Goal: Contribute content: Contribute content

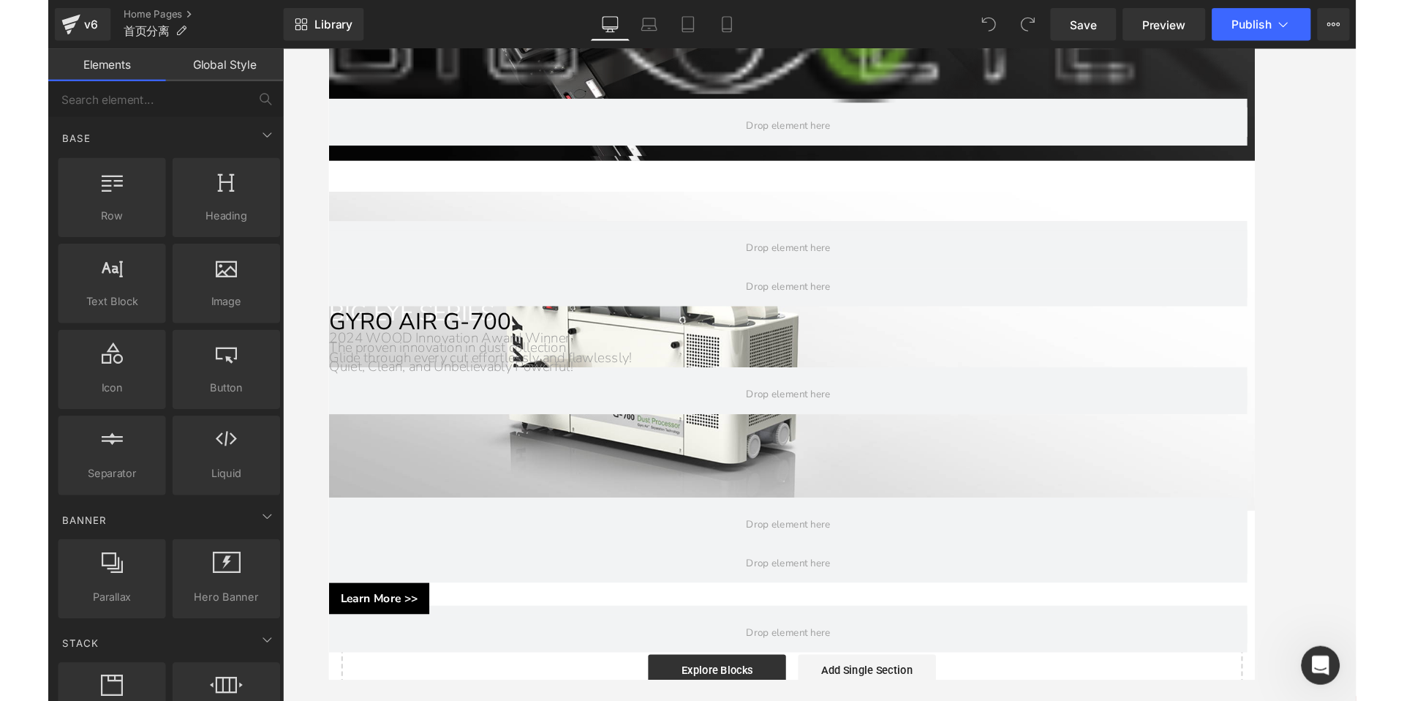
scroll to position [387, 0]
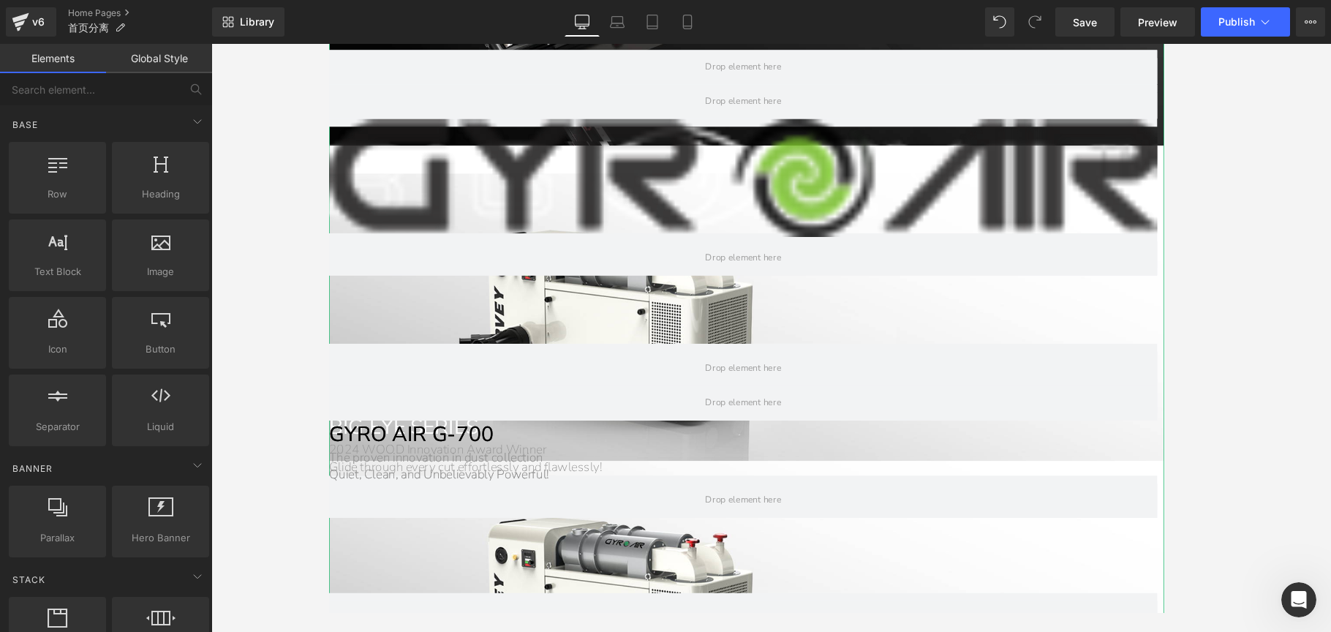
click at [796, 407] on link at bounding box center [795, 416] width 15 height 18
click at [790, 411] on icon at bounding box center [788, 415] width 8 height 9
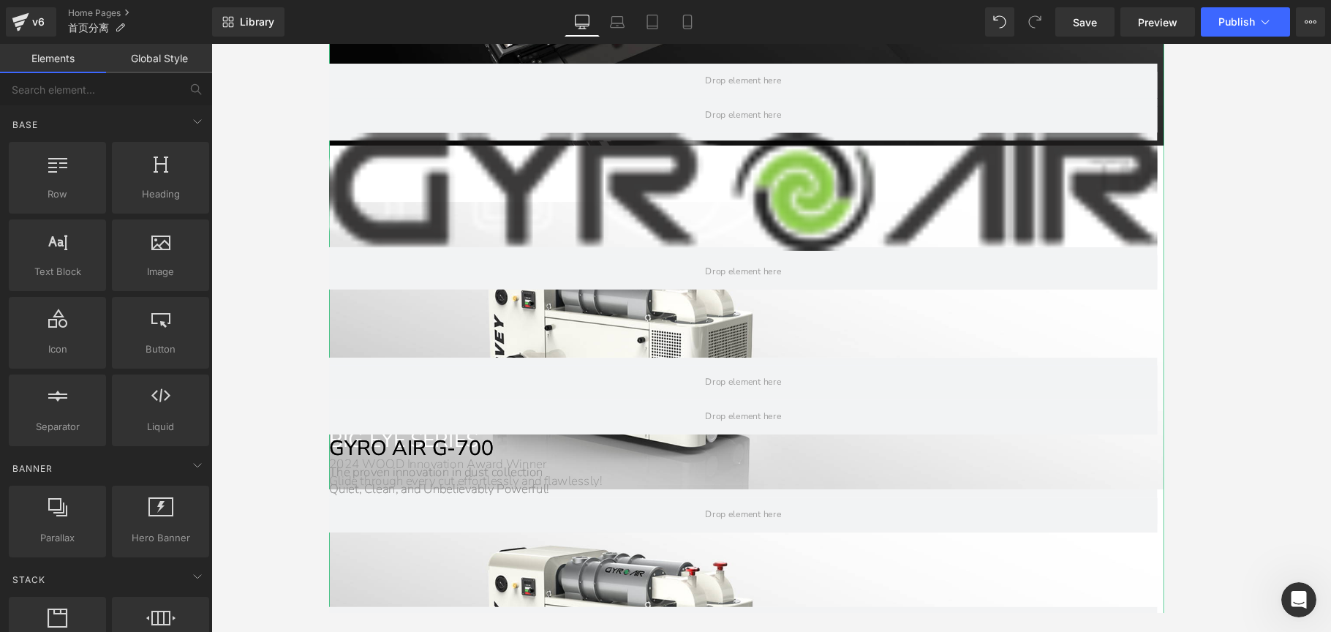
click at [788, 426] on icon at bounding box center [788, 430] width 8 height 8
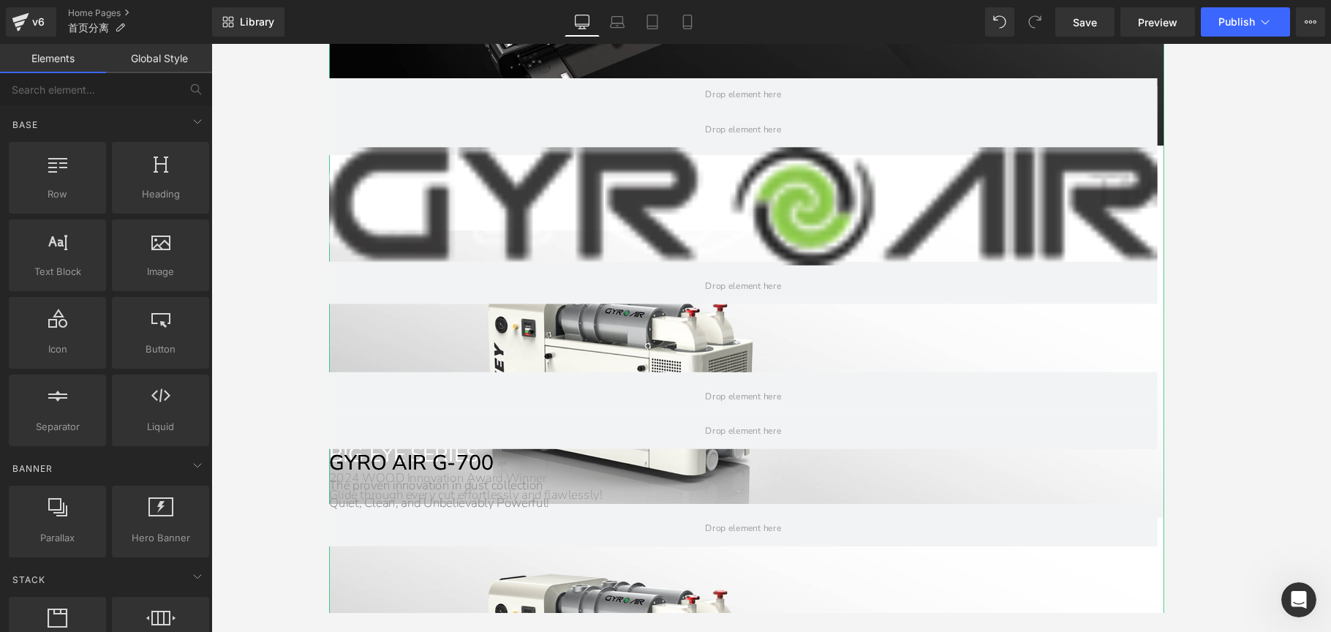
click at [800, 441] on icon at bounding box center [803, 445] width 8 height 8
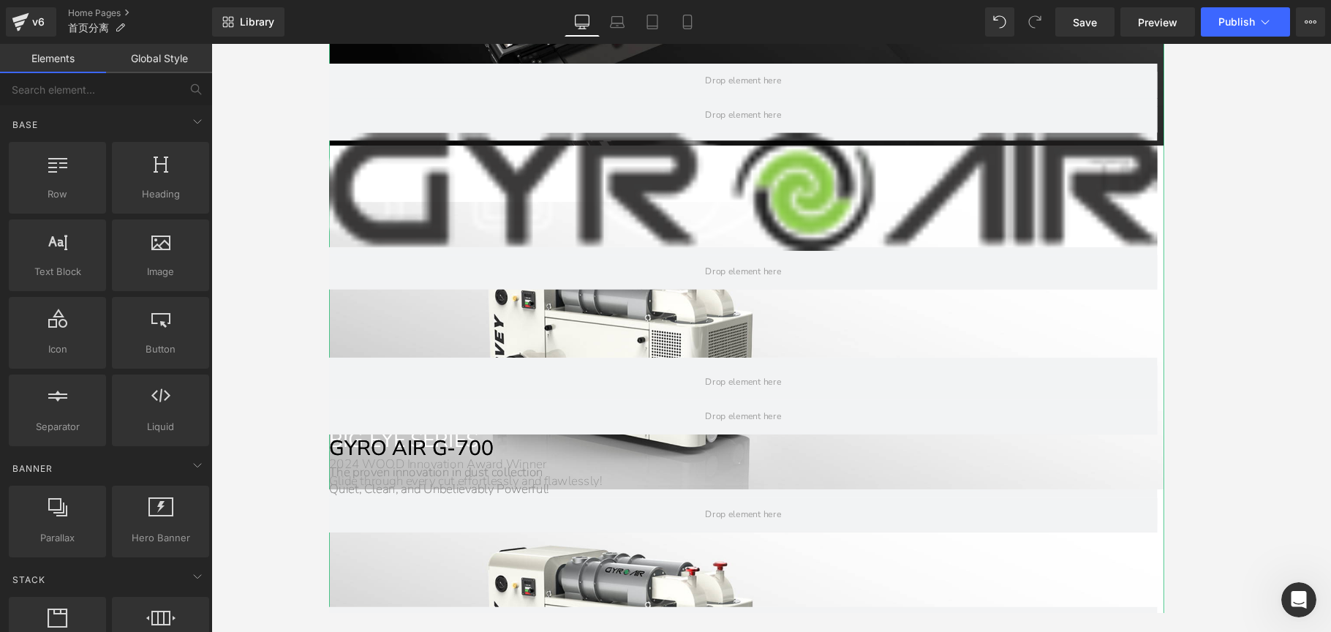
click at [795, 428] on icon at bounding box center [794, 430] width 2 height 5
click at [791, 426] on icon at bounding box center [788, 430] width 8 height 9
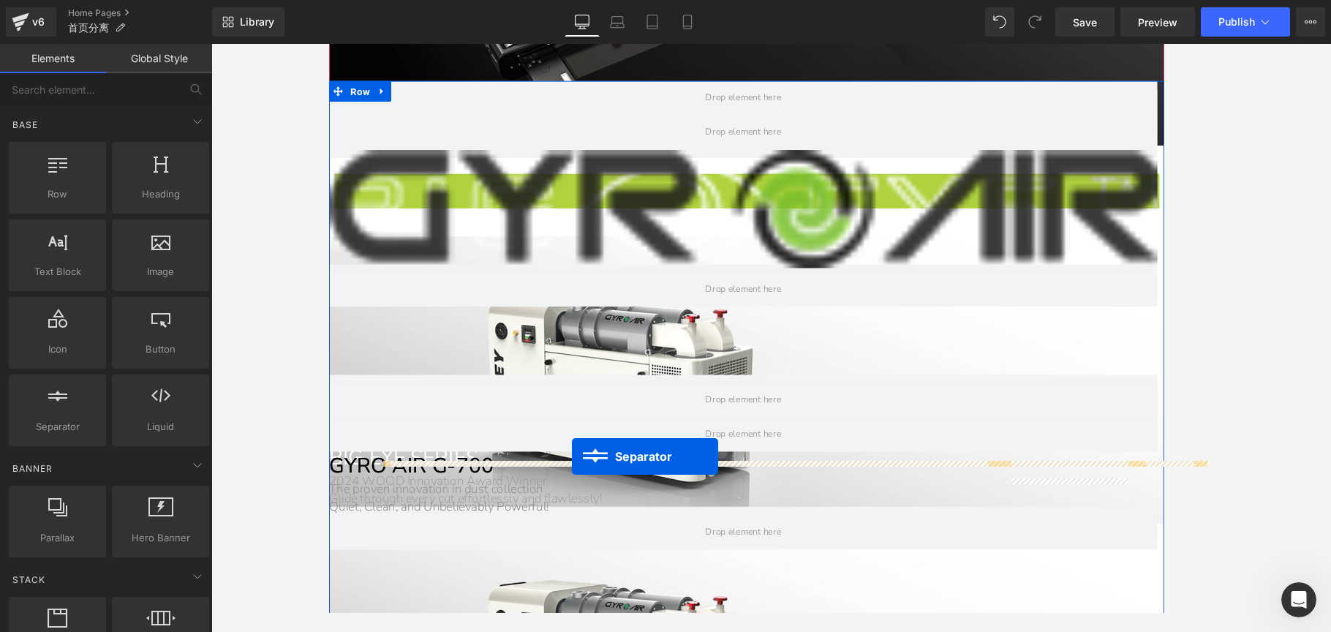
drag, startPoint x: 755, startPoint y: 151, endPoint x: 586, endPoint y: 481, distance: 370.9
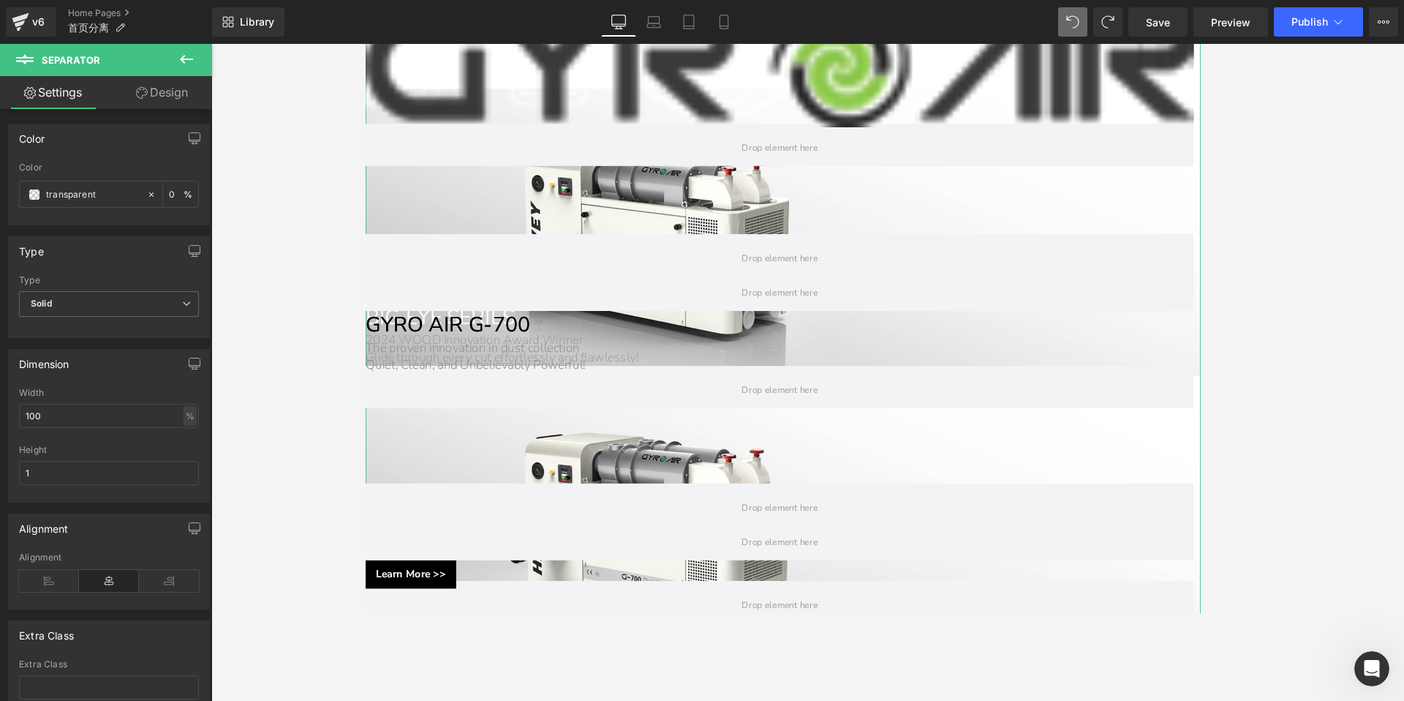
scroll to position [688, 0]
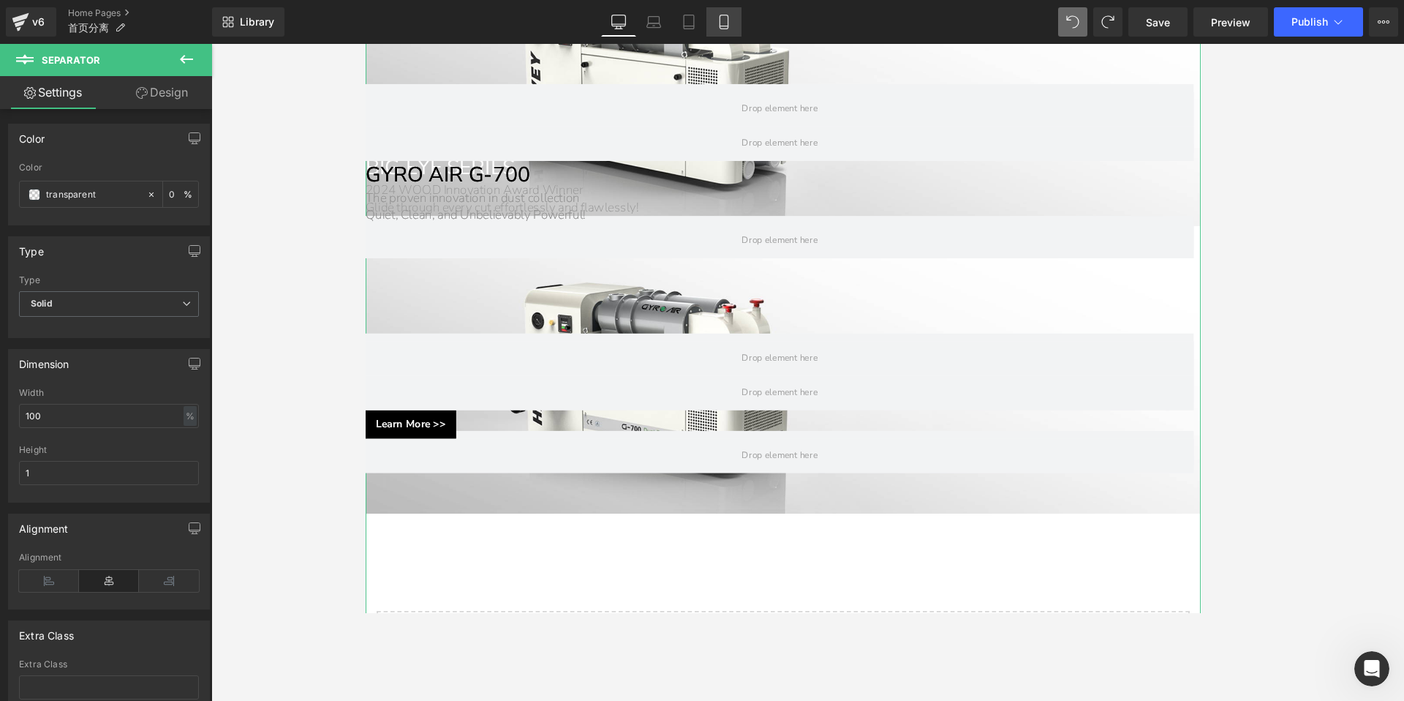
click at [726, 26] on icon at bounding box center [724, 26] width 8 height 0
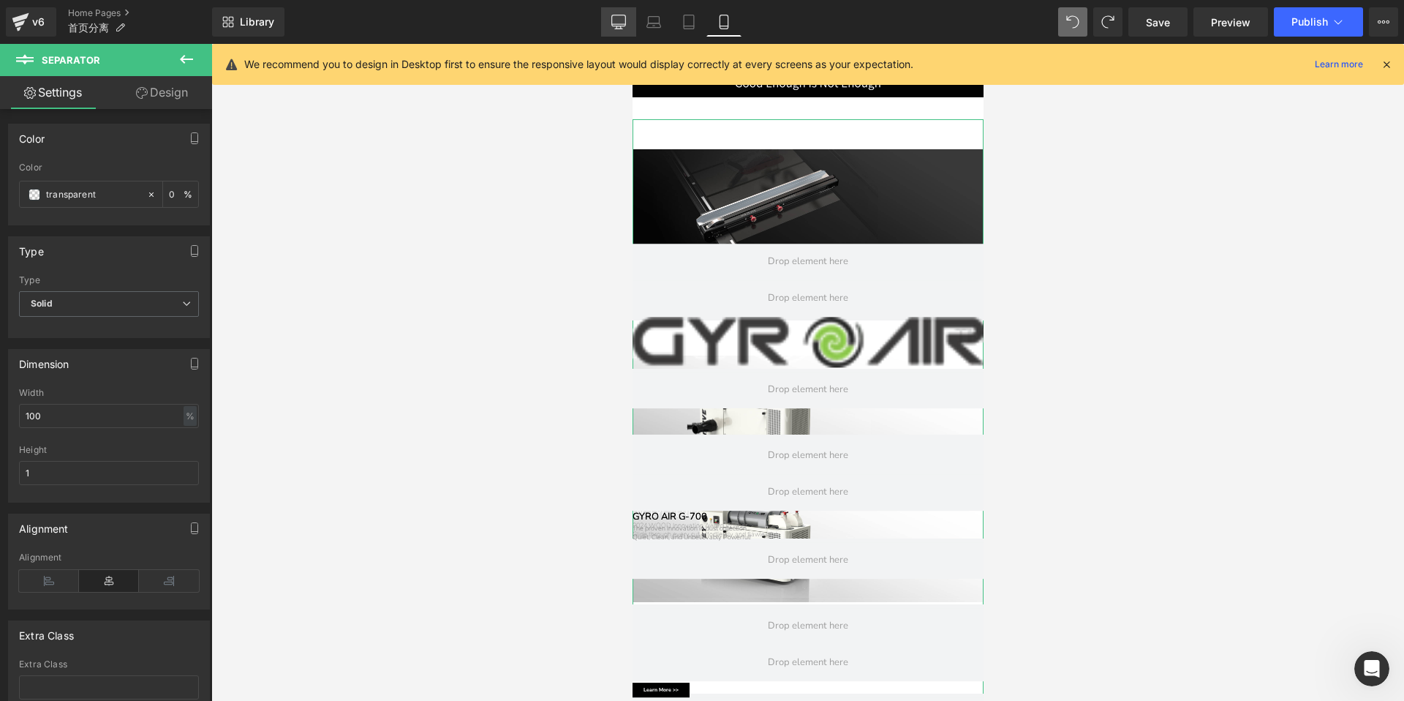
click at [612, 23] on icon at bounding box center [619, 20] width 14 height 11
type input "0"
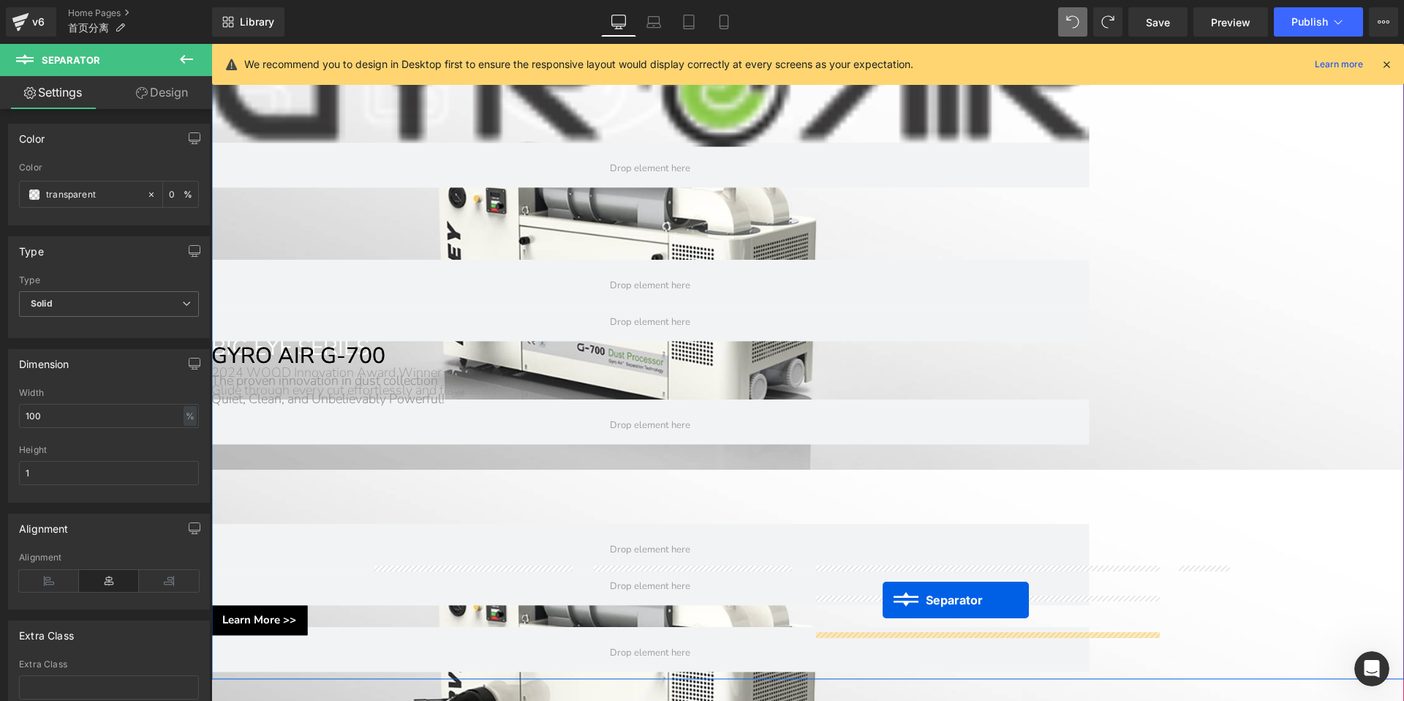
scroll to position [693, 0]
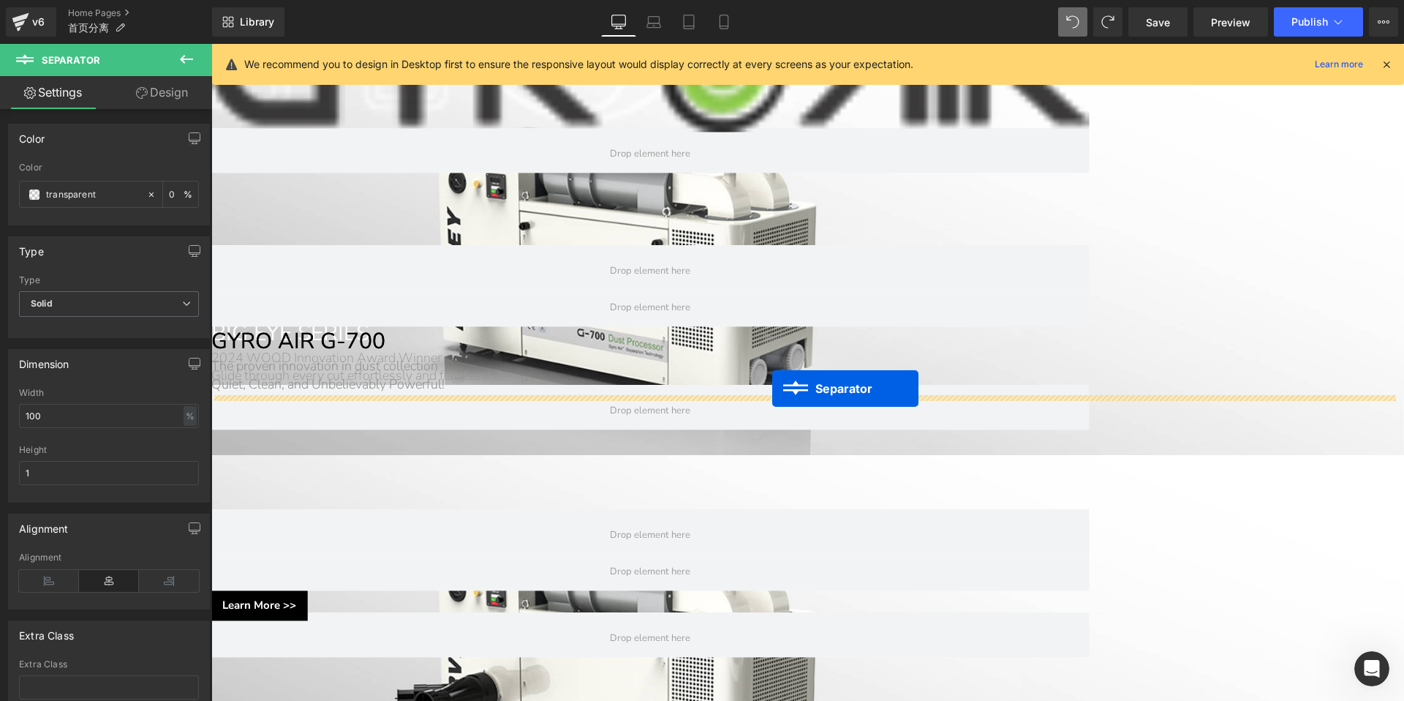
drag, startPoint x: 777, startPoint y: 256, endPoint x: 772, endPoint y: 388, distance: 132.5
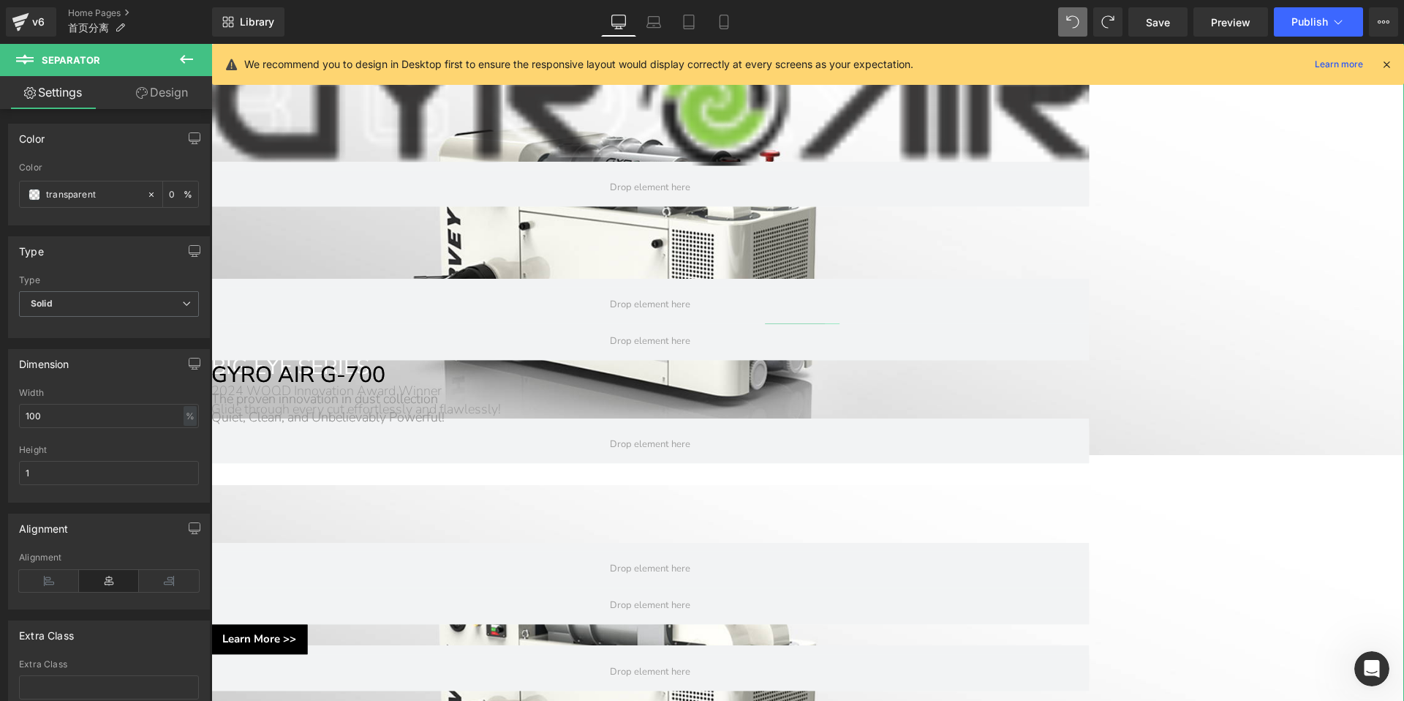
click at [836, 336] on icon at bounding box center [832, 332] width 8 height 9
click at [823, 336] on icon at bounding box center [825, 332] width 8 height 8
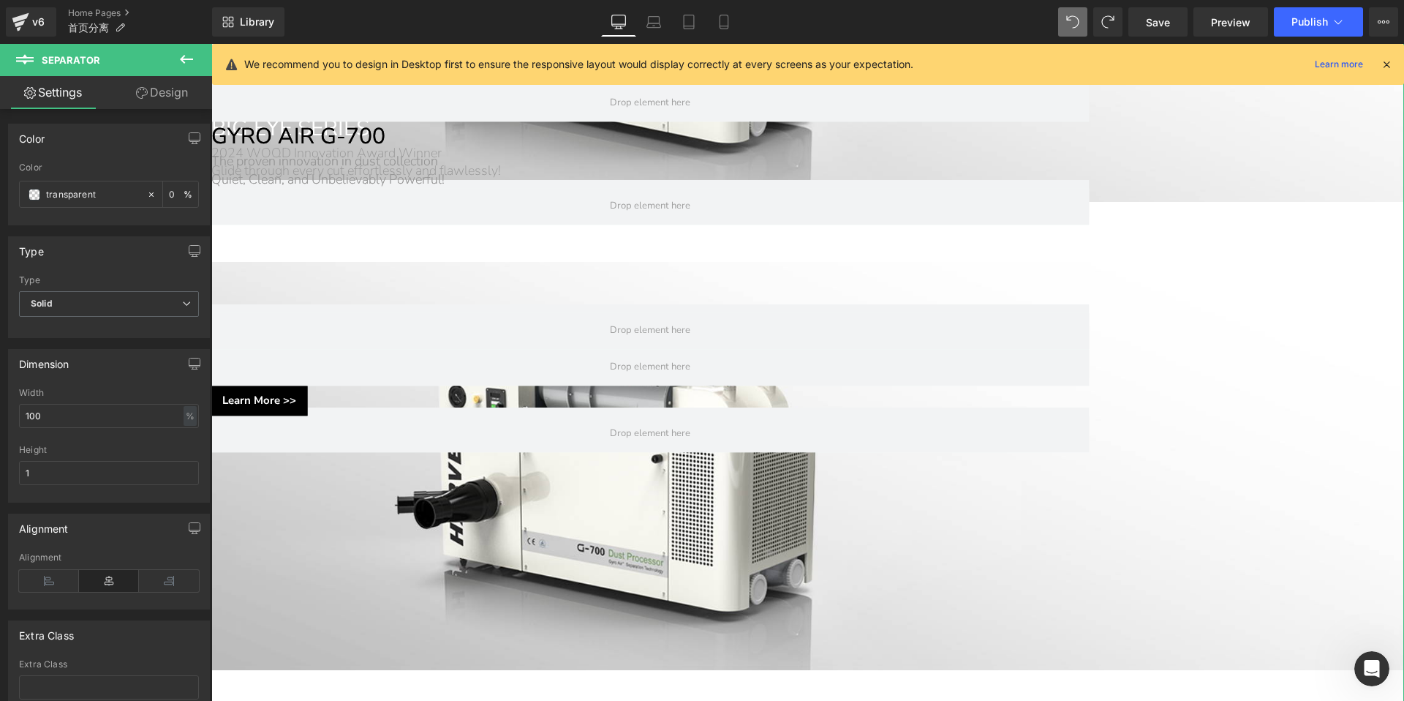
scroll to position [696, 0]
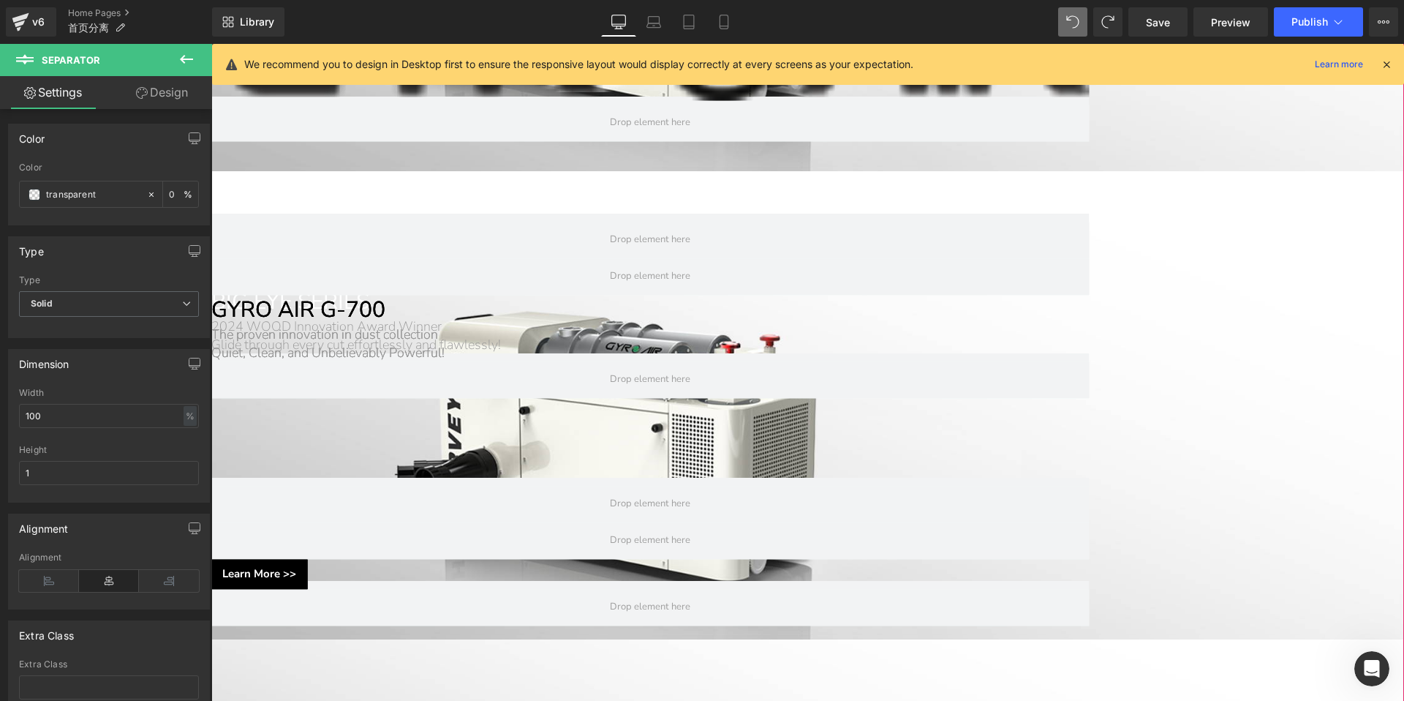
scroll to position [889, 0]
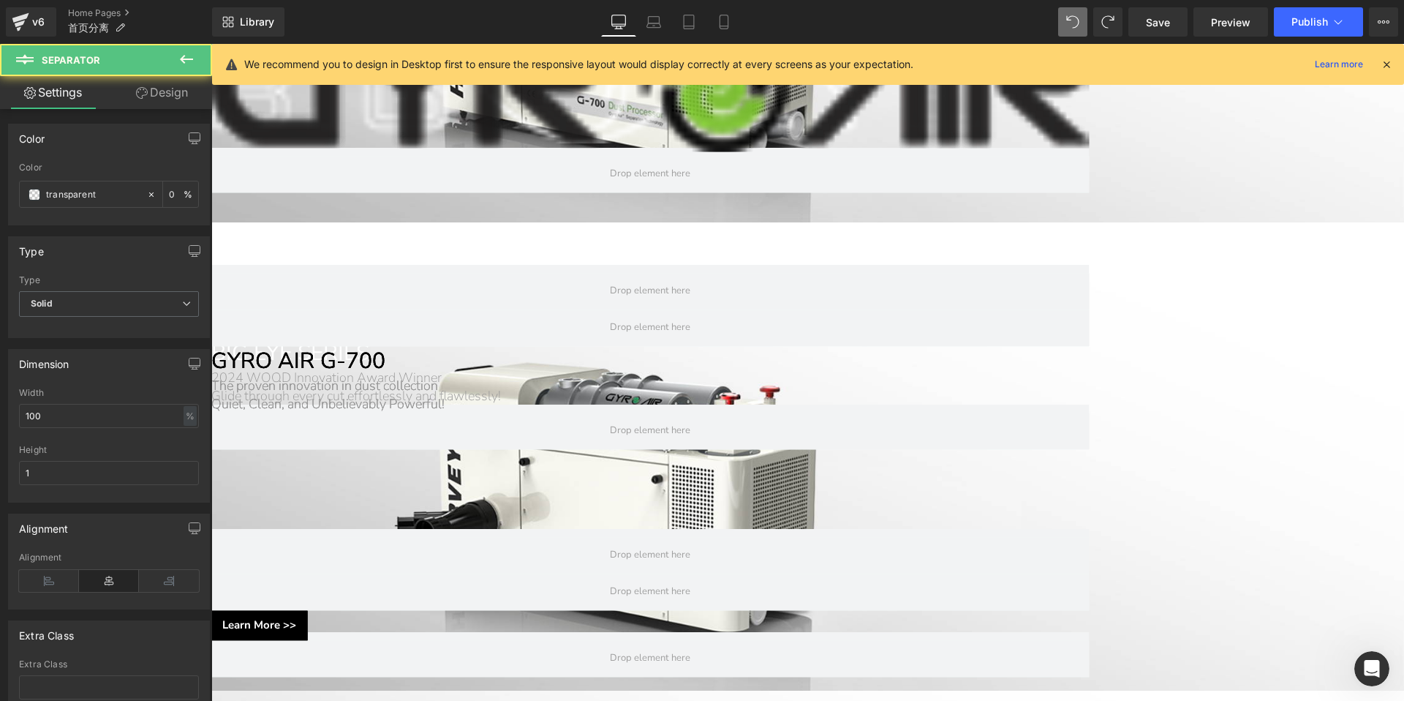
click at [791, 230] on div "Separator" at bounding box center [807, 234] width 1193 height 8
click at [826, 314] on icon at bounding box center [825, 318] width 8 height 8
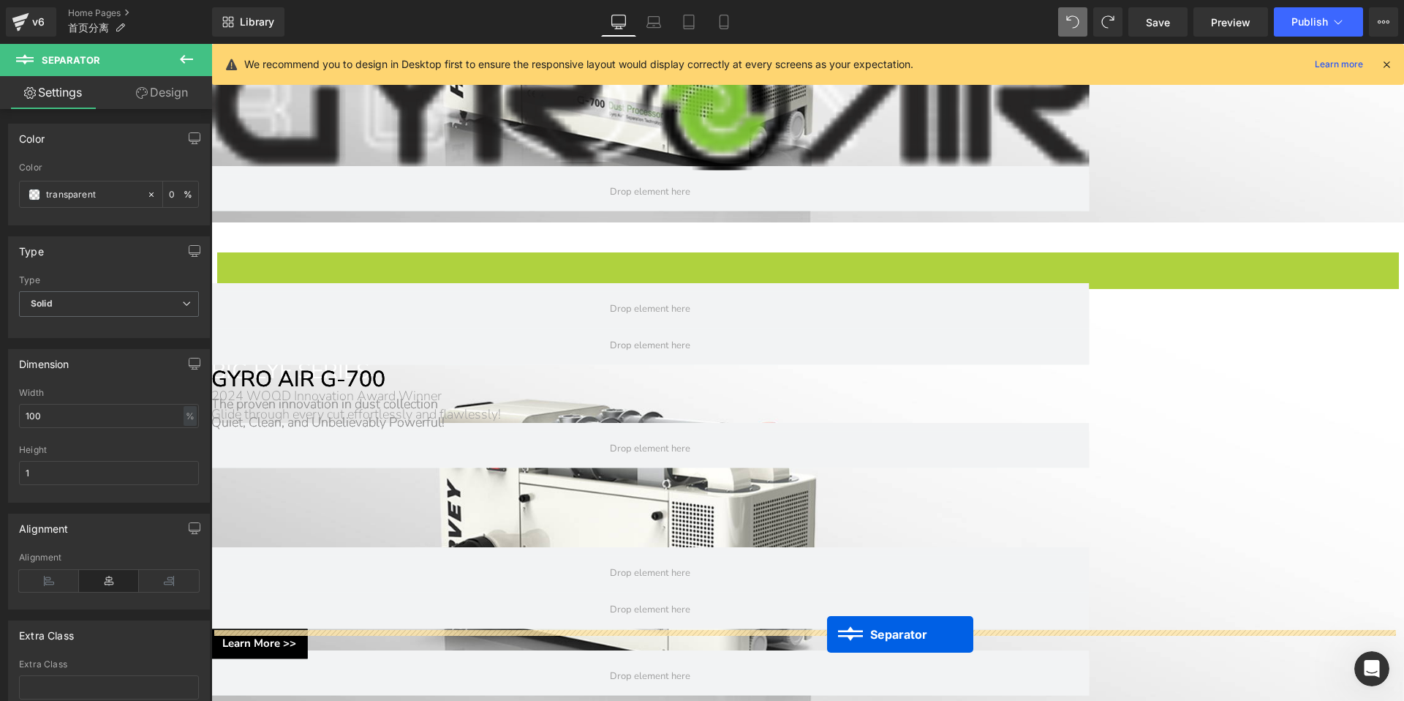
drag, startPoint x: 795, startPoint y: 186, endPoint x: 827, endPoint y: 634, distance: 448.7
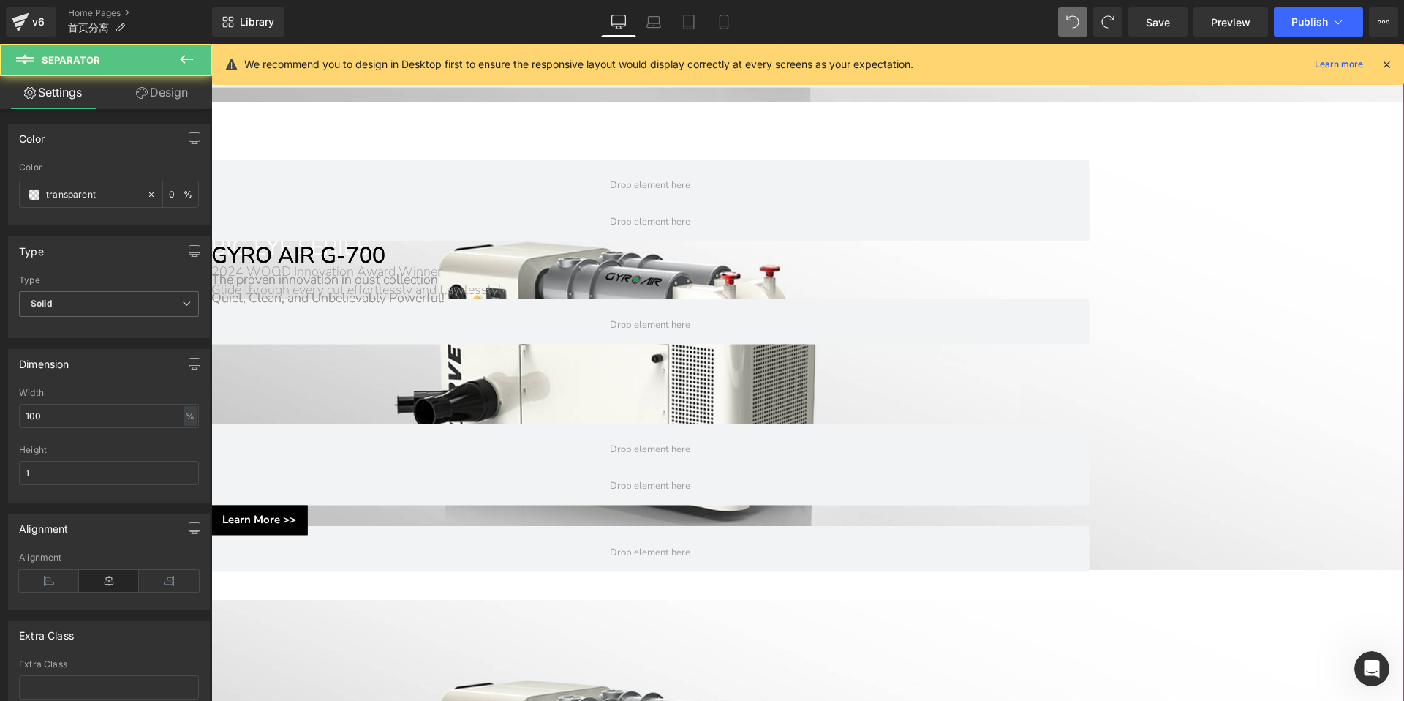
scroll to position [1033, 0]
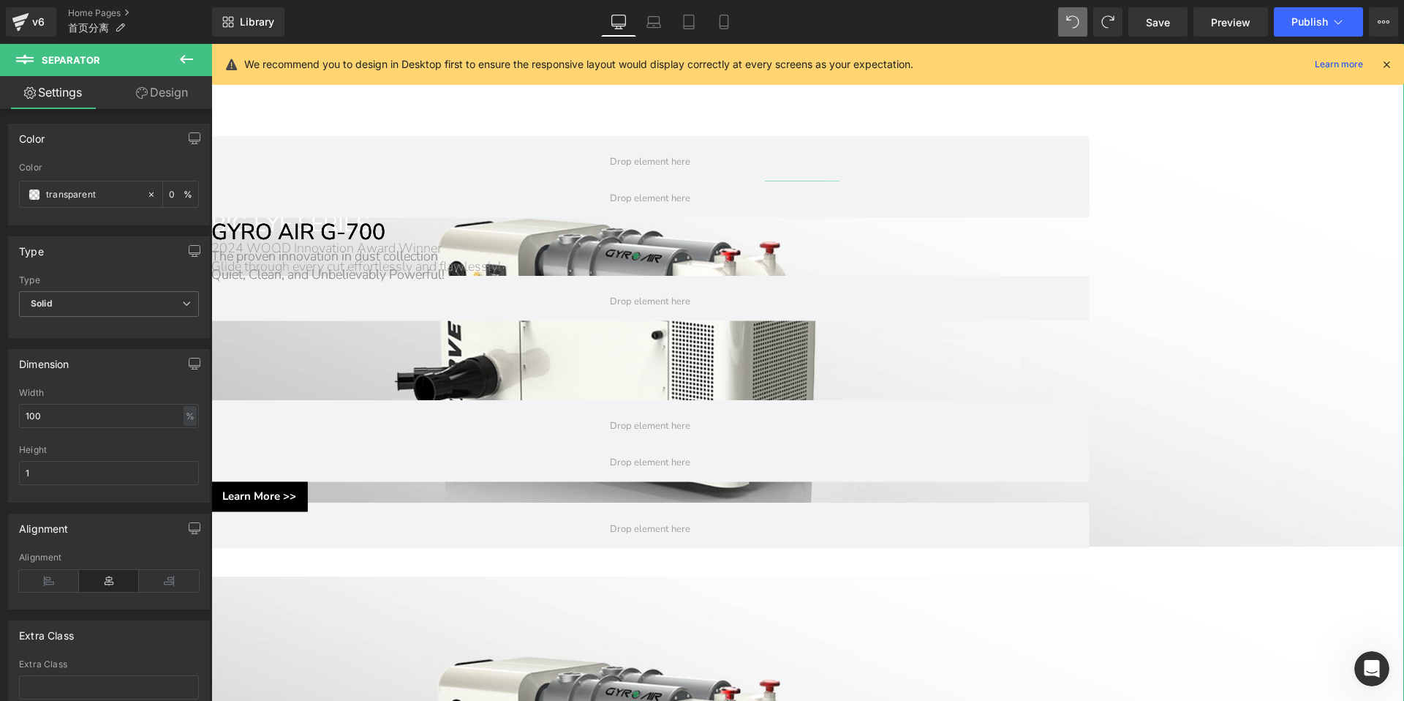
click at [834, 194] on icon at bounding box center [832, 189] width 8 height 9
click at [824, 194] on icon at bounding box center [825, 190] width 8 height 8
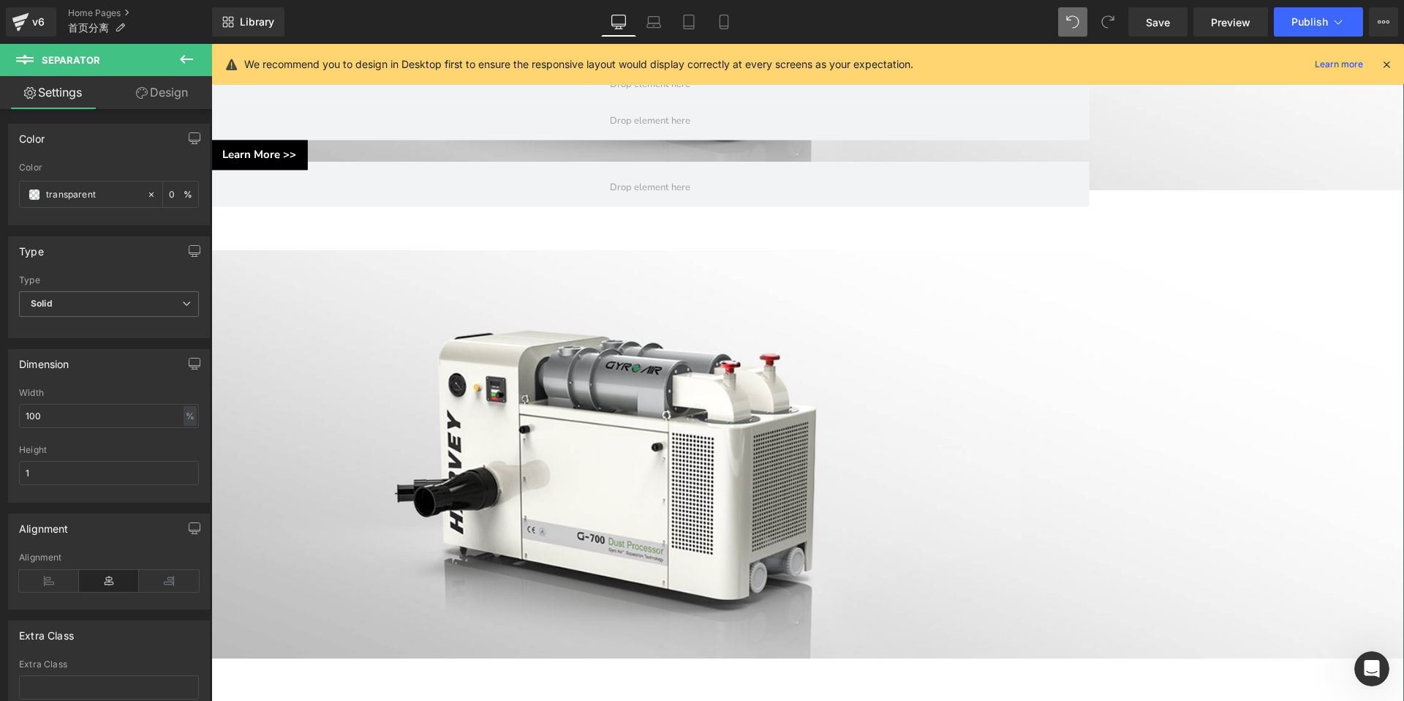
scroll to position [1377, 0]
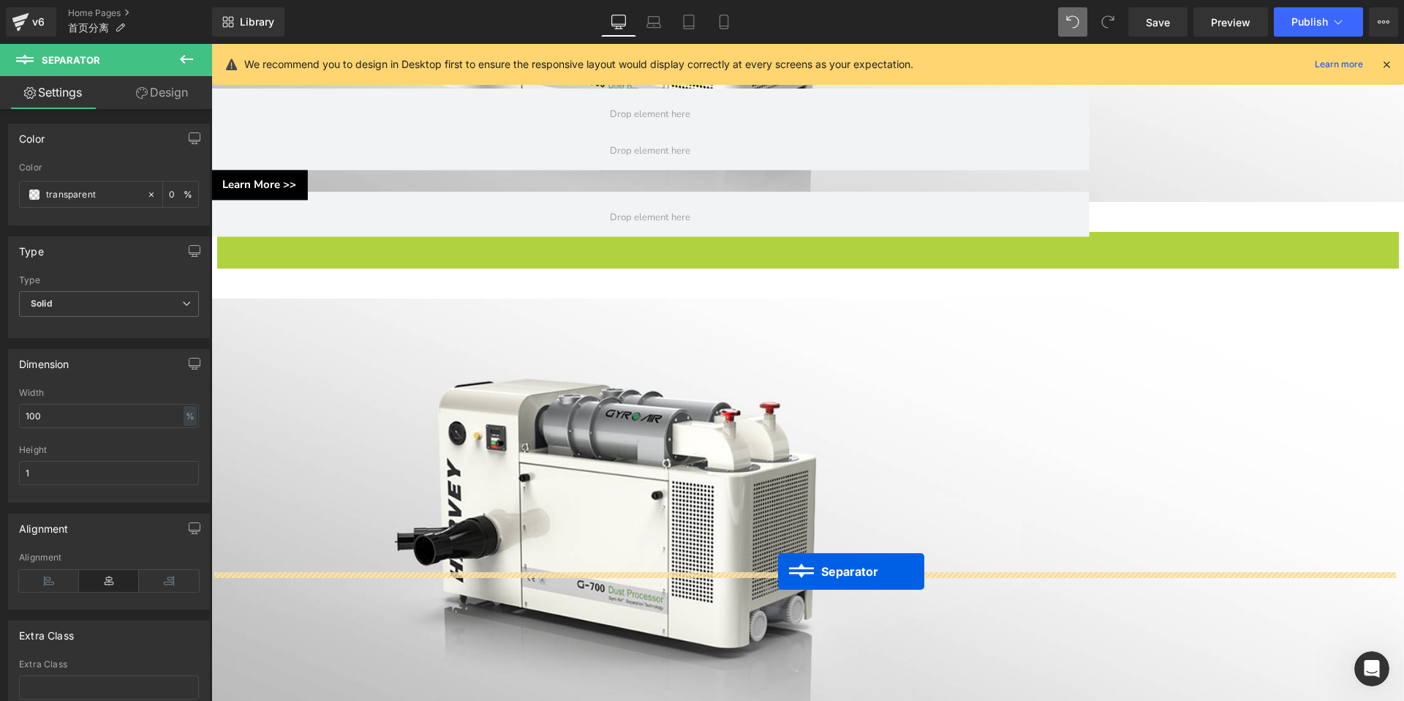
drag, startPoint x: 799, startPoint y: 127, endPoint x: 778, endPoint y: 571, distance: 445.1
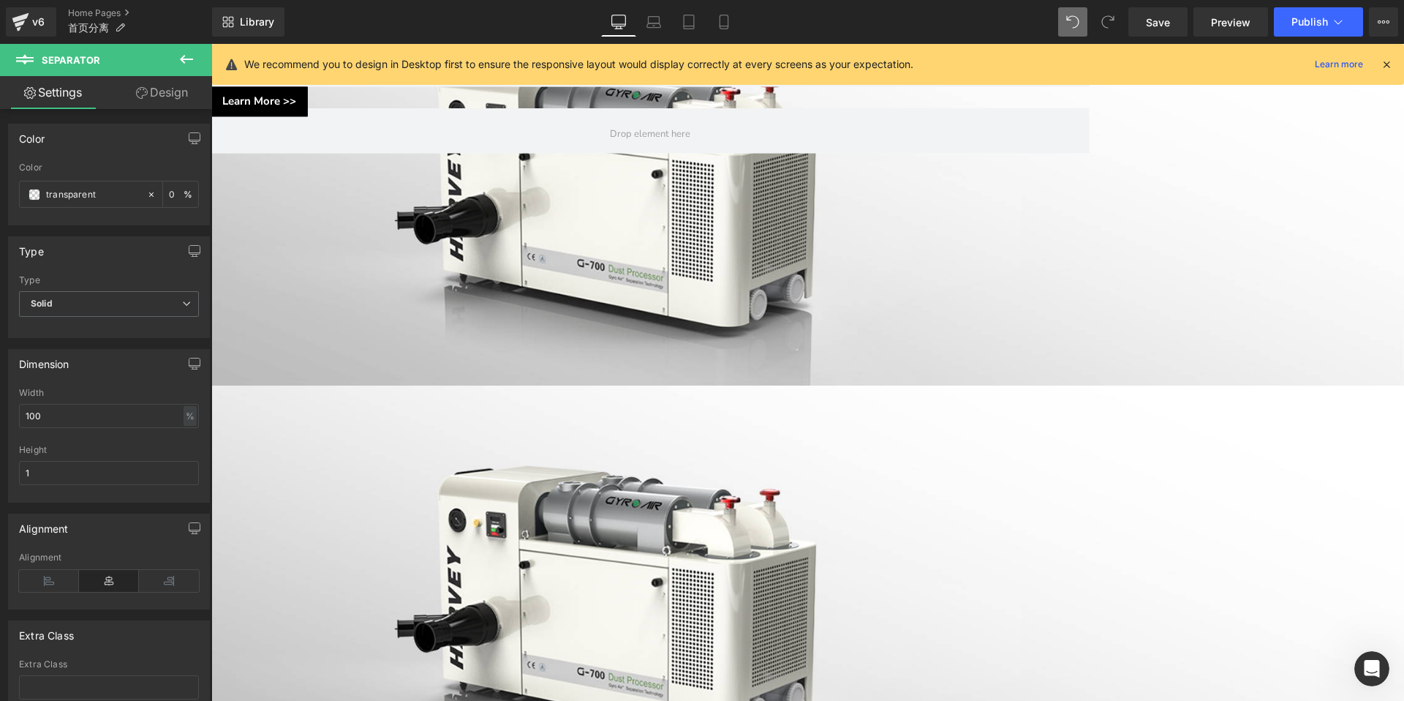
scroll to position [1626, 0]
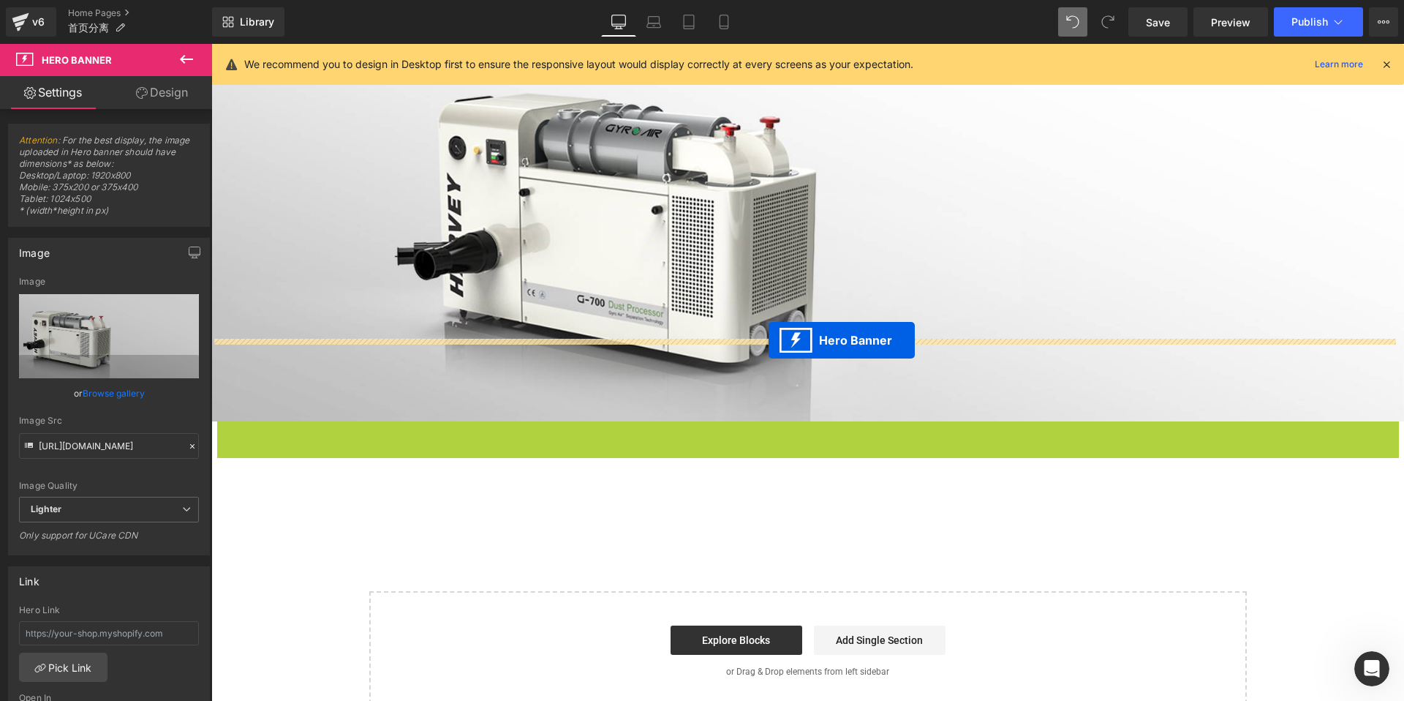
drag, startPoint x: 799, startPoint y: 299, endPoint x: 769, endPoint y: 340, distance: 51.2
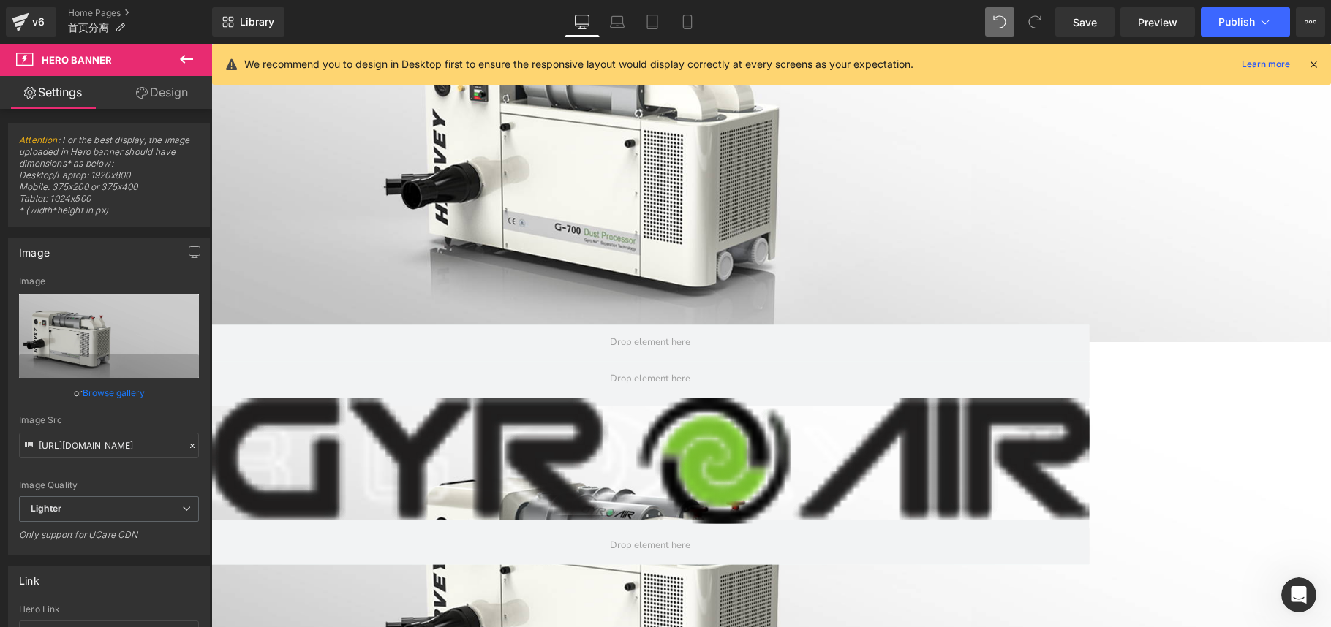
scroll to position [789, 0]
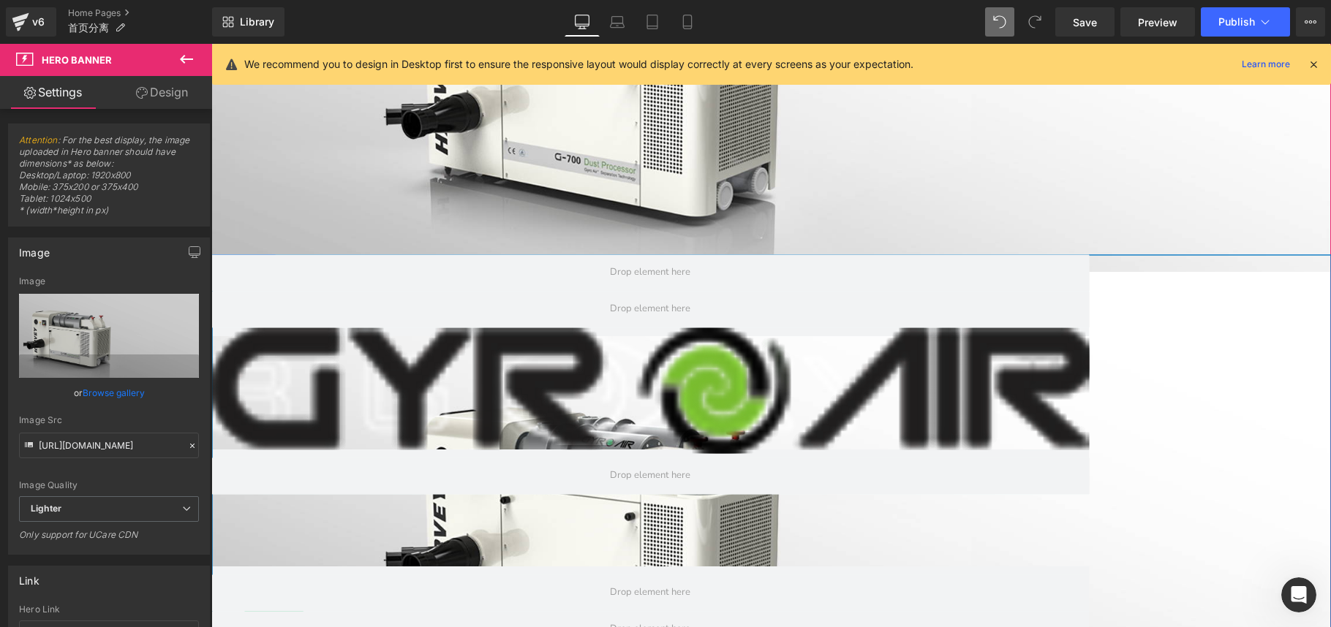
click at [288, 612] on span "Image" at bounding box center [273, 621] width 30 height 18
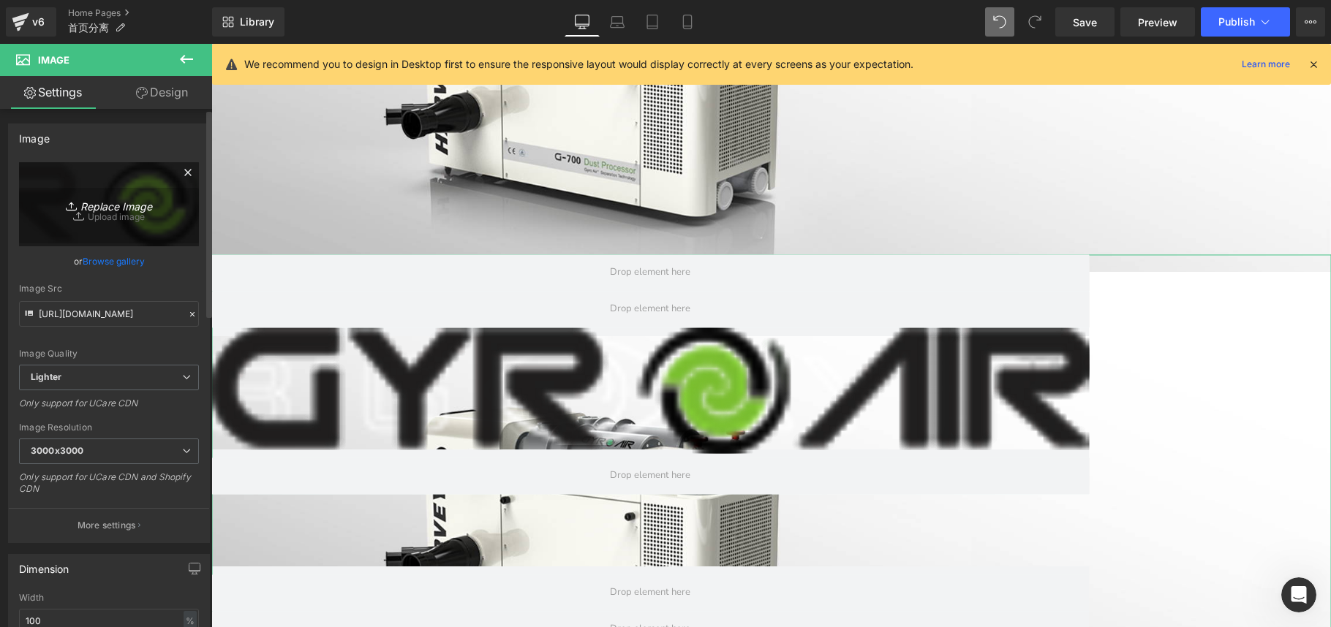
click at [148, 208] on icon "Replace Image" at bounding box center [108, 204] width 117 height 18
type input "C:\fakepath\图层 7.png"
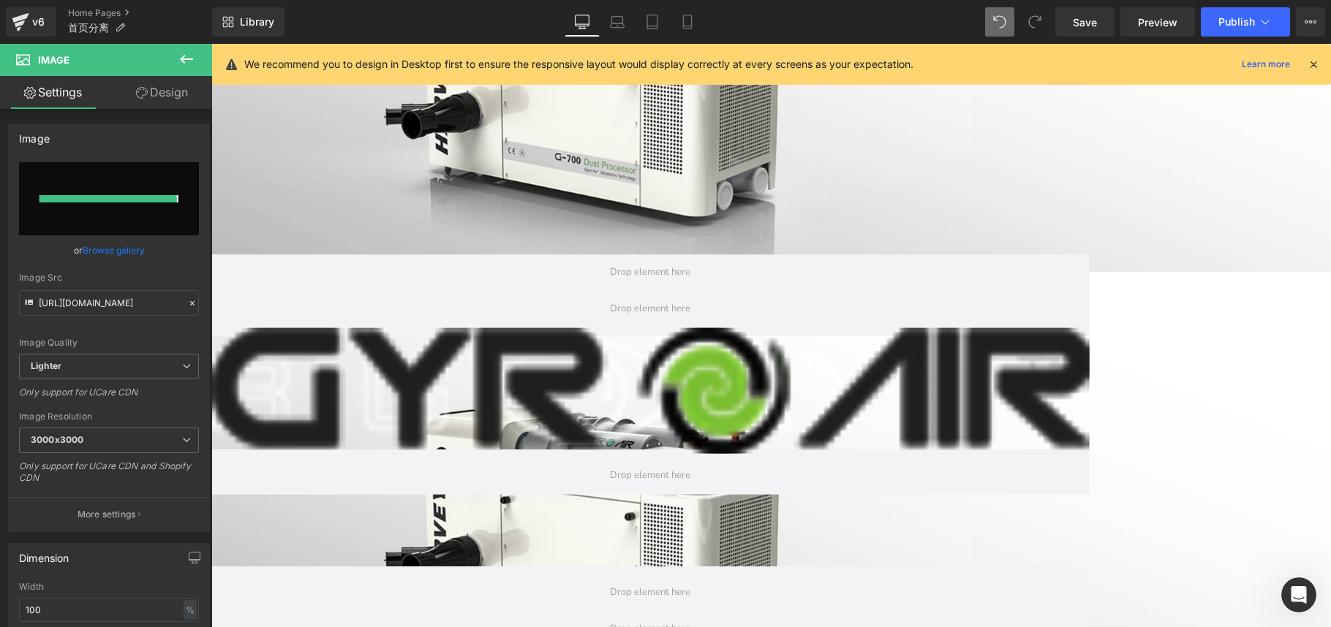
type input "[URL][DOMAIN_NAME]"
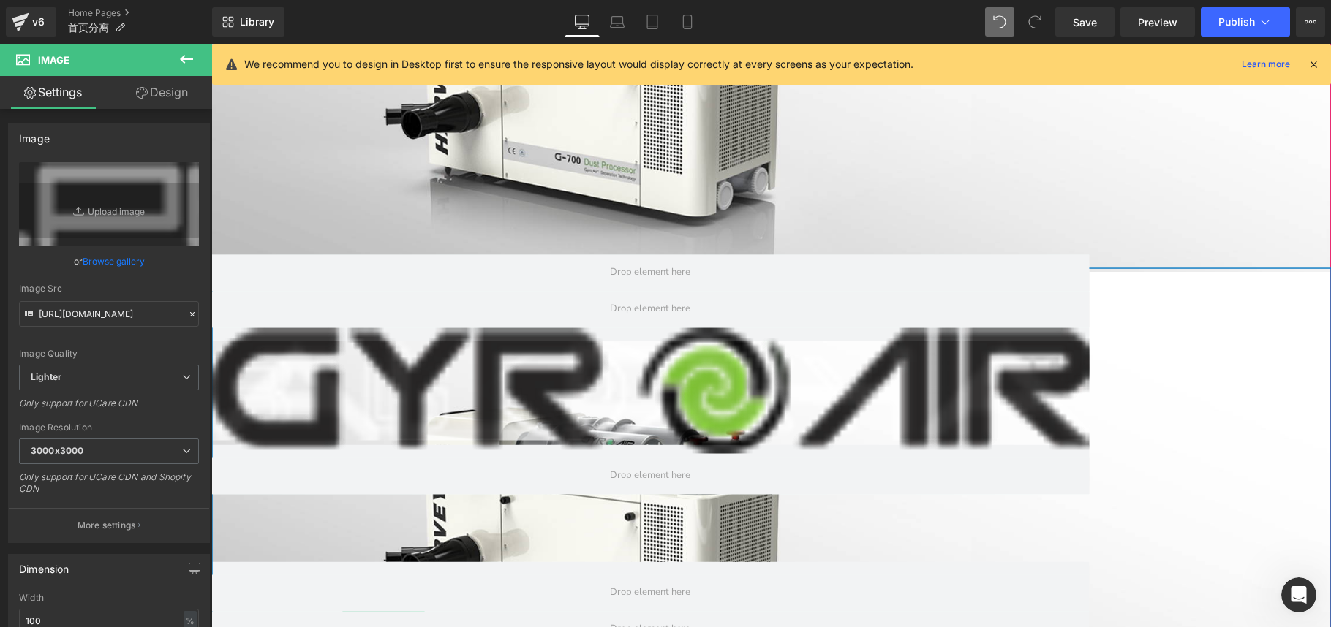
click at [426, 611] on link at bounding box center [417, 620] width 15 height 18
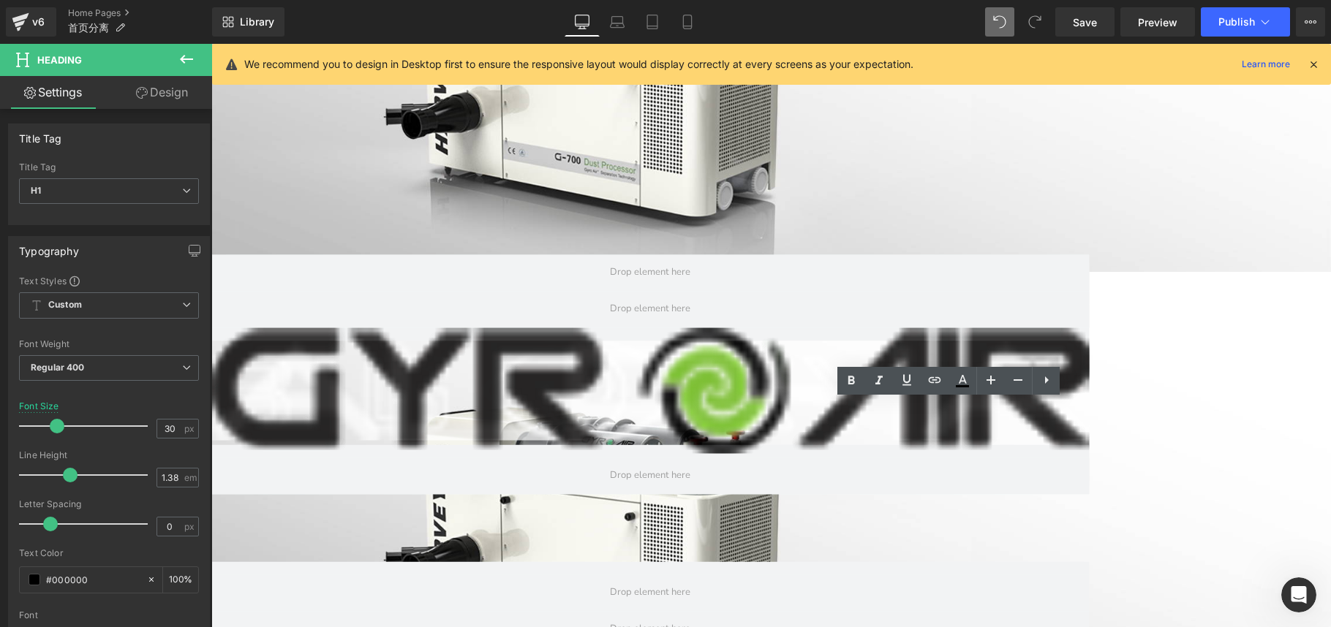
drag, startPoint x: 947, startPoint y: 411, endPoint x: 1123, endPoint y: 419, distance: 175.7
paste div
click at [356, 611] on span at bounding box center [348, 620] width 15 height 18
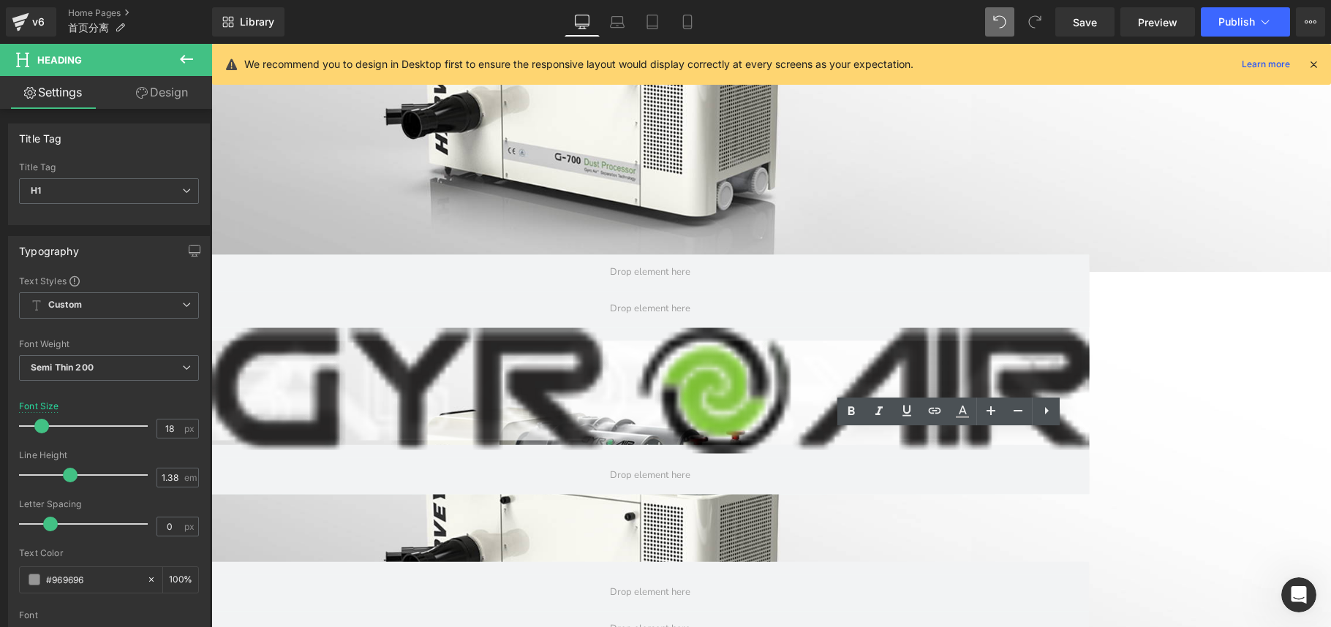
drag, startPoint x: 893, startPoint y: 437, endPoint x: 1139, endPoint y: 459, distance: 247.4
paste div
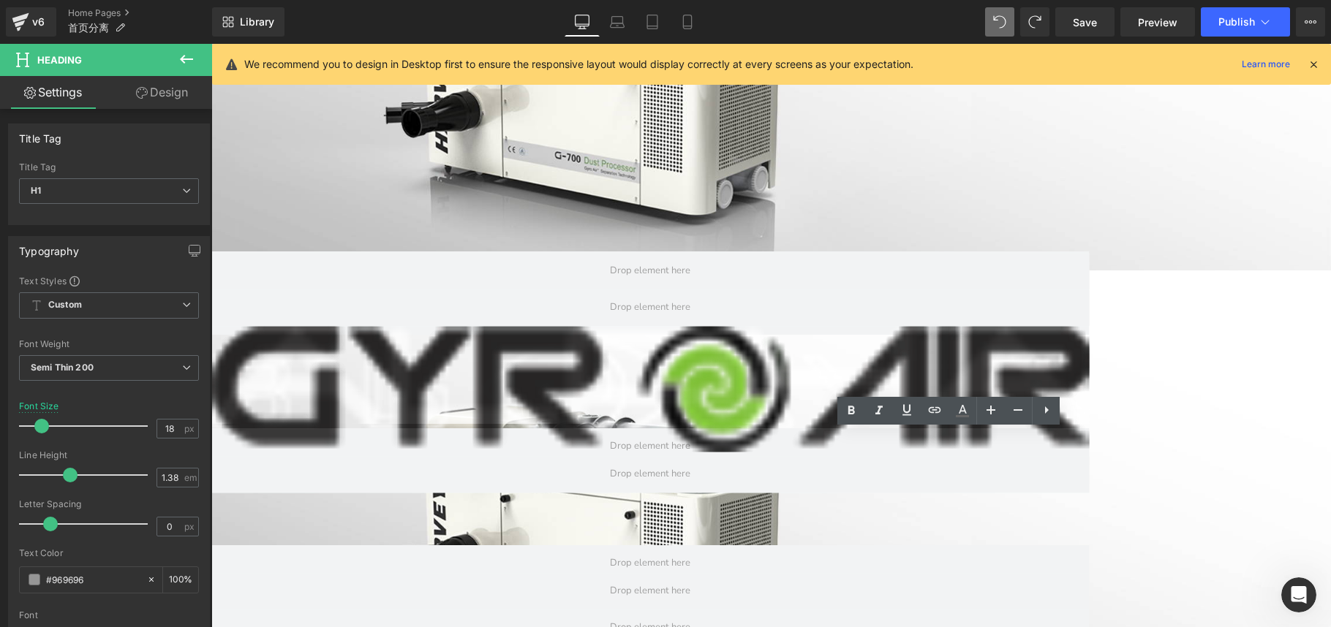
scroll to position [796, 0]
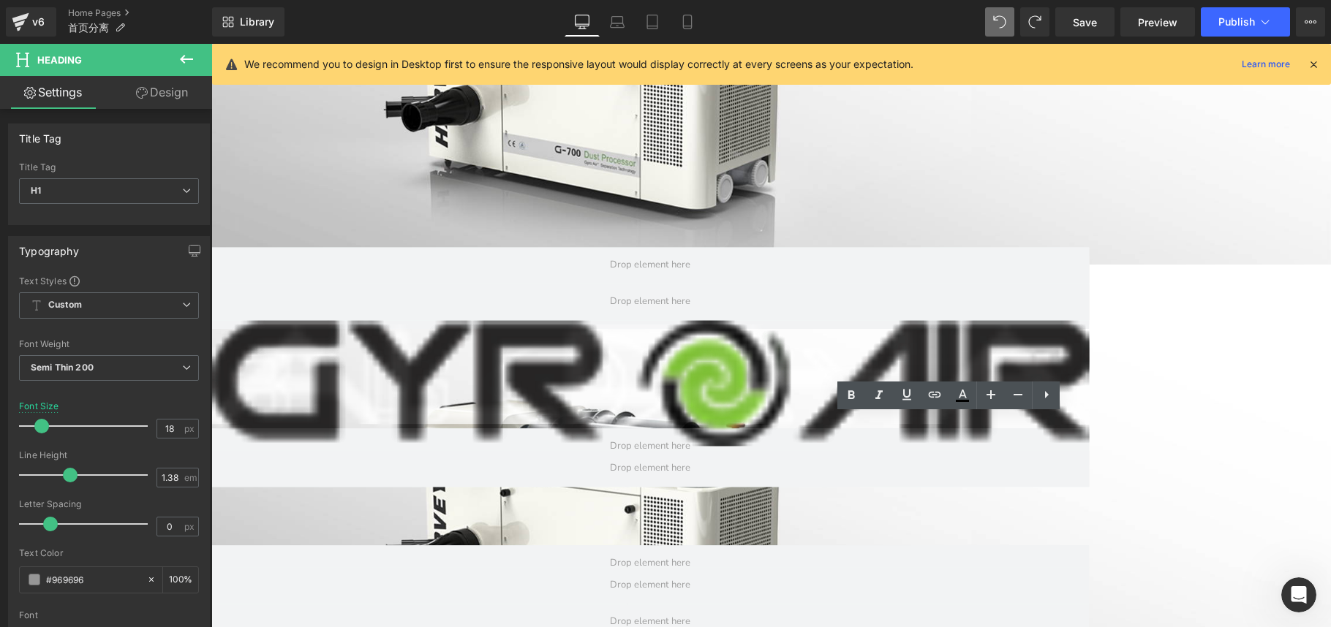
click at [1046, 494] on hr at bounding box center [1330, 512] width 2239 height 37
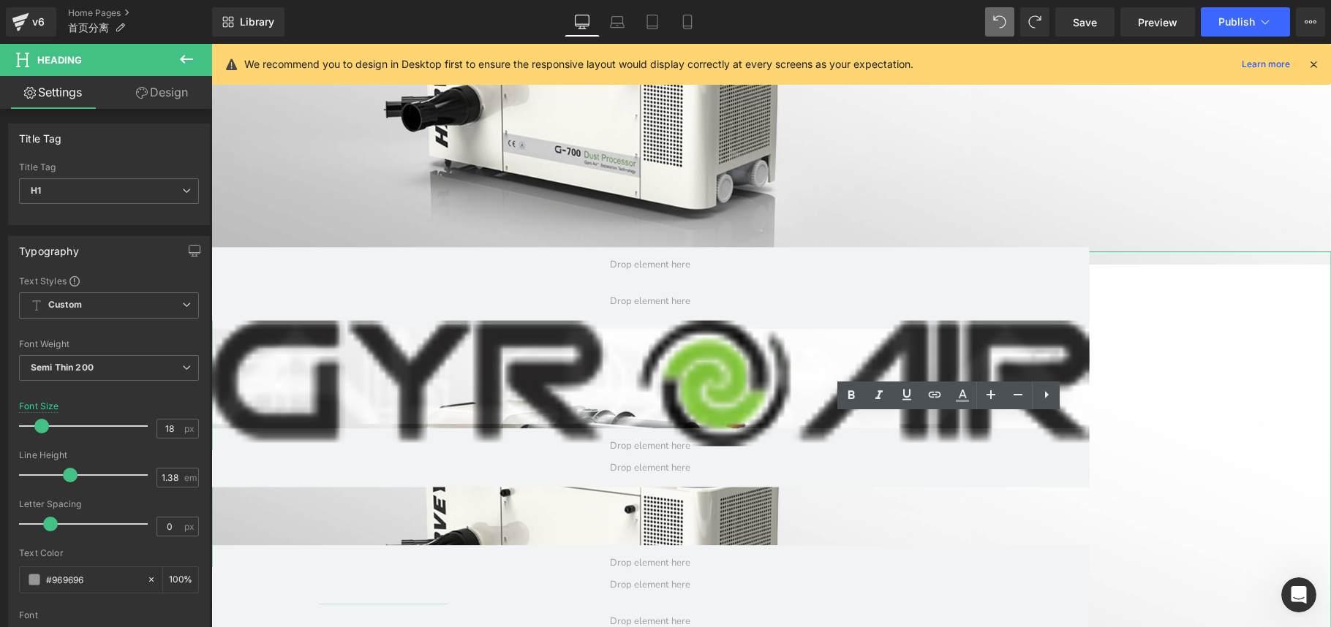
click at [1046, 612] on h1 "GYRO AIR G-700" at bounding box center [650, 634] width 878 height 30
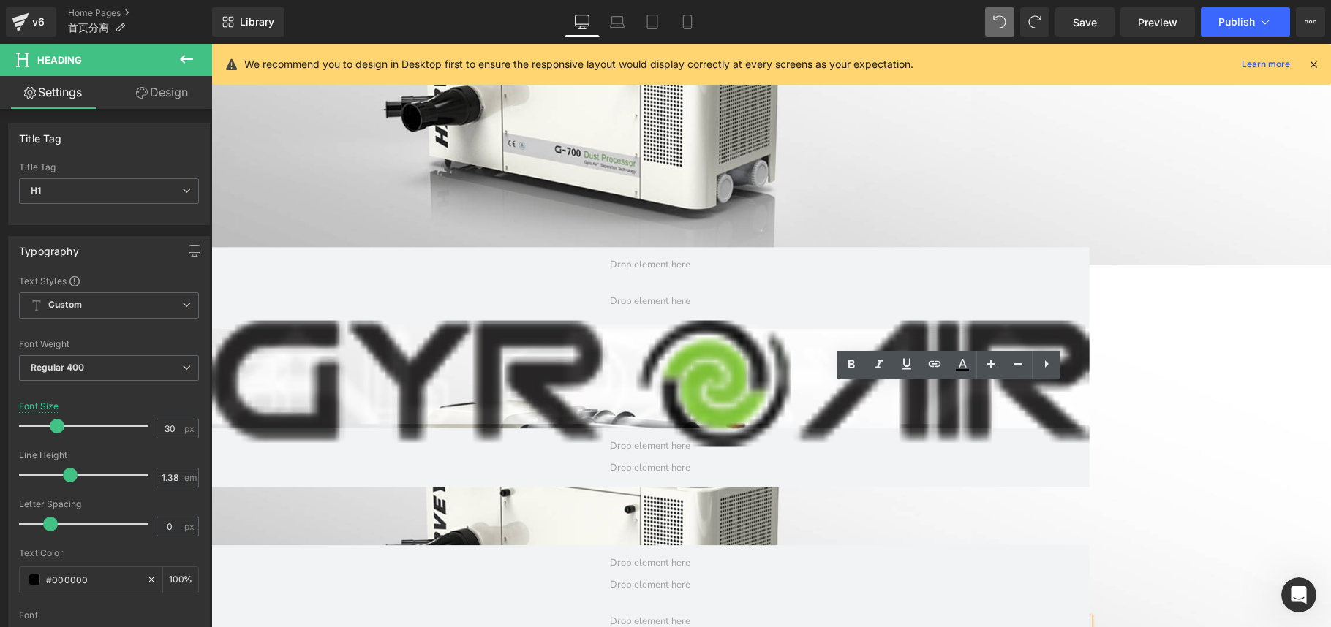
drag, startPoint x: 946, startPoint y: 398, endPoint x: 1120, endPoint y: 396, distance: 173.3
click at [1046, 612] on h1 "GYRO AIR G-700" at bounding box center [650, 634] width 878 height 30
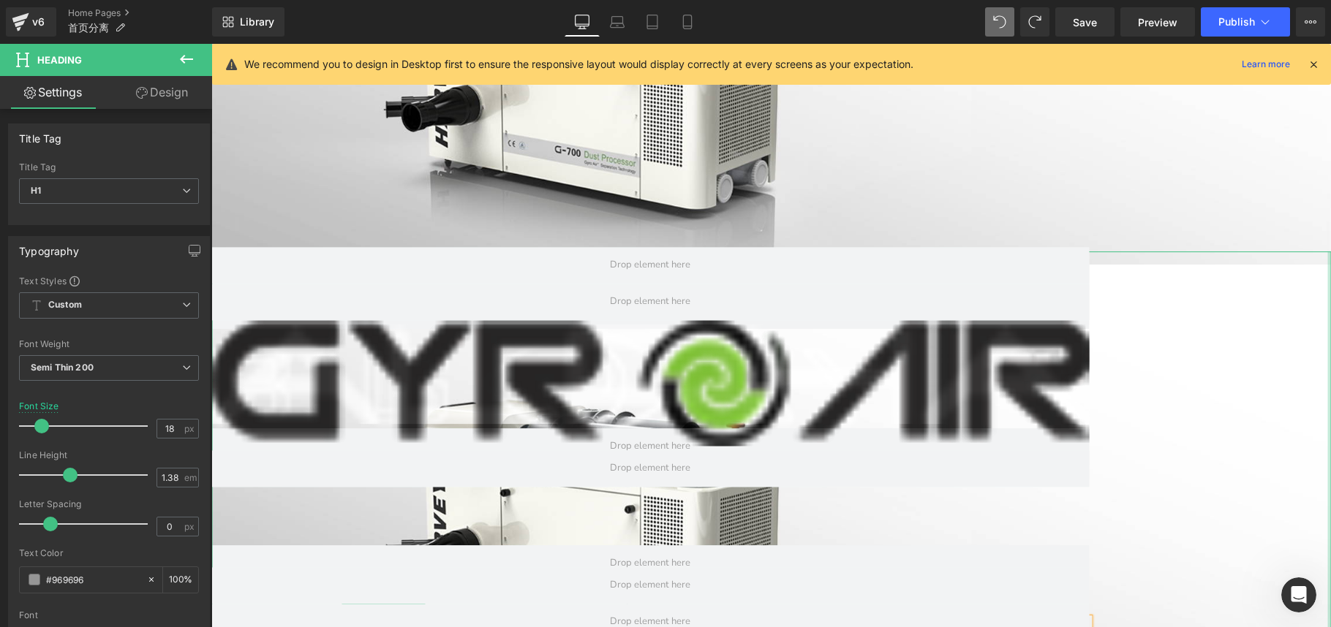
drag, startPoint x: 924, startPoint y: 425, endPoint x: 1119, endPoint y: 426, distance: 194.5
drag, startPoint x: 883, startPoint y: 443, endPoint x: 1120, endPoint y: 442, distance: 237.0
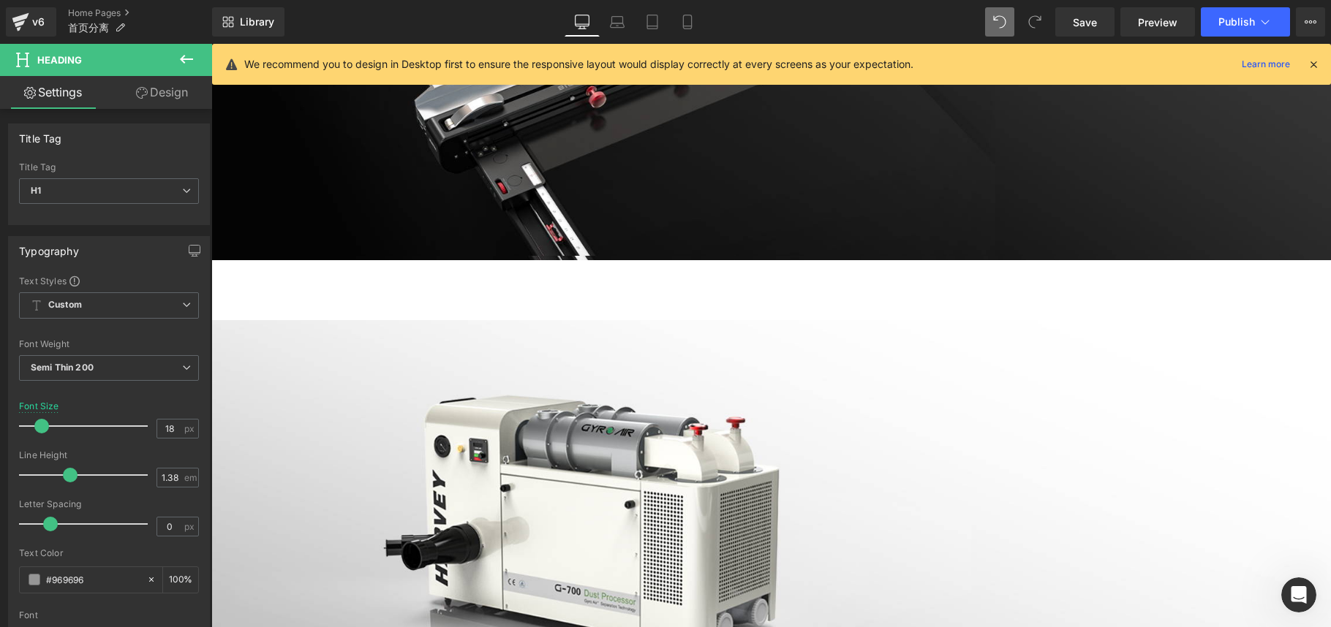
scroll to position [445, 0]
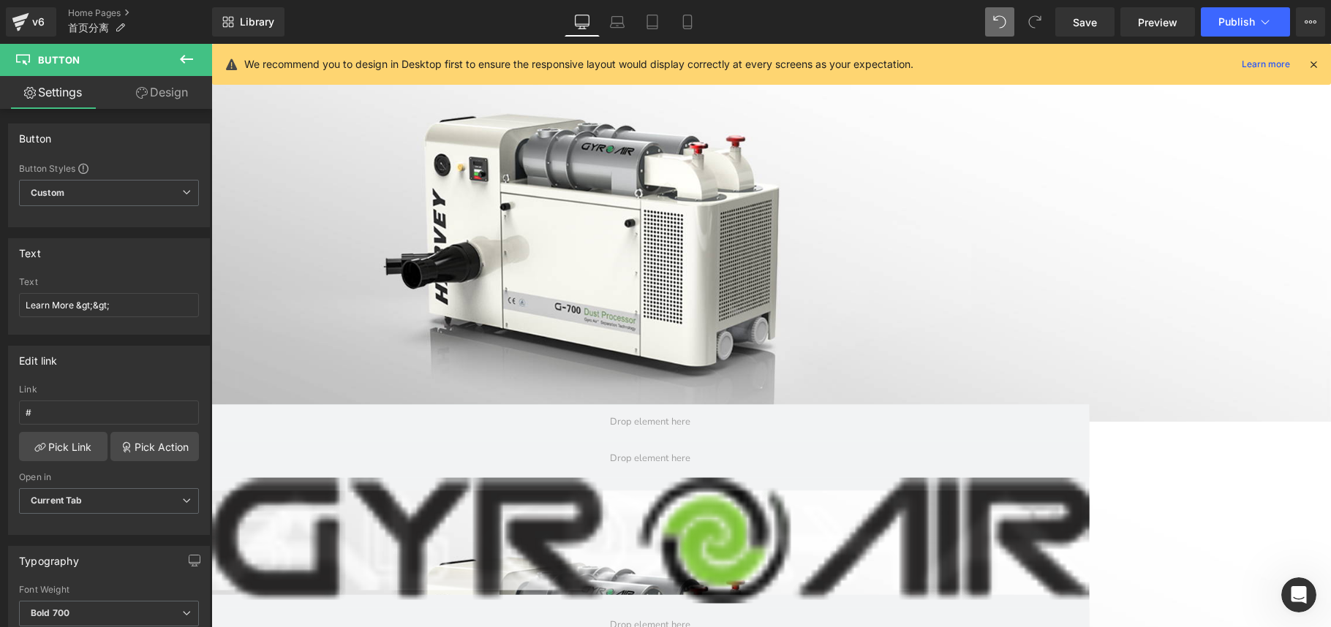
scroll to position [829, 0]
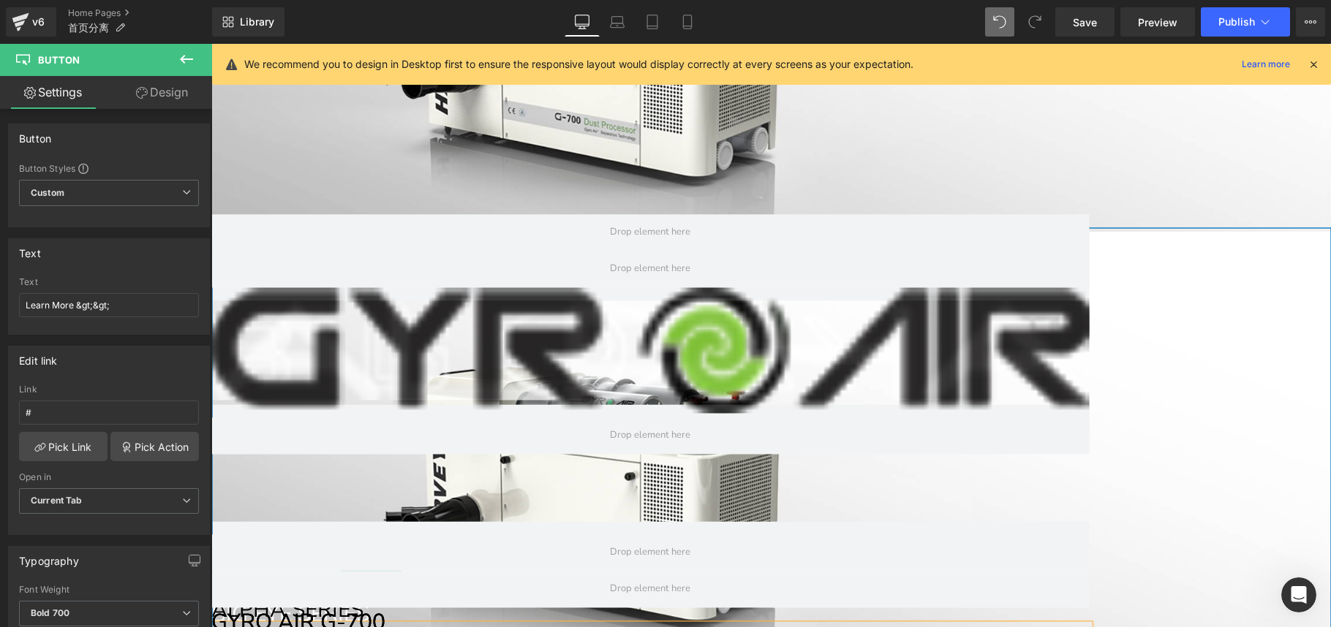
click at [388, 571] on span "Button" at bounding box center [371, 580] width 32 height 18
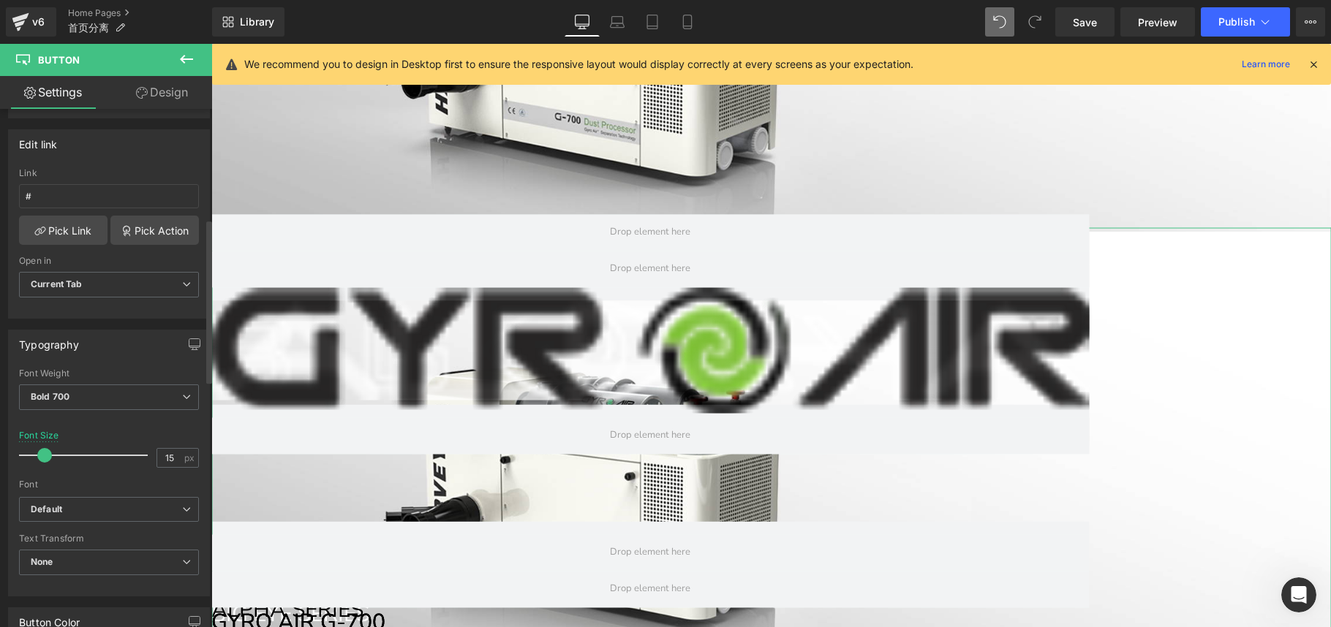
scroll to position [357, 0]
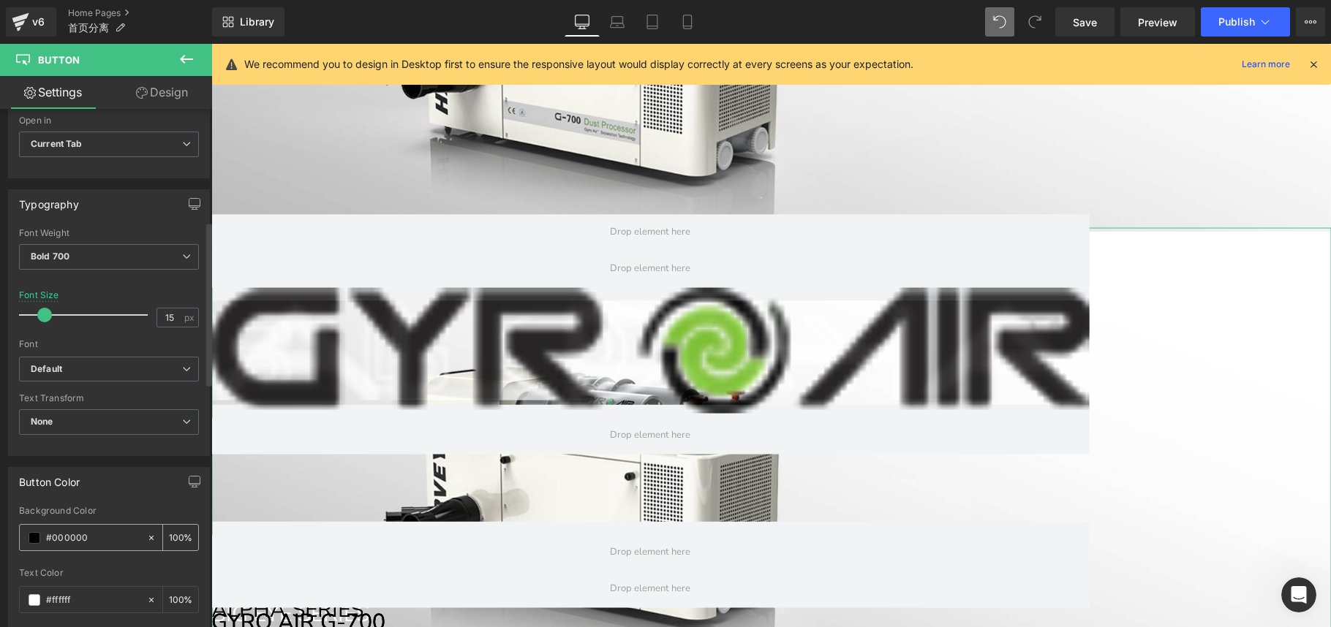
click at [32, 536] on span at bounding box center [35, 538] width 12 height 12
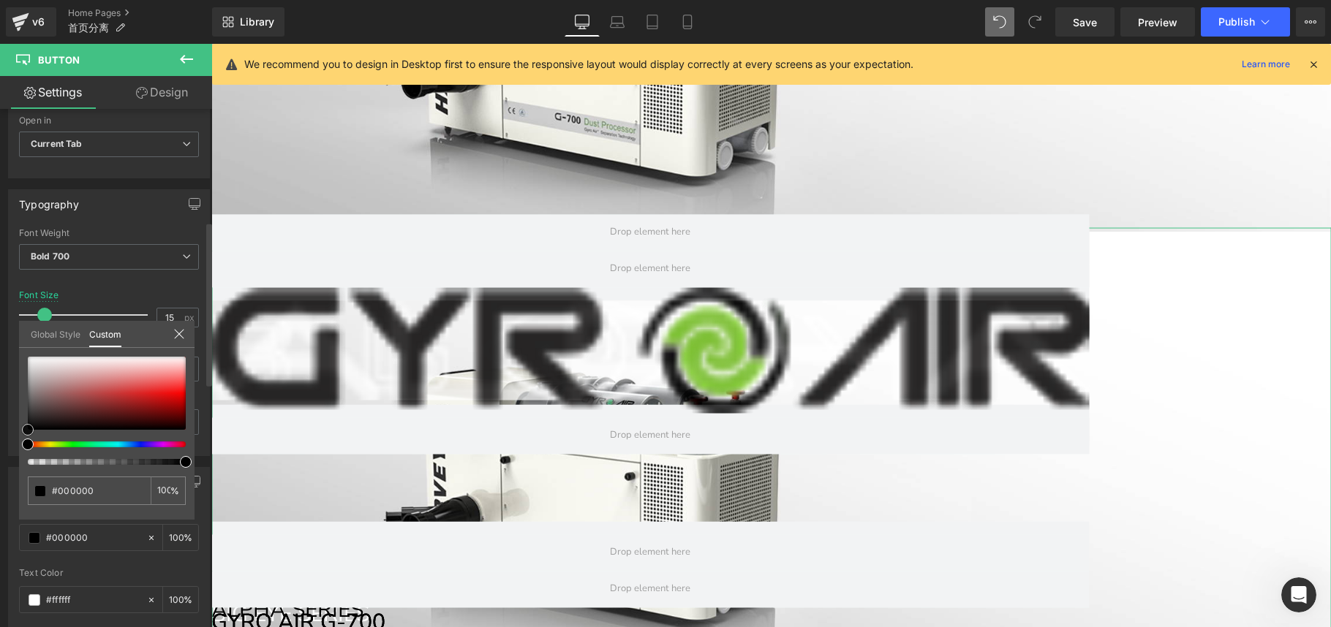
type input "#a49c9c"
type input "#c6c2c2"
type input "#ffffff"
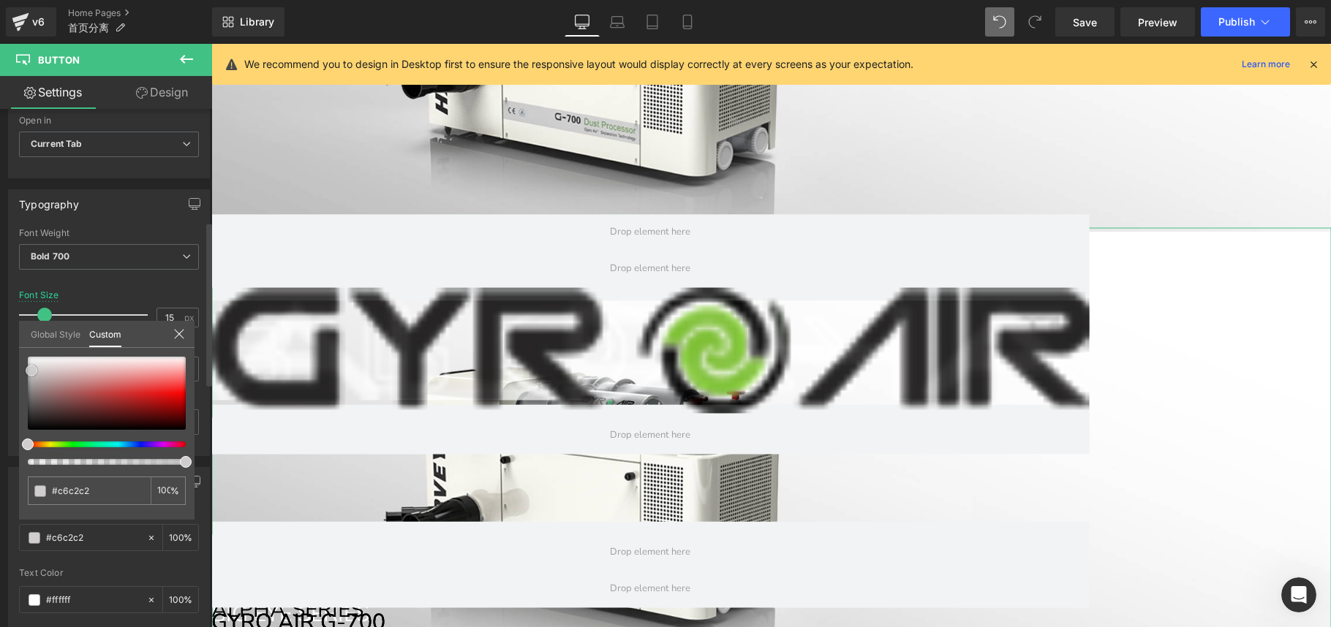
type input "#ffffff"
drag, startPoint x: 31, startPoint y: 371, endPoint x: 22, endPoint y: 340, distance: 32.2
click at [22, 340] on div "Global Style Custom Setup Global Style #ffffff 100 %" at bounding box center [107, 343] width 176 height 45
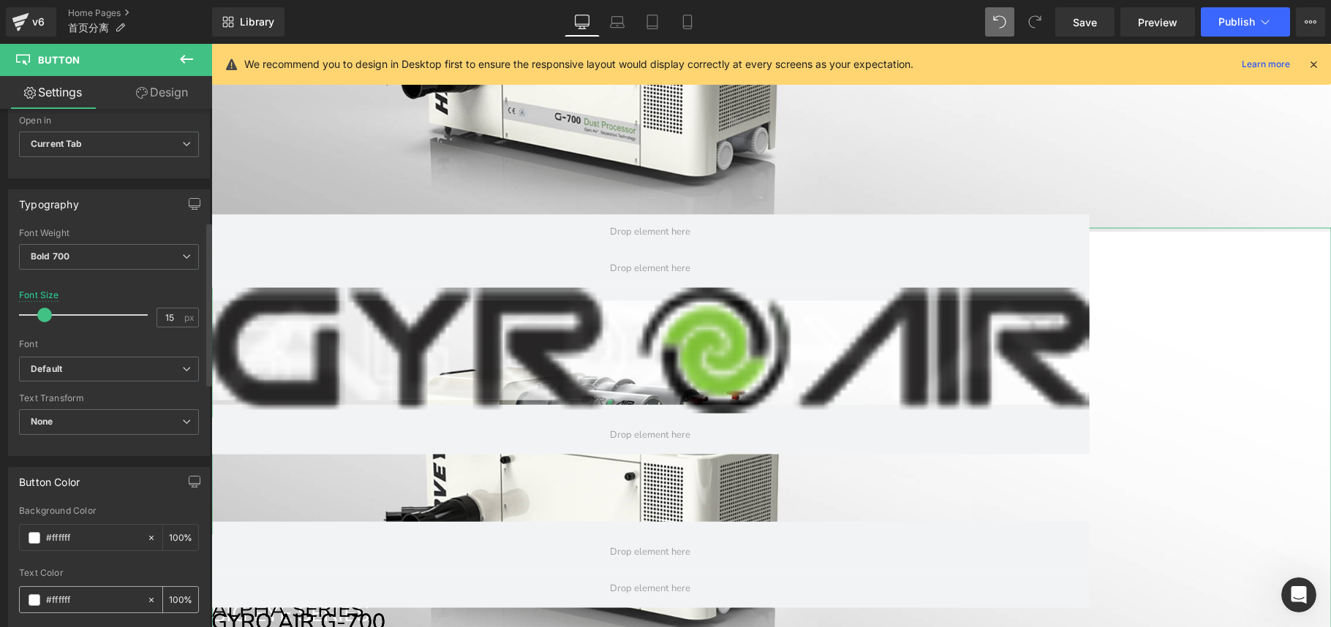
click at [36, 597] on span at bounding box center [35, 601] width 12 height 12
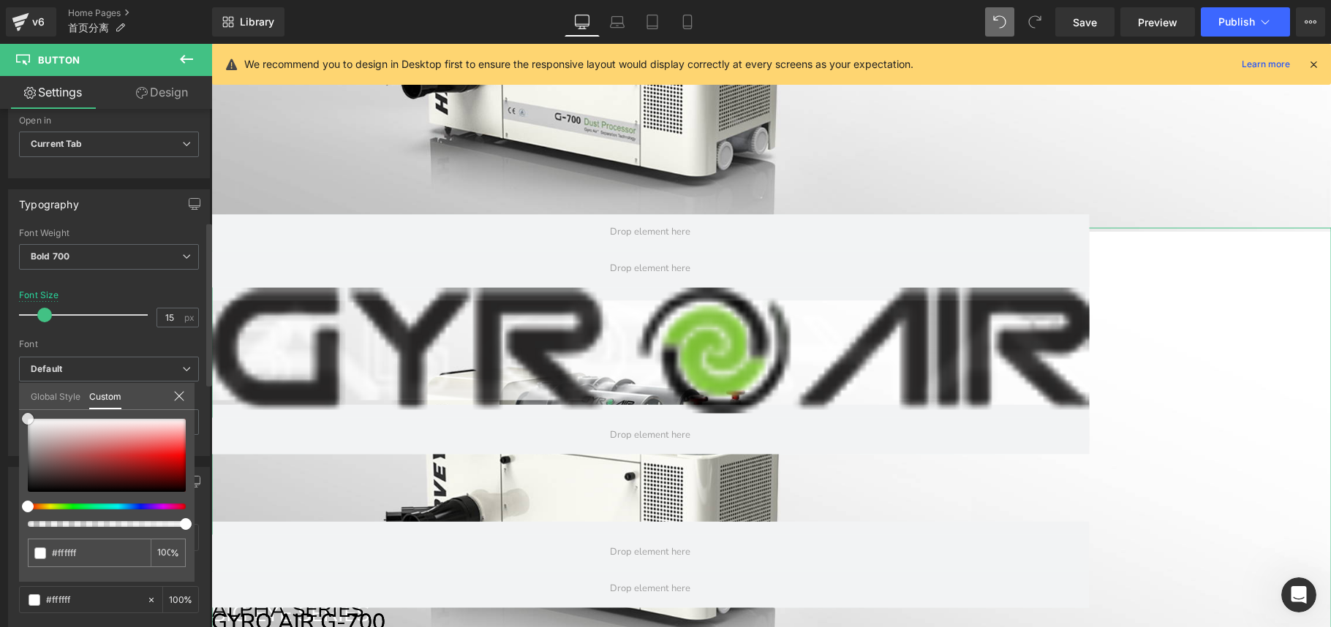
type input "#372e2e"
type input "#2a2626"
type input "#111111"
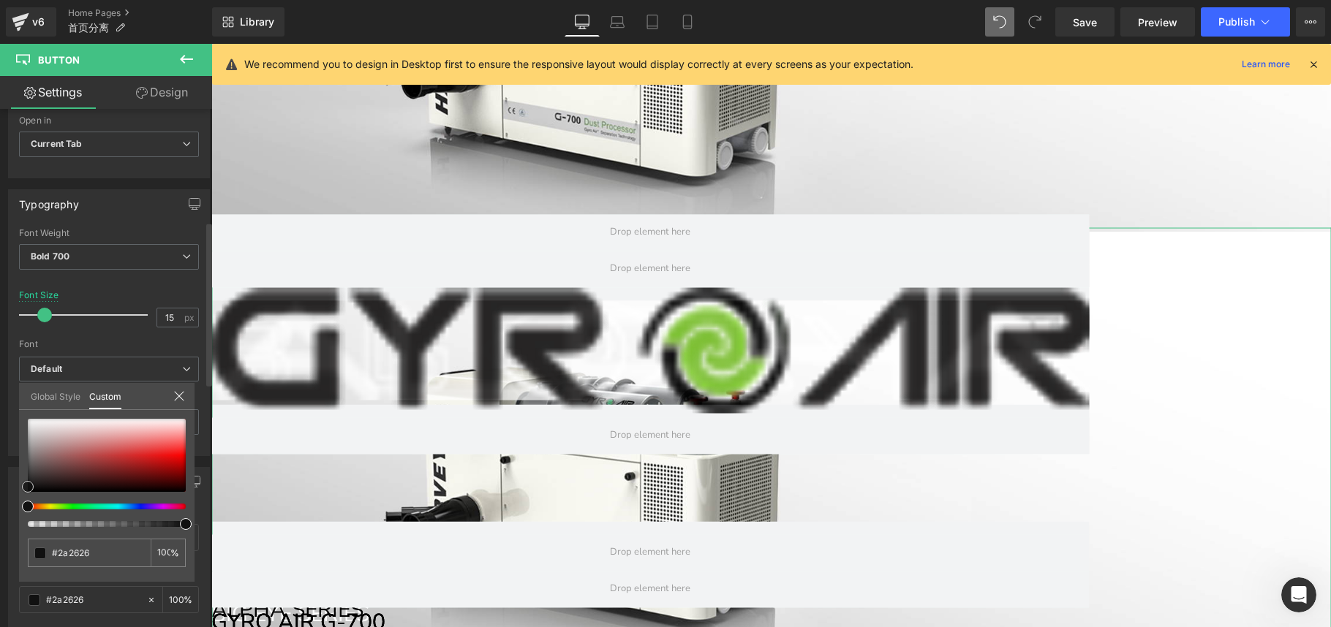
type input "#111111"
type input "#0f0f0f"
type input "#070707"
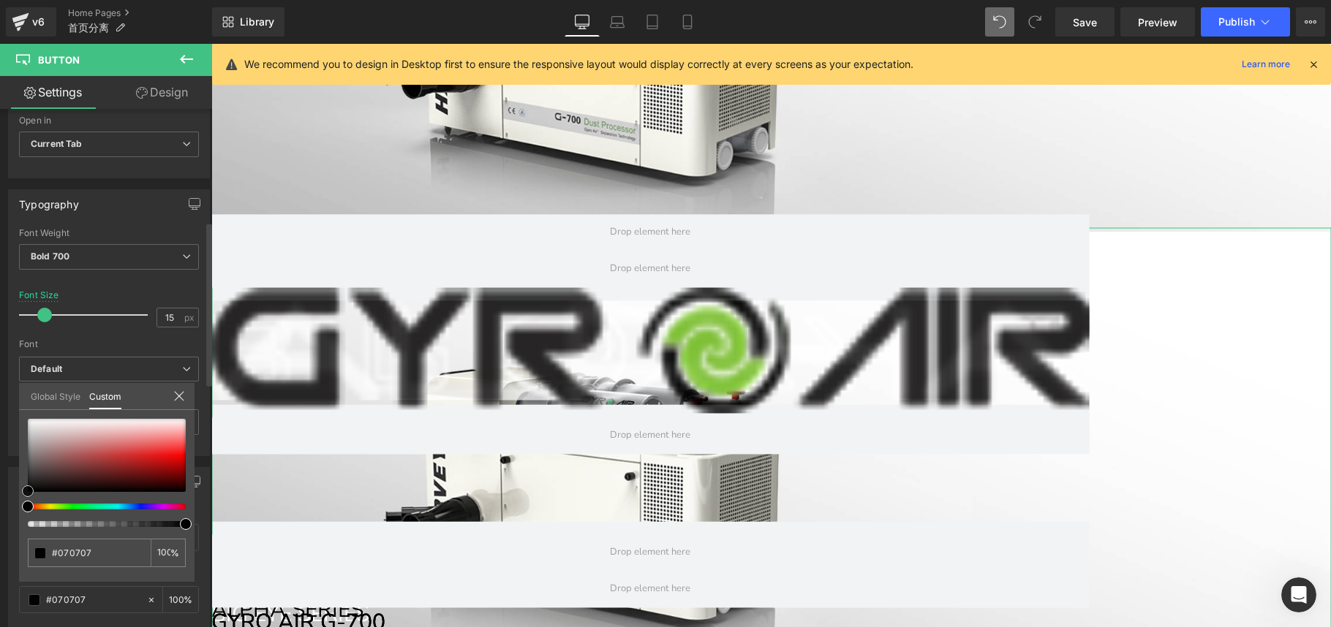
type input "#020202"
type input "#000000"
drag, startPoint x: 31, startPoint y: 482, endPoint x: 10, endPoint y: 494, distance: 24.6
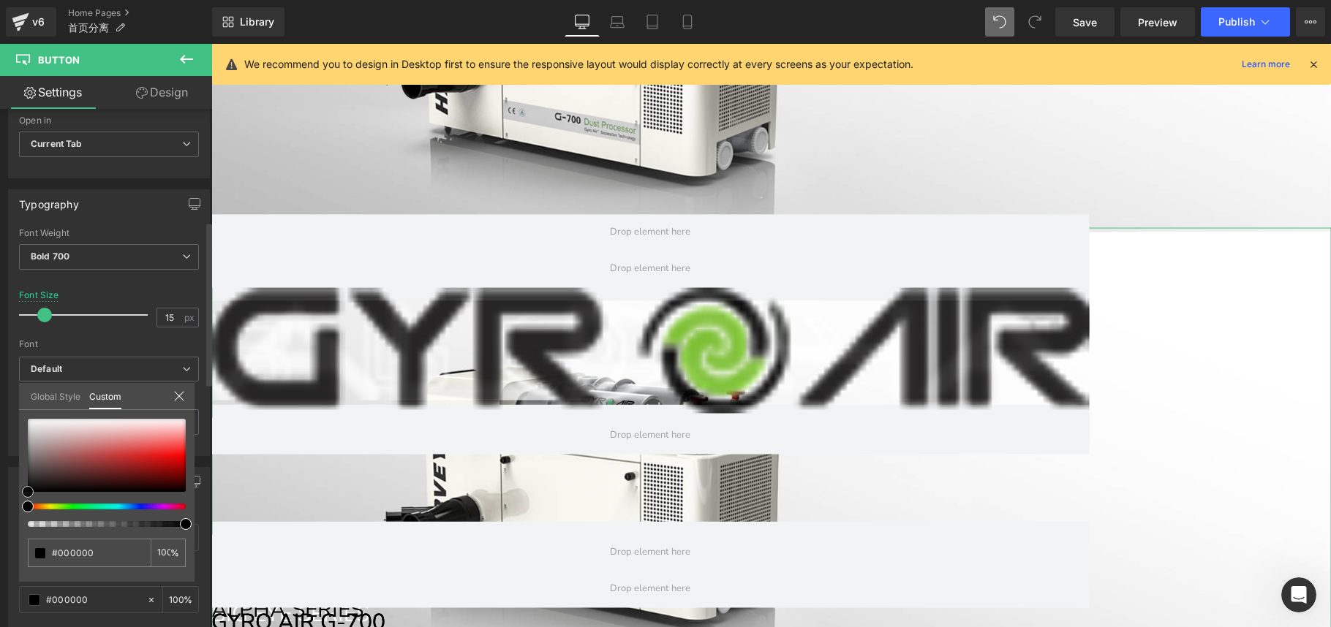
click at [10, 494] on div "Button Color rgba(255, 255, 255, 1) Background Color #ffffff 100 % rgba(0, 0, 0…" at bounding box center [109, 621] width 219 height 331
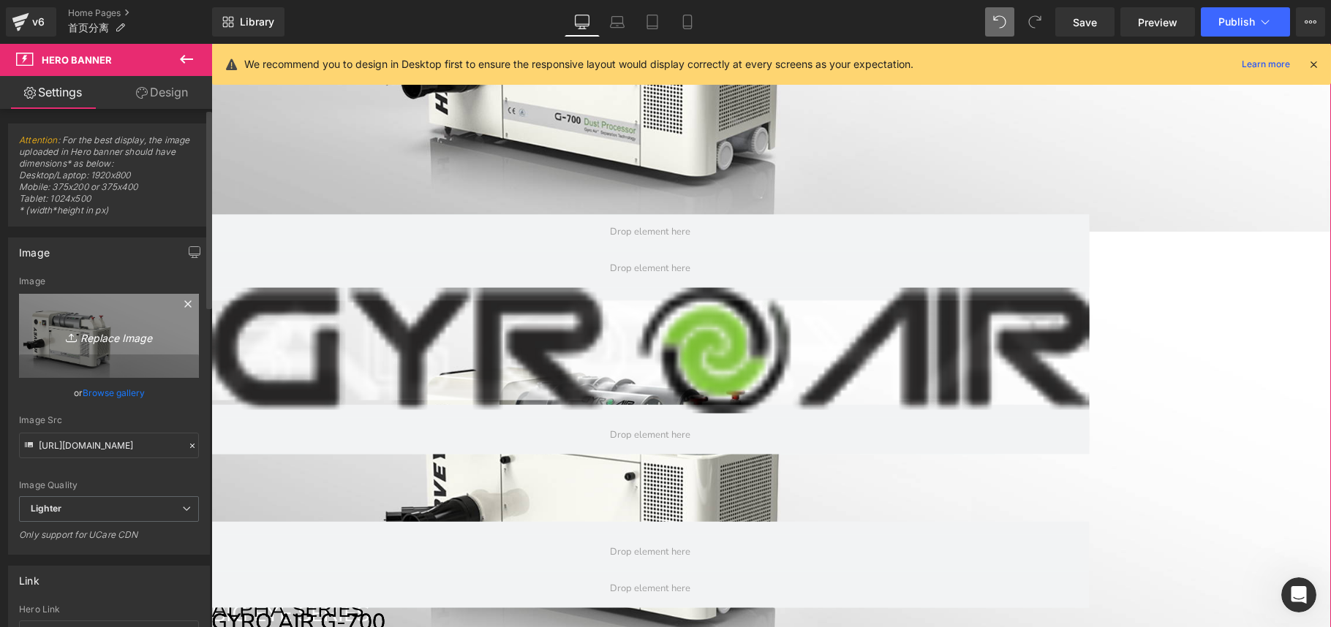
click at [79, 319] on link "Replace Image" at bounding box center [109, 336] width 180 height 84
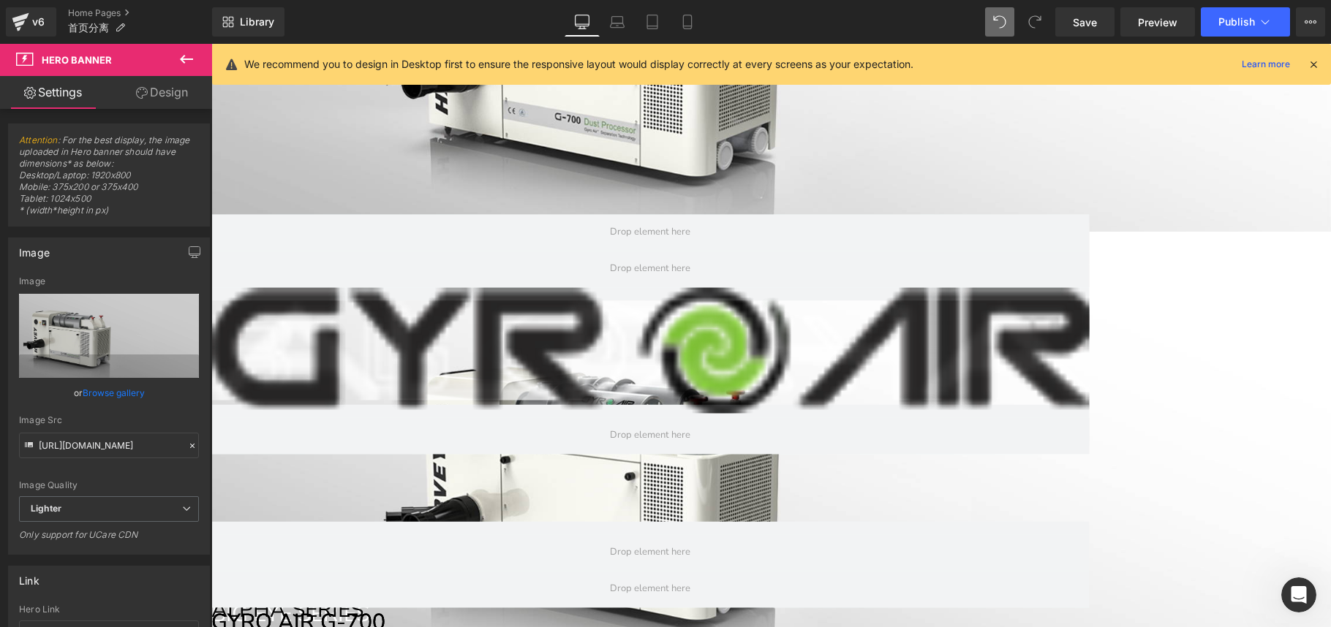
type input "C:\fakepath\alpha.jpg"
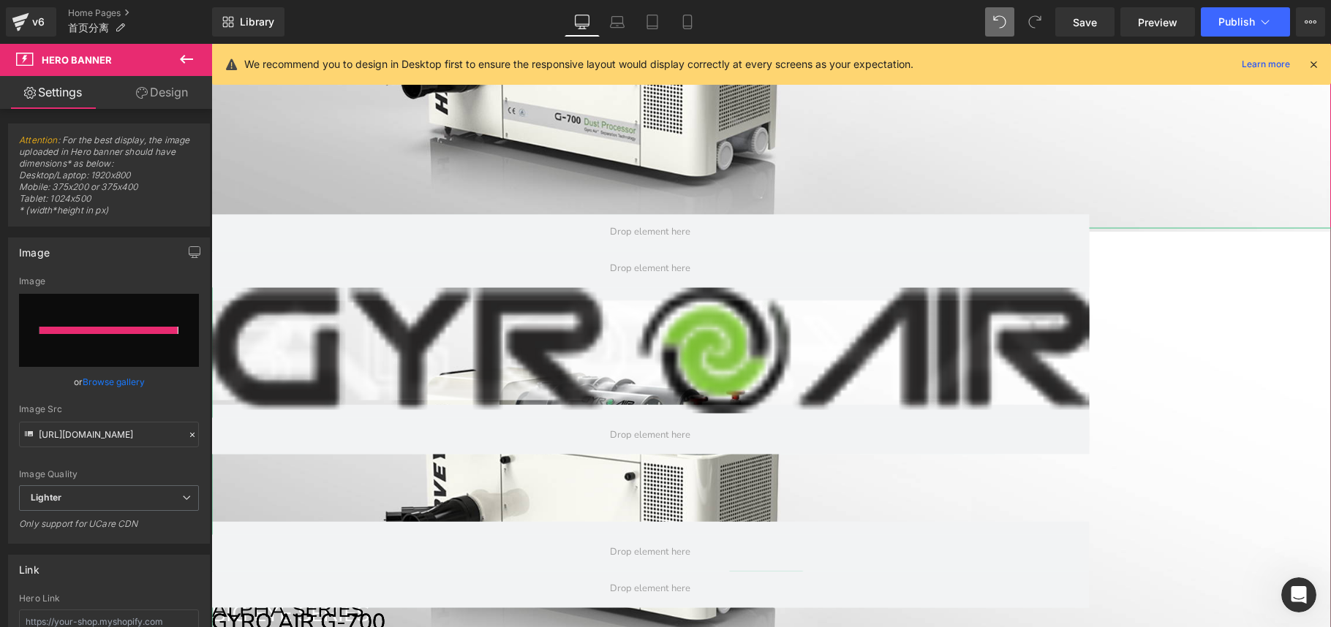
type input "[URL][DOMAIN_NAME]"
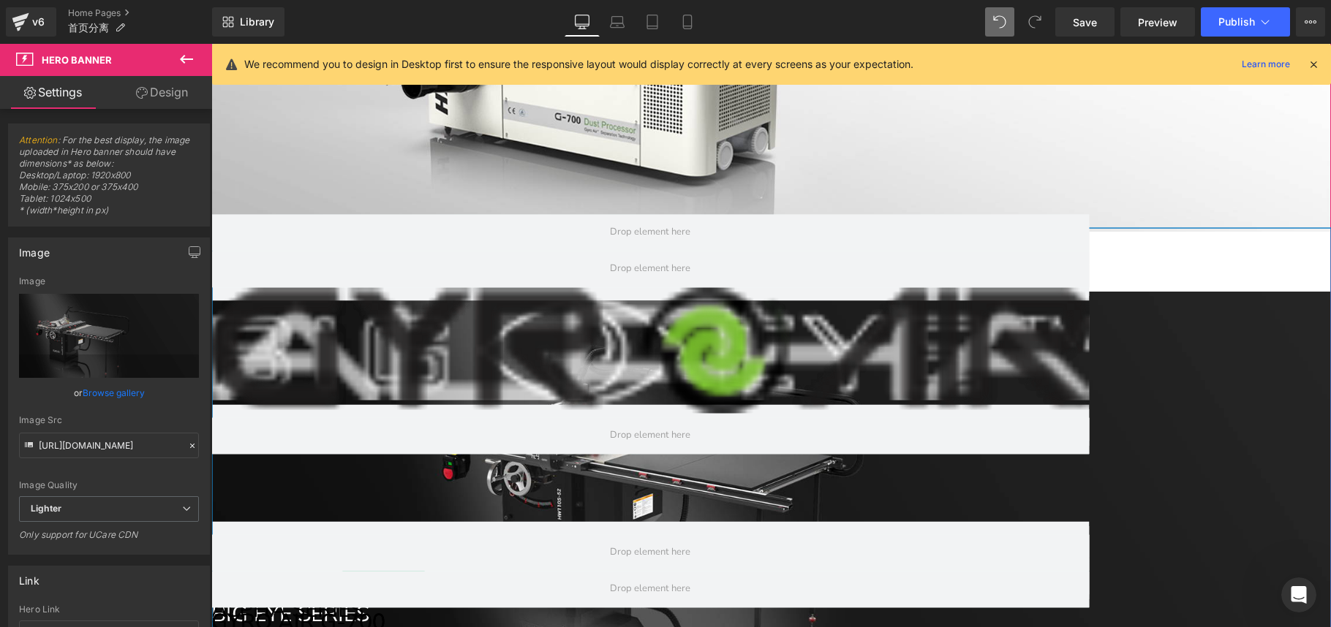
click at [1046, 595] on h1 "ALPHA SERIES" at bounding box center [650, 610] width 878 height 30
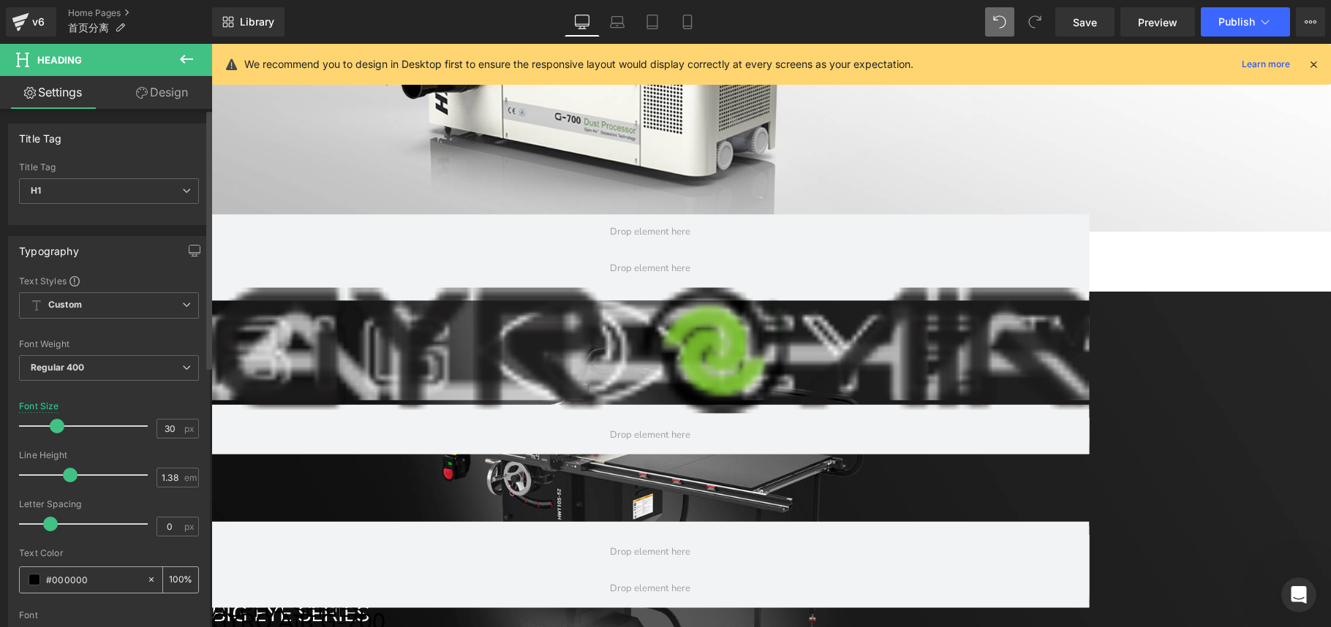
click at [32, 581] on span at bounding box center [35, 580] width 12 height 12
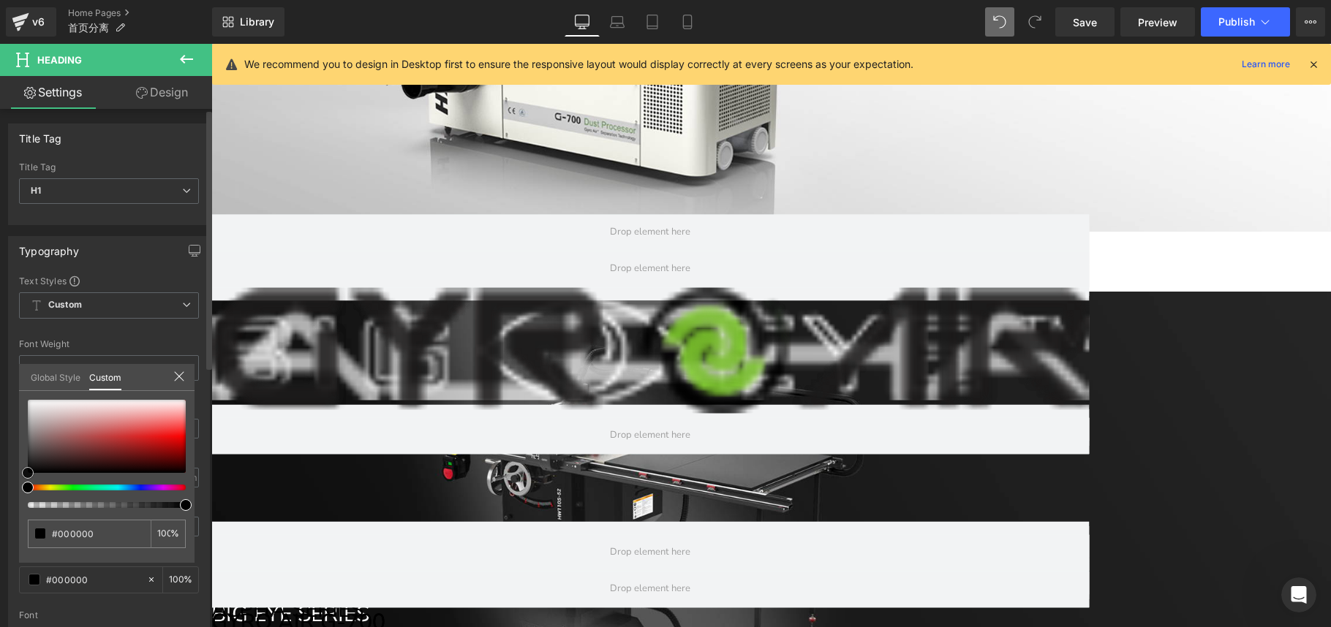
type input "#b17171"
type input "#b68585"
type input "#dad2d2"
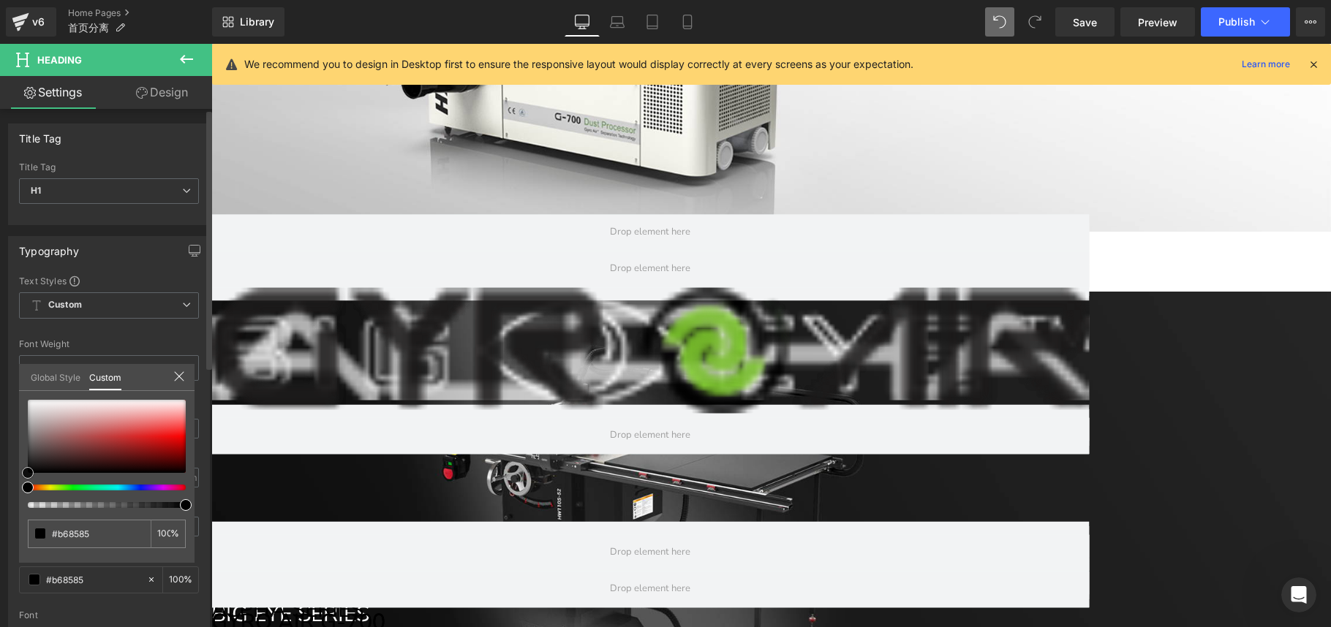
type input "#dad2d2"
type input "#fcfcfc"
type input "#ffffff"
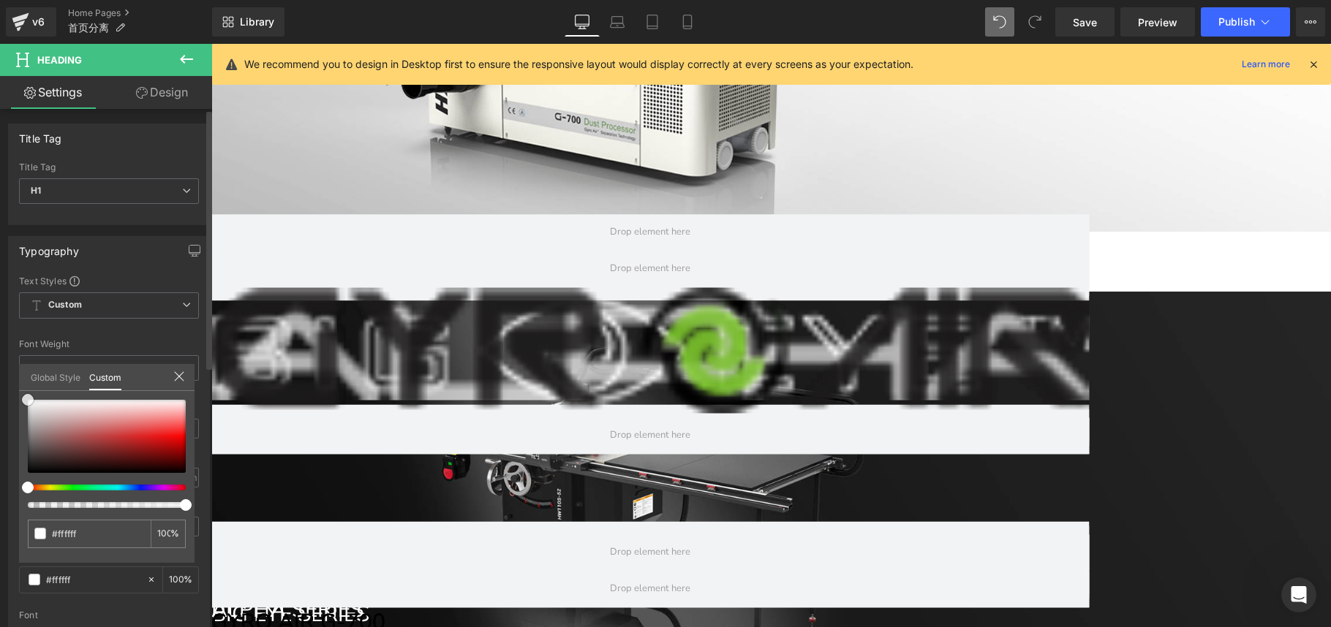
drag, startPoint x: 65, startPoint y: 425, endPoint x: 10, endPoint y: 391, distance: 65.3
click at [10, 391] on div "Typography Text Styles Custom Custom Setup Global Style Custom Setup Global Sty…" at bounding box center [109, 476] width 219 height 502
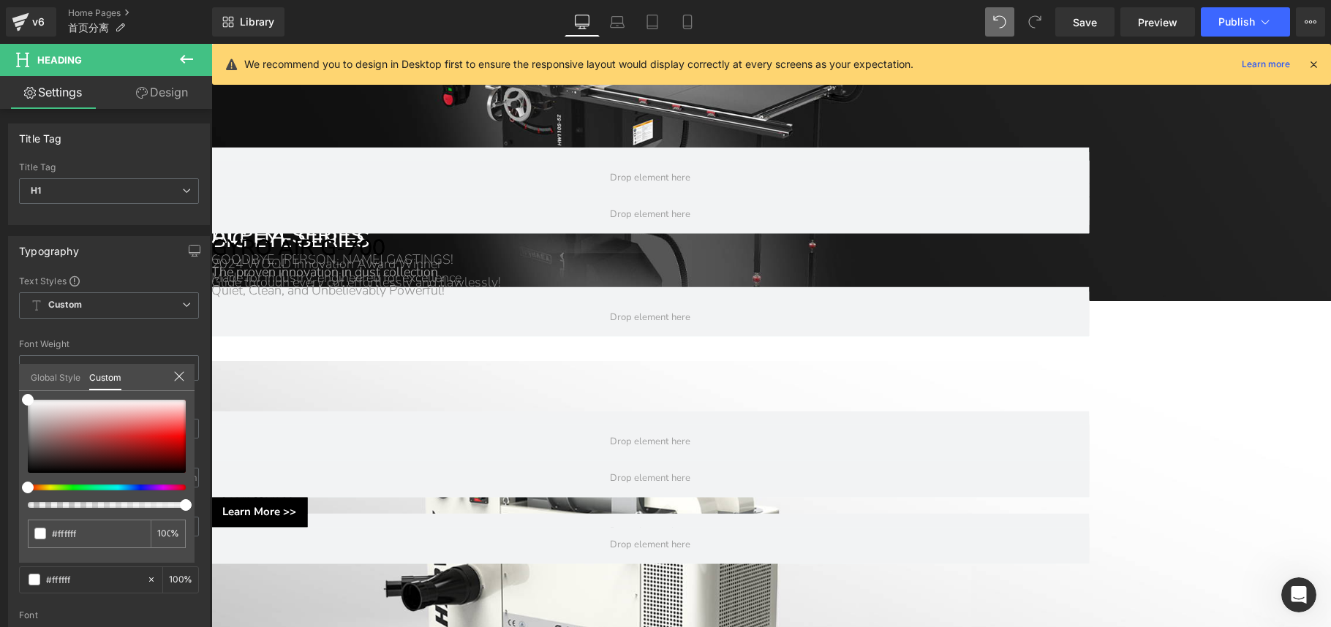
scroll to position [1237, 0]
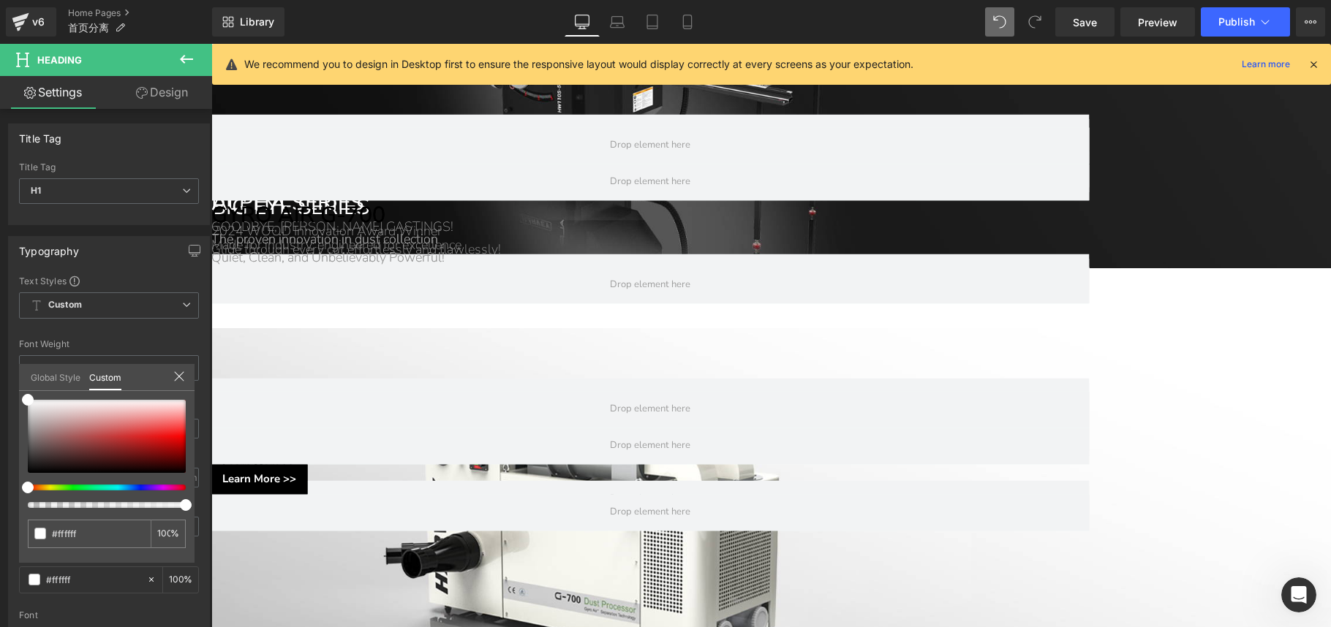
click at [528, 211] on body "Skip to content Search PRODUCTS TABLE SAWS SERIES" at bounding box center [771, 363] width 1120 height 3112
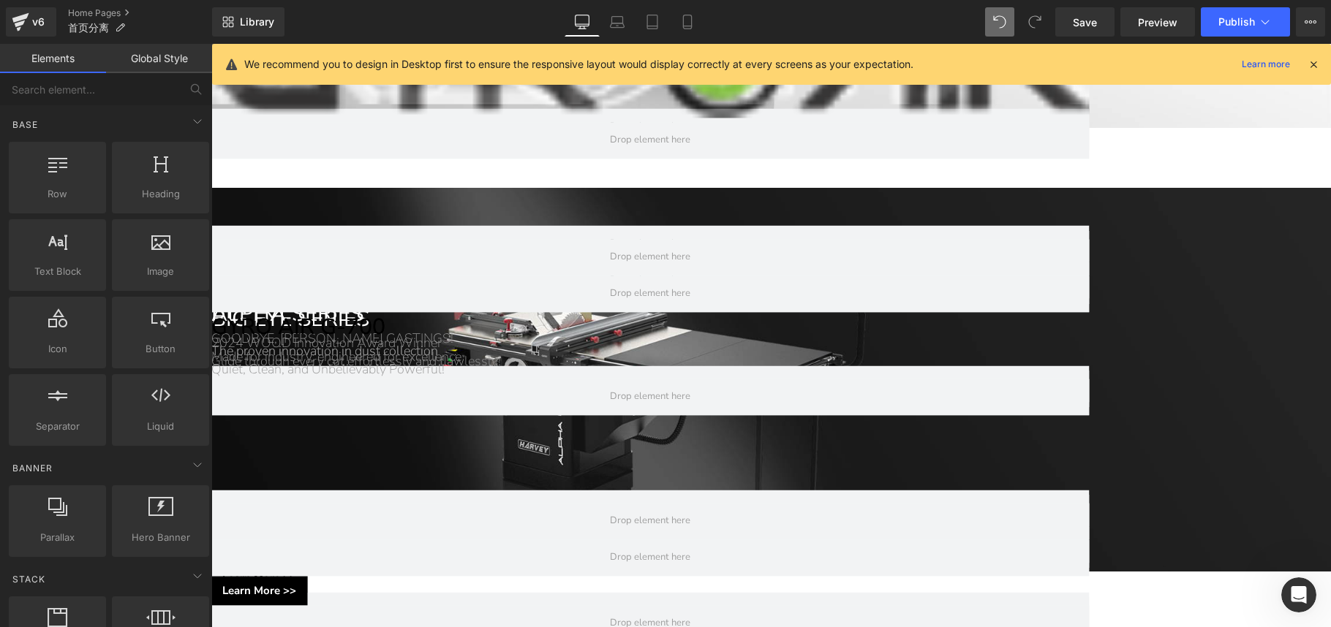
scroll to position [732, 0]
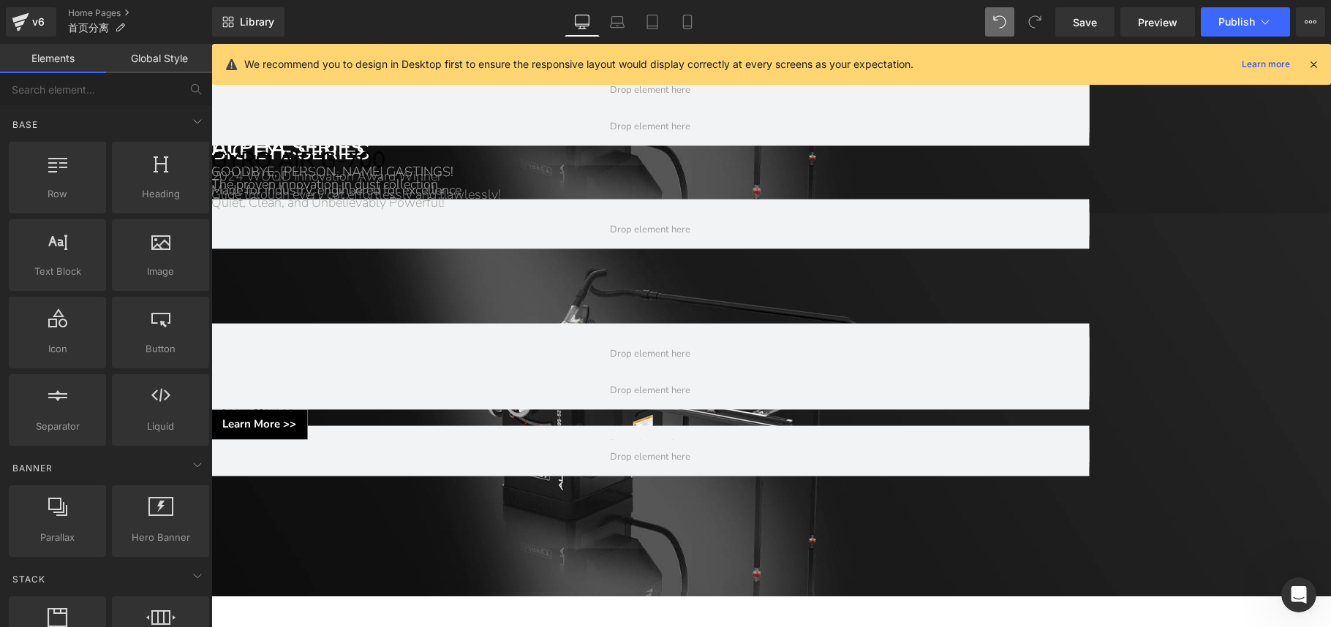
scroll to position [1284, 0]
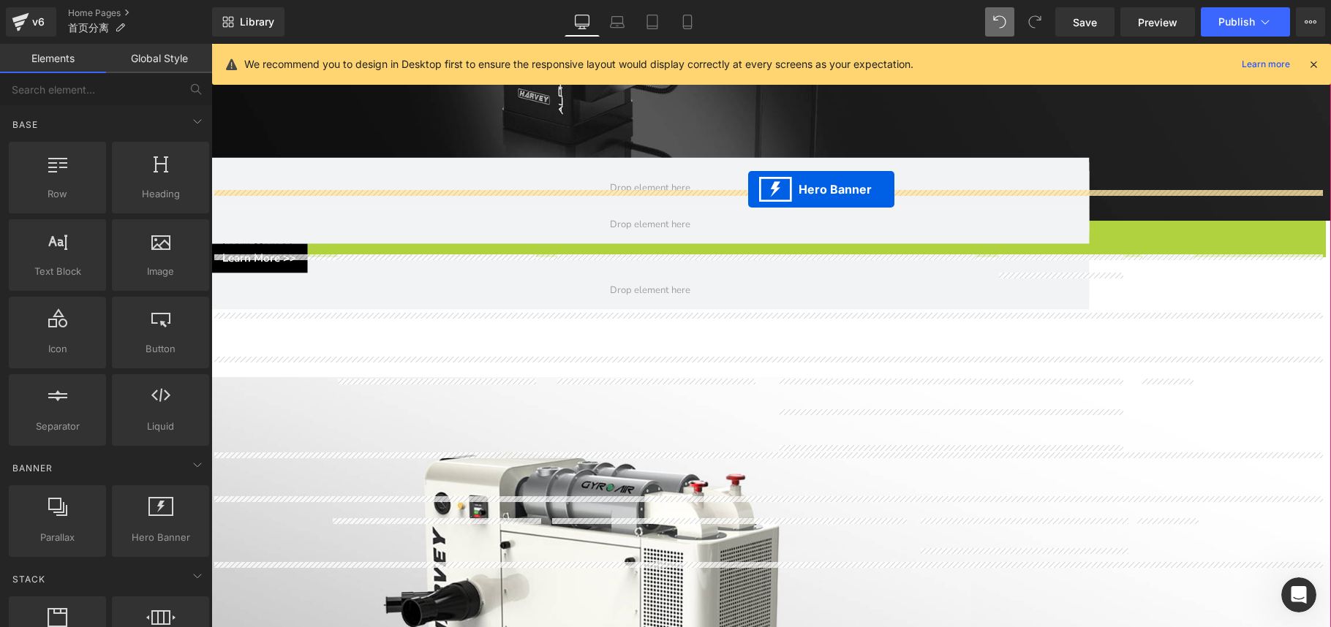
drag, startPoint x: 757, startPoint y: 137, endPoint x: 748, endPoint y: 189, distance: 51.9
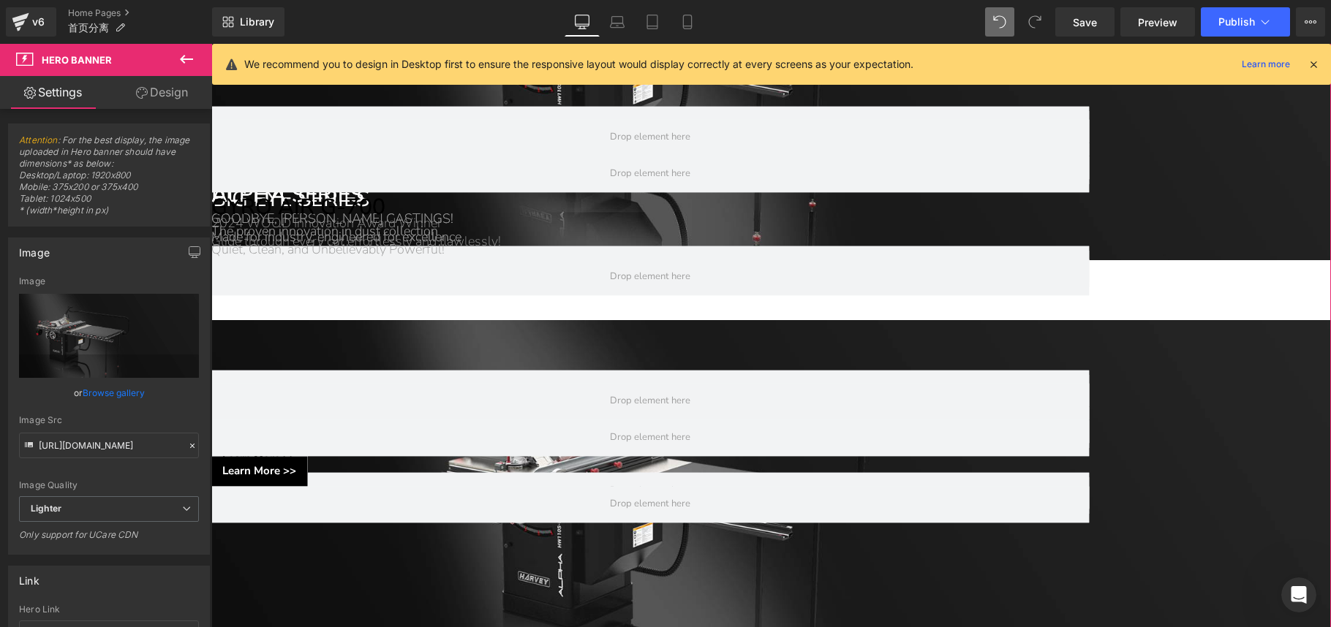
scroll to position [1245, 0]
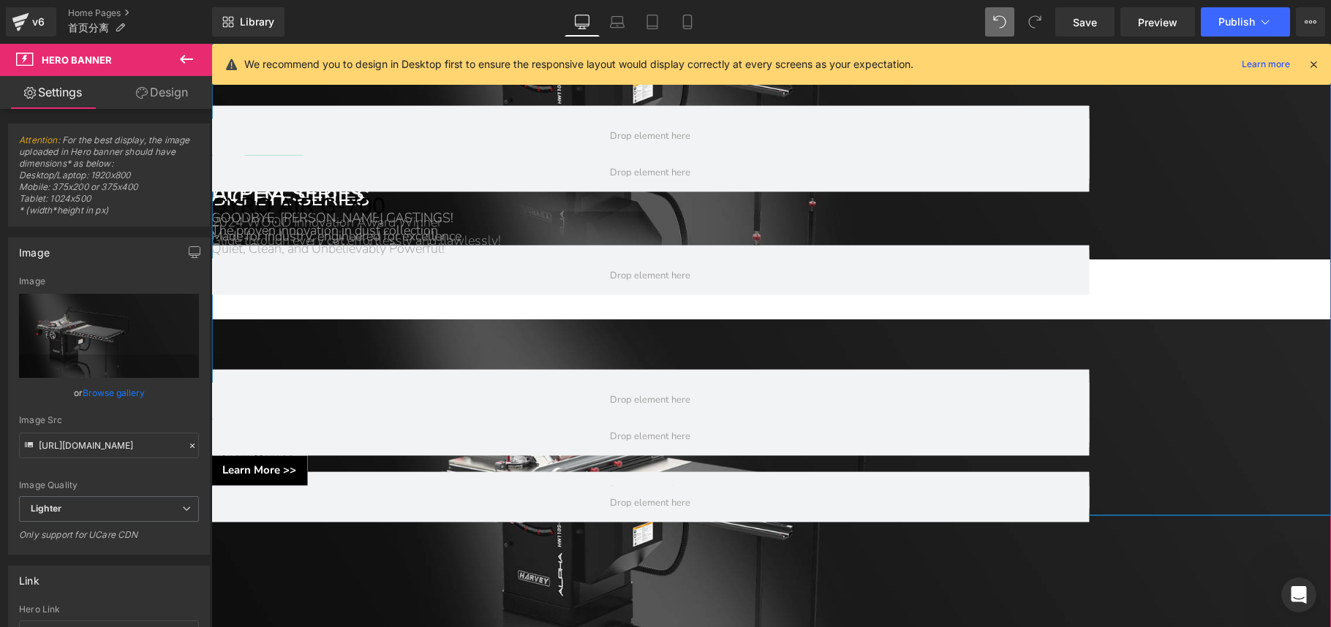
click at [288, 173] on span "Image" at bounding box center [273, 165] width 30 height 18
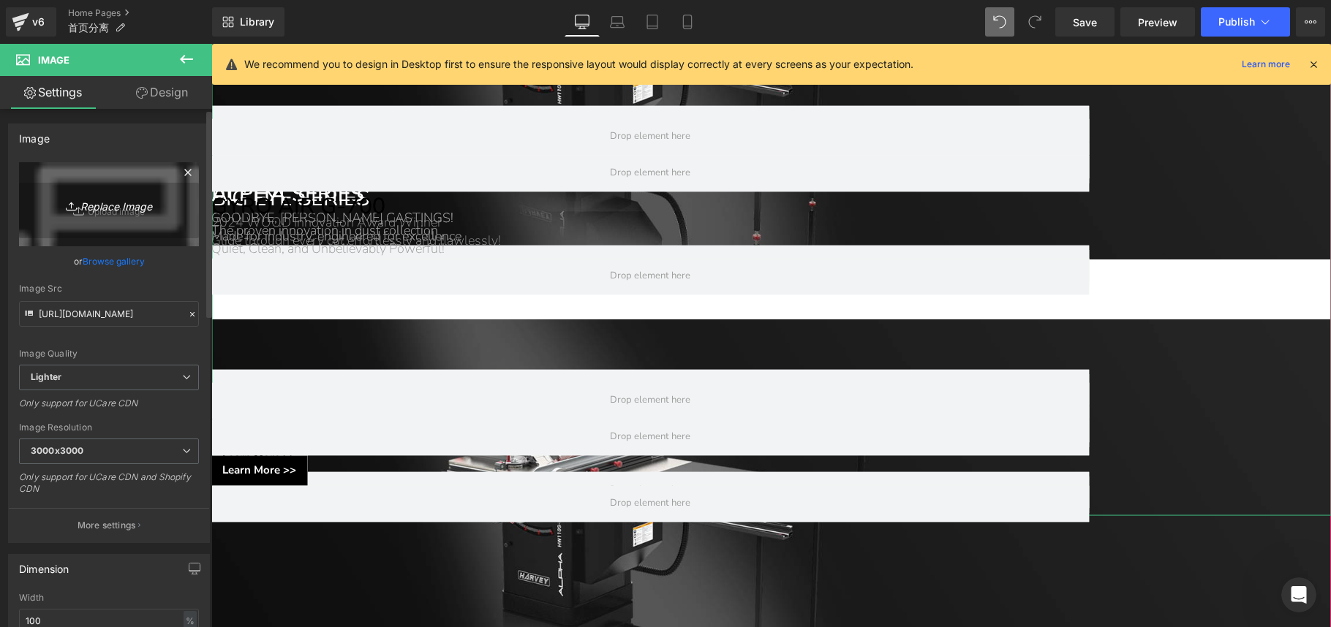
click at [100, 213] on icon "Replace Image" at bounding box center [108, 204] width 117 height 18
type input "C:\fakepath\图层 12.png"
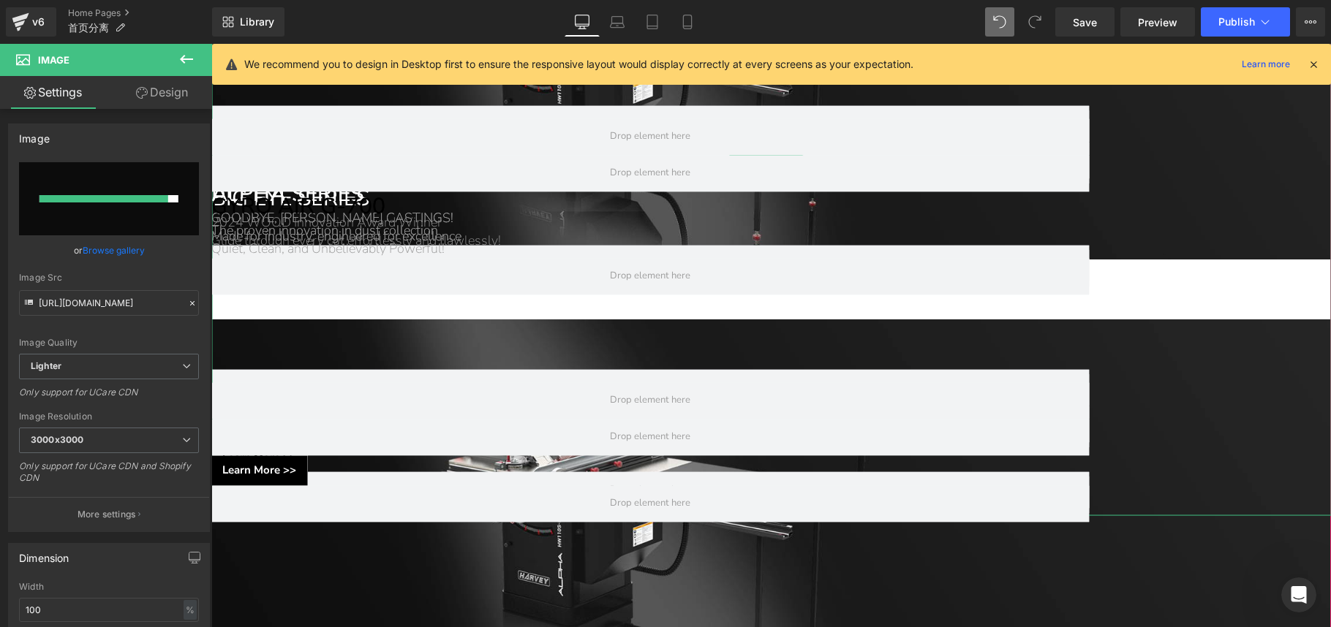
type input "[URL][DOMAIN_NAME]"
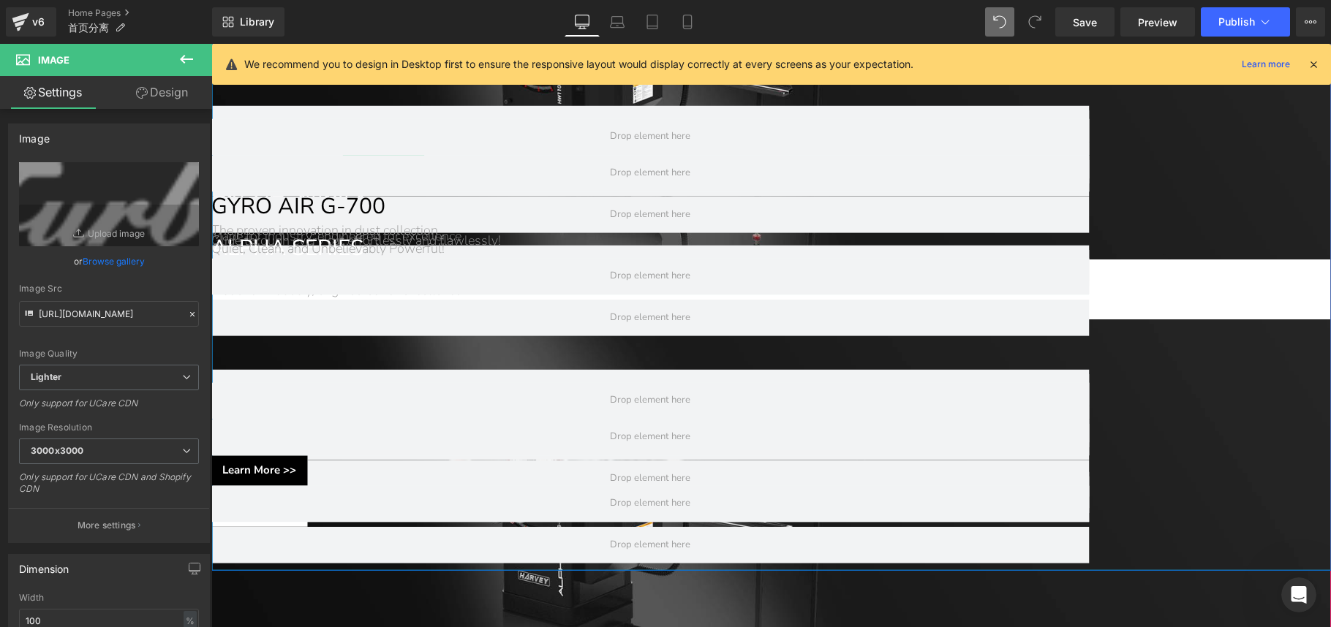
click at [1046, 263] on h1 "ALPHA SERIES" at bounding box center [650, 248] width 878 height 30
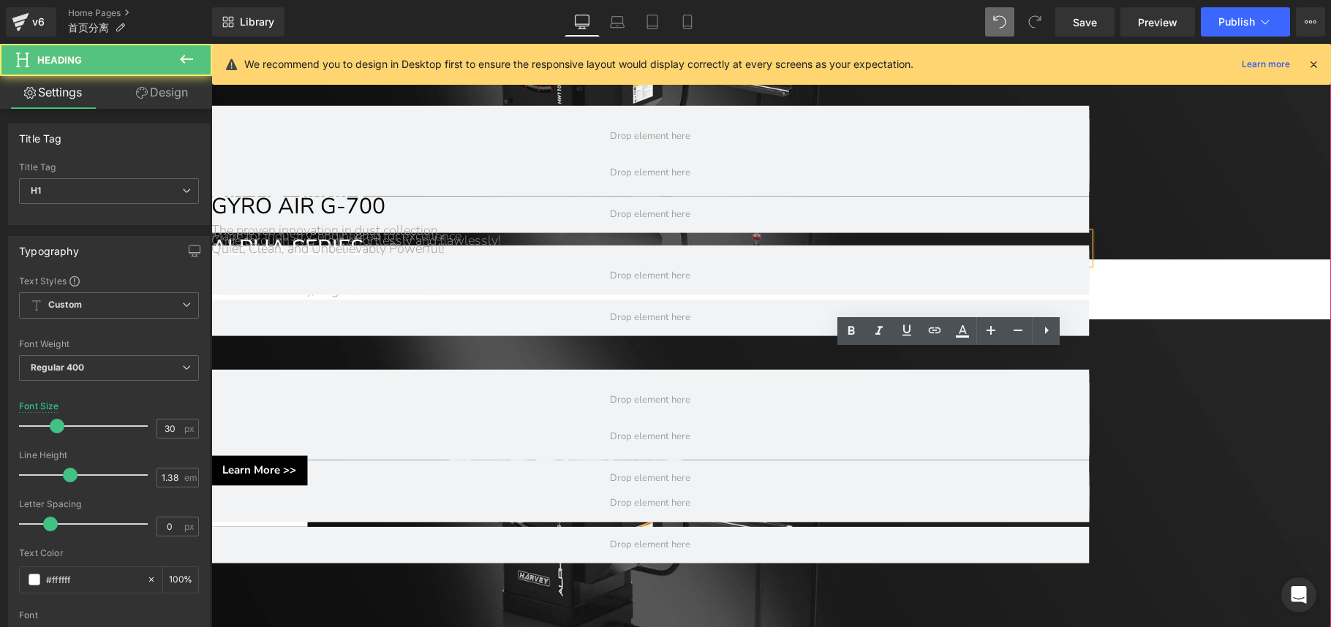
click at [1046, 263] on h1 "ALPHA SERIES" at bounding box center [650, 248] width 878 height 30
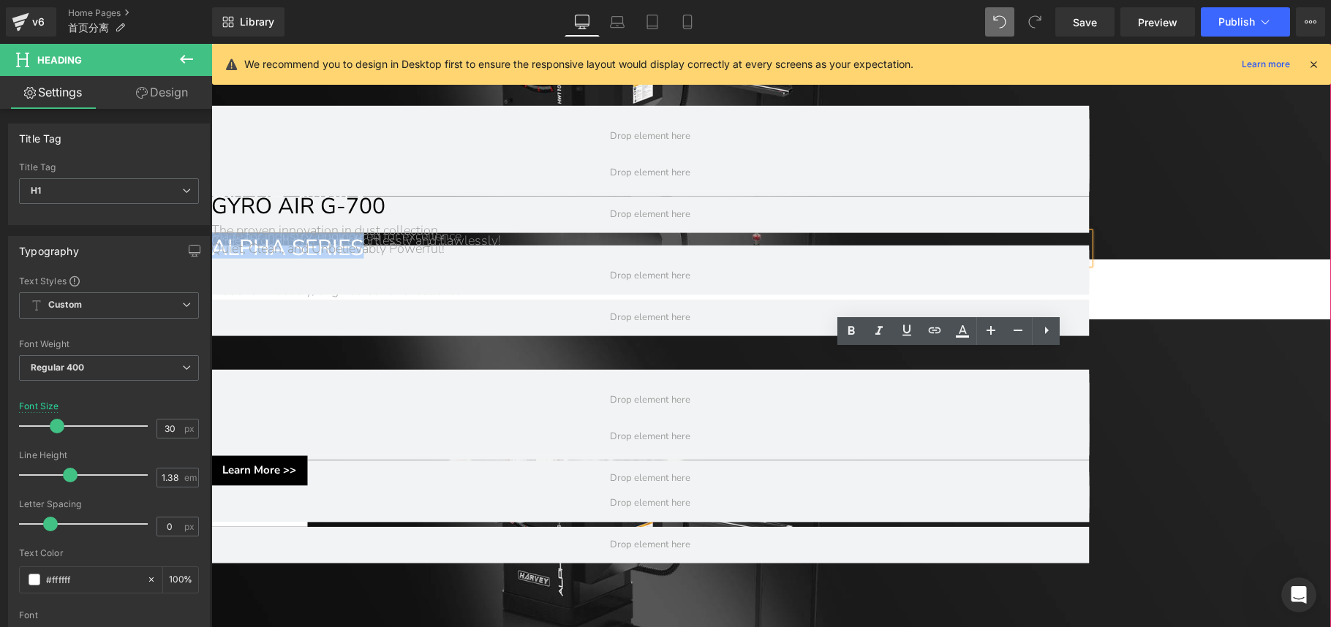
drag, startPoint x: 971, startPoint y: 361, endPoint x: 1128, endPoint y: 362, distance: 157.2
click at [1046, 300] on div "ALPHA SERIES Heading GOODBYE, [PERSON_NAME] CASTINGS! Made for industry, engine…" at bounding box center [650, 266] width 878 height 67
paste div
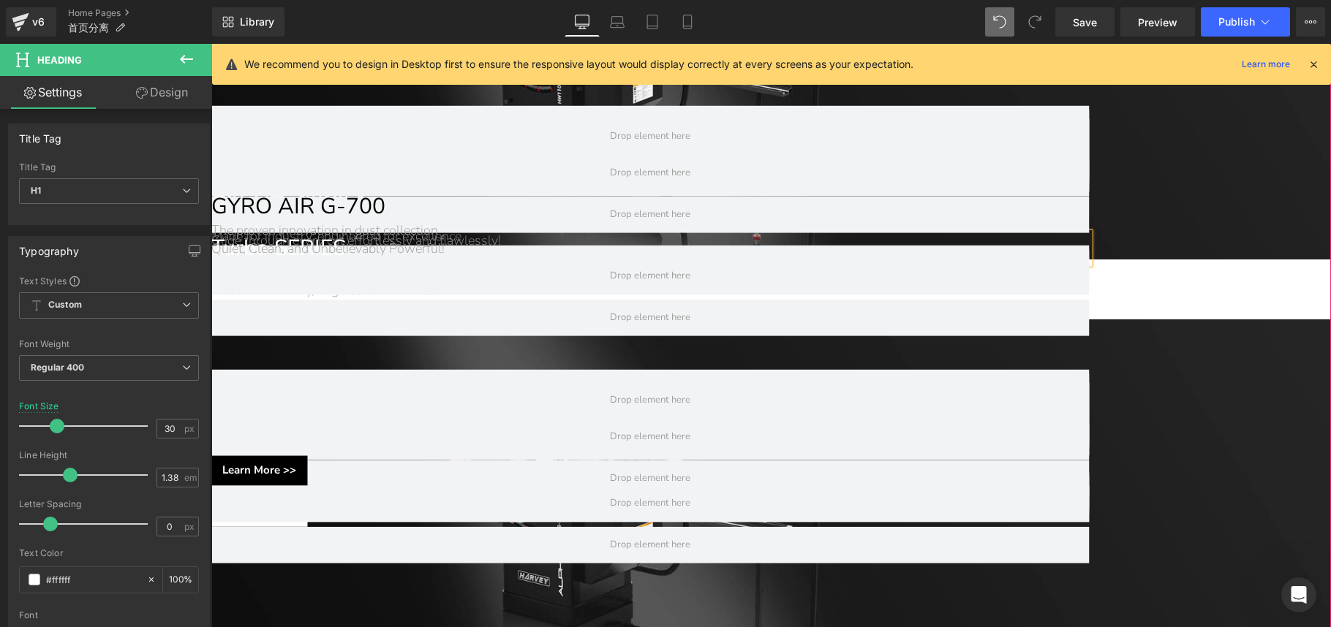
click at [958, 300] on h1 "Made for industry, engineered for excellence" at bounding box center [650, 291] width 878 height 18
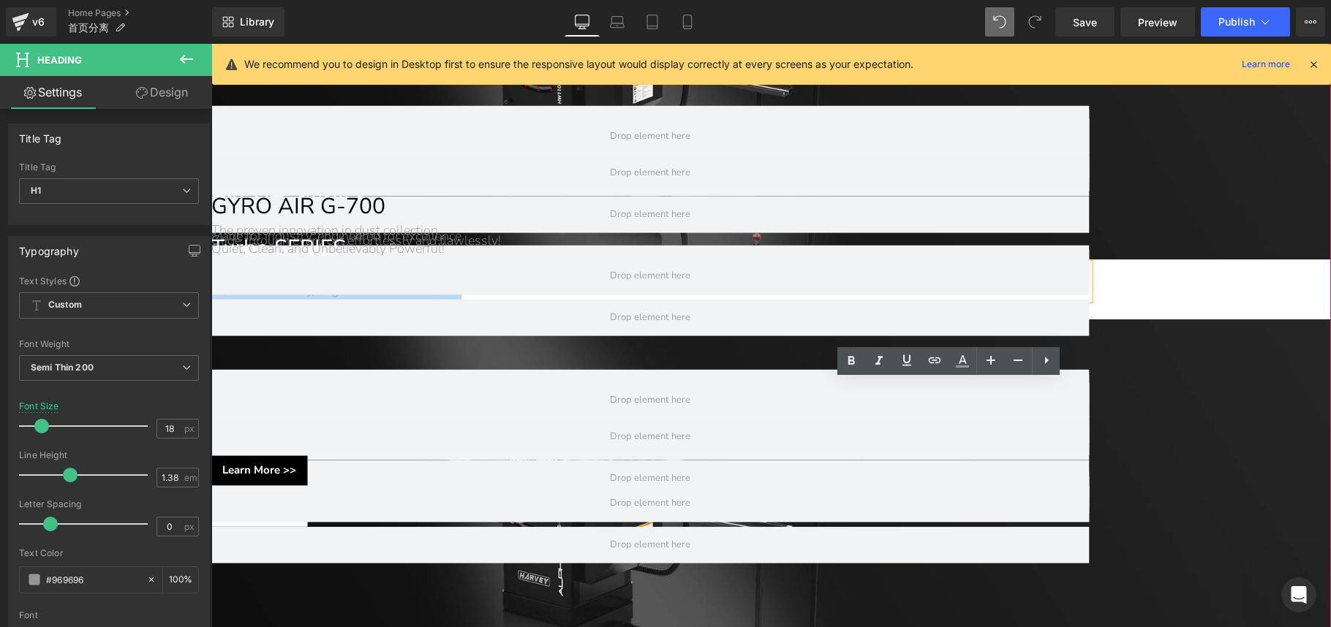
drag, startPoint x: 944, startPoint y: 390, endPoint x: 1123, endPoint y: 387, distance: 178.5
click at [1046, 300] on div "GOODBYE, [PERSON_NAME] CASTINGS! Made for industry, engineered for excellence" at bounding box center [650, 281] width 878 height 37
paste div
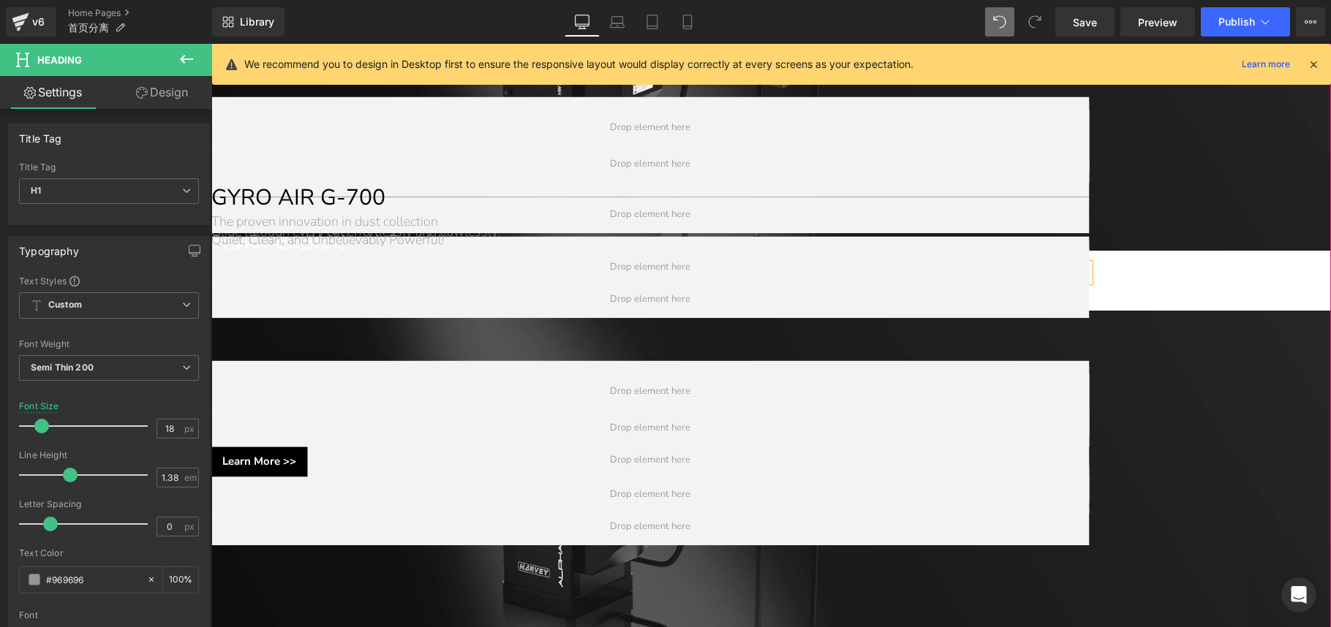
click at [1046, 382] on span "Image Row Separator Turbo SERIES Heading Wood Lathes with Servo Motor Heading R…" at bounding box center [771, 156] width 1120 height 796
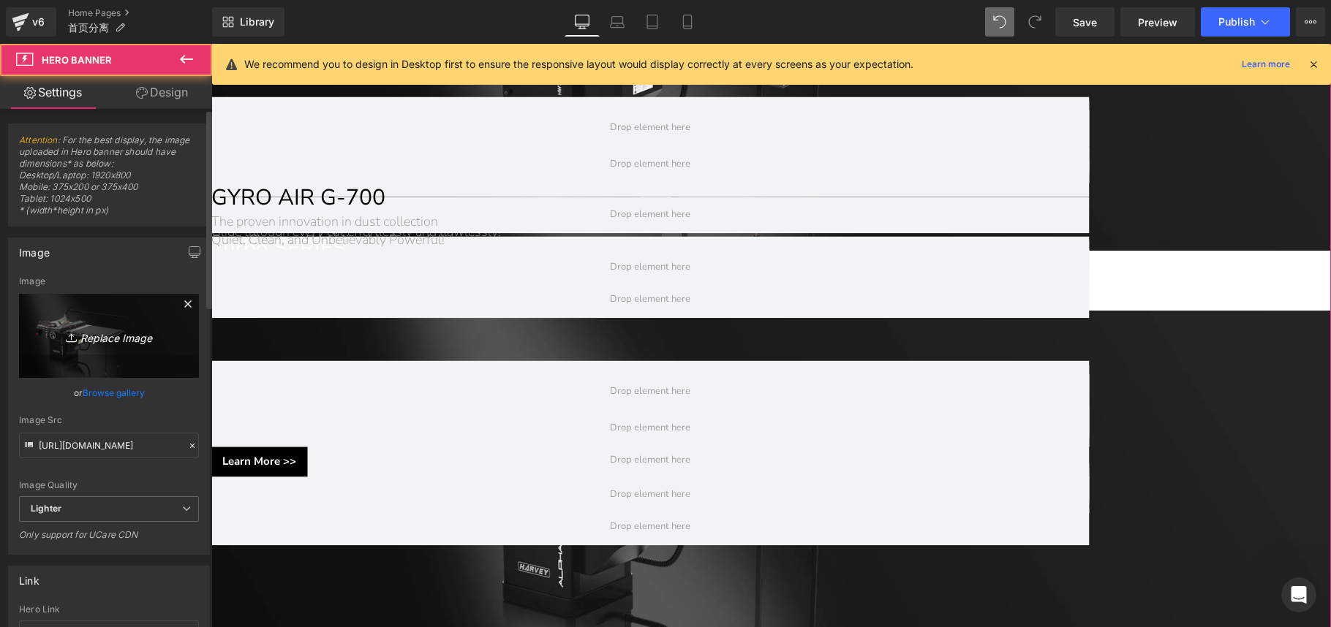
click at [102, 327] on icon "Replace Image" at bounding box center [108, 336] width 117 height 18
type input "C:\fakepath\turbo.jpg"
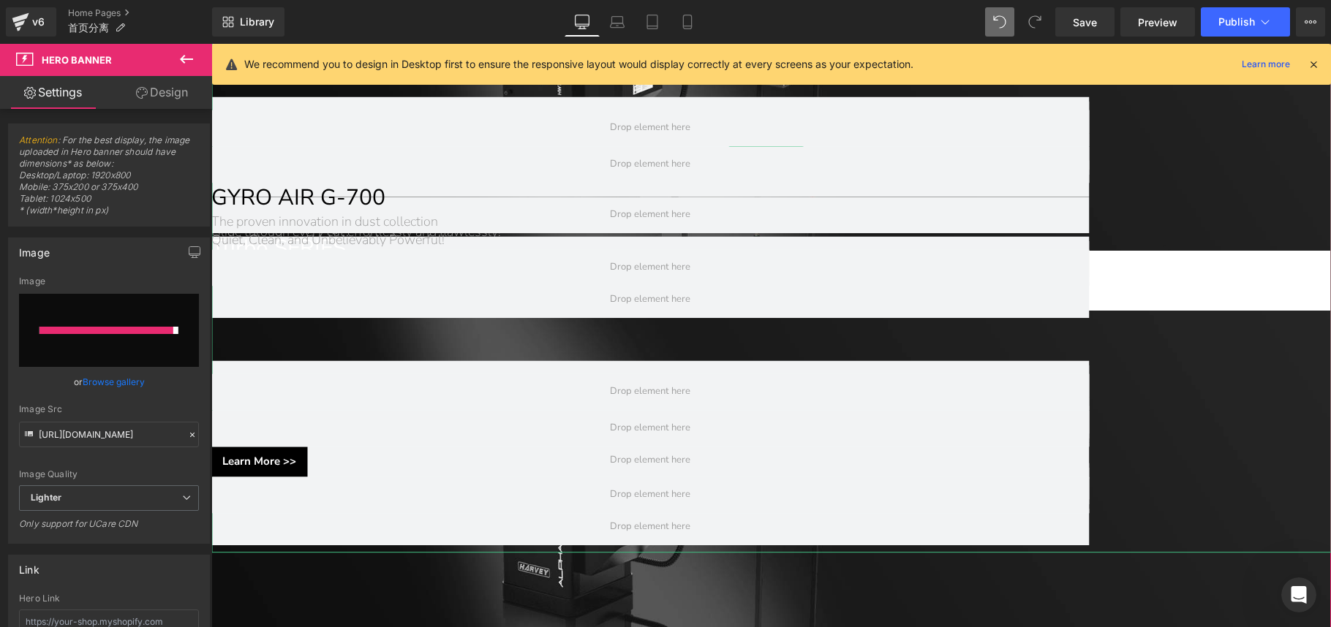
type input "[URL][DOMAIN_NAME]"
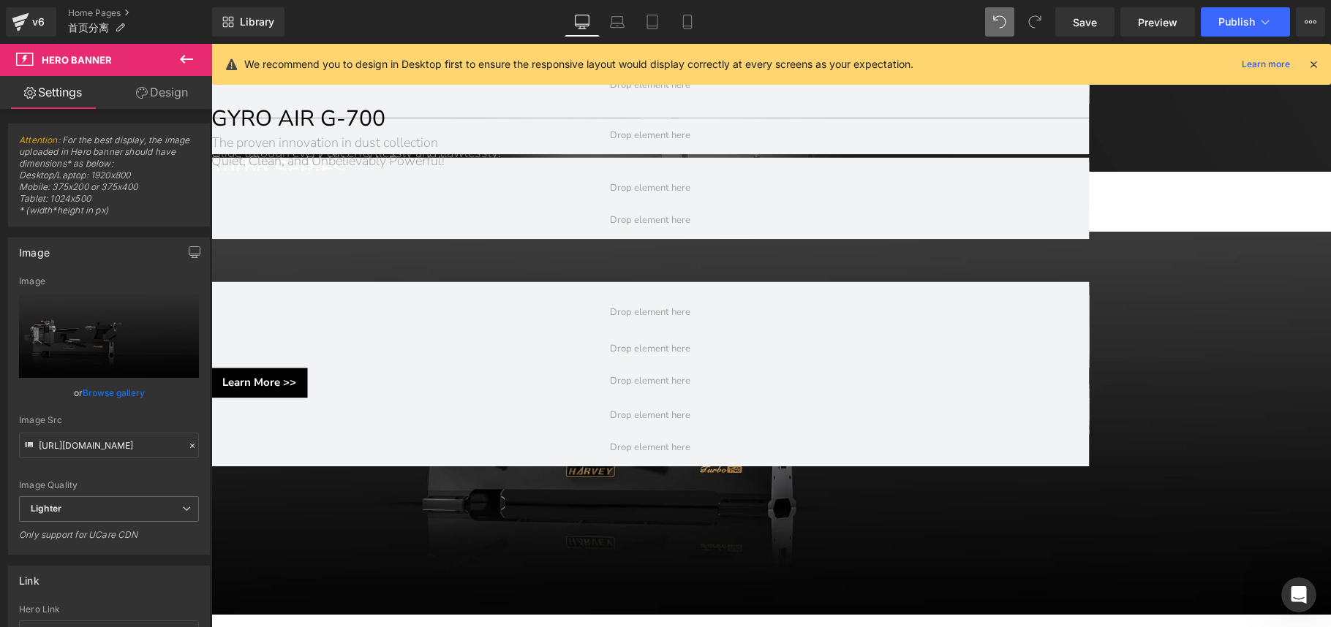
scroll to position [1294, 0]
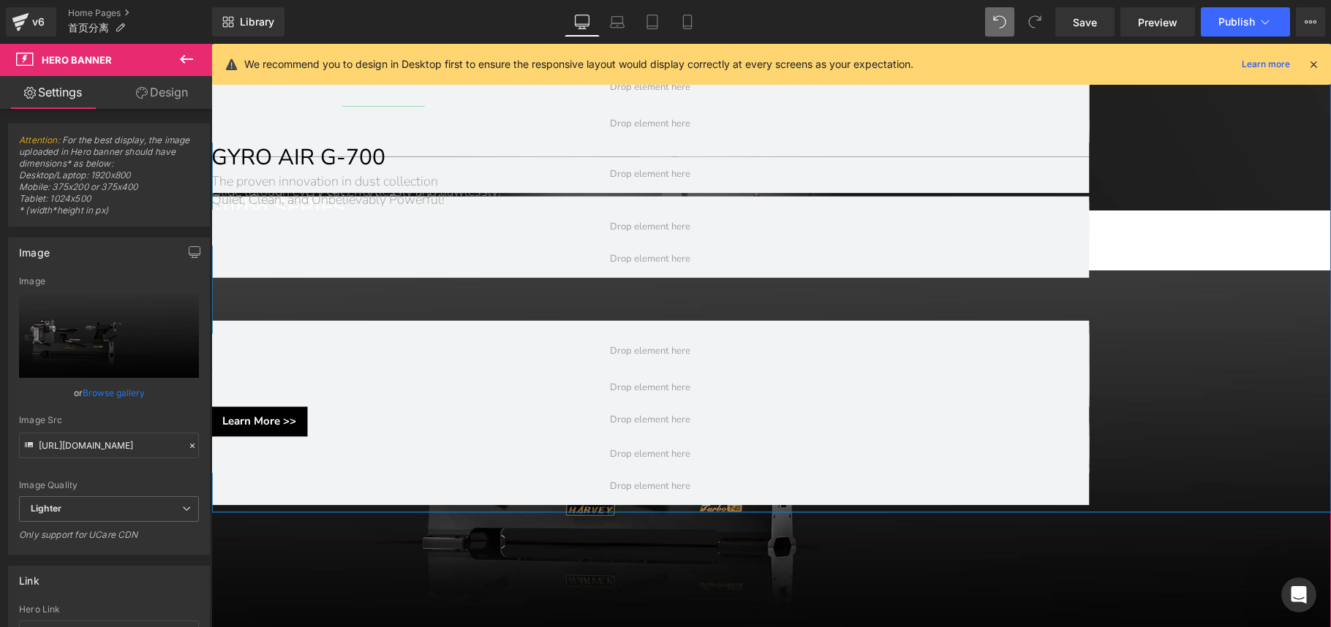
click at [1043, 242] on h1 "Wood Lathes with Servo Motor" at bounding box center [650, 233] width 878 height 18
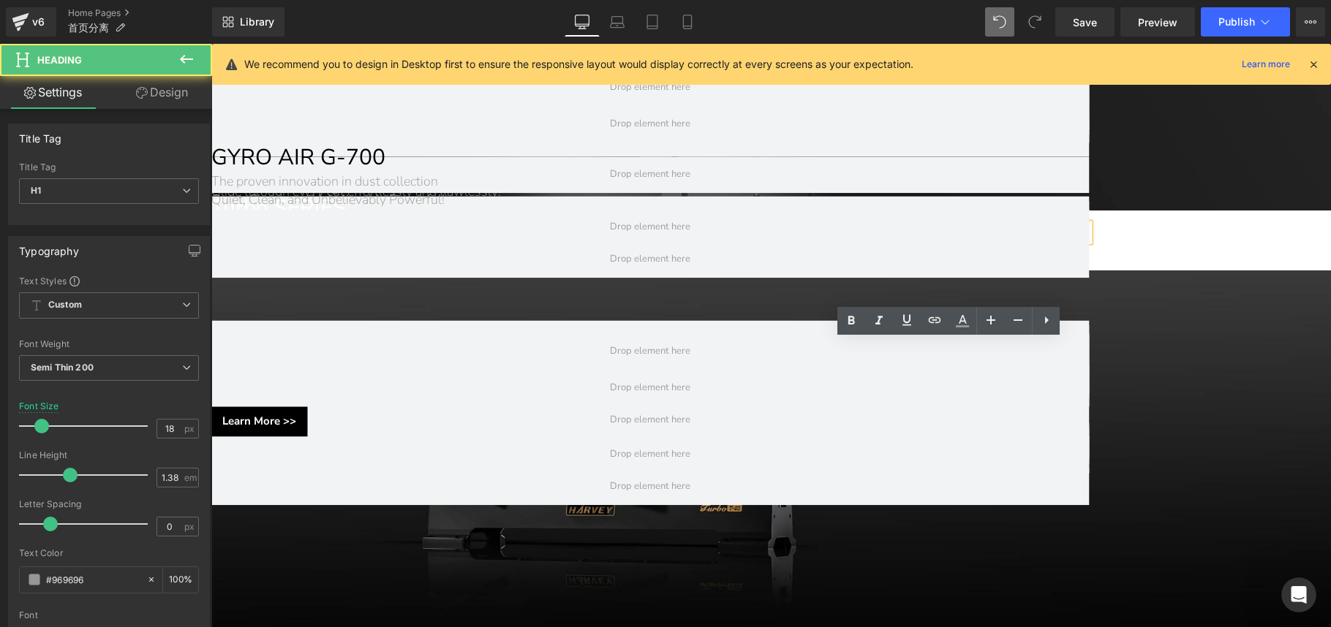
click at [1038, 242] on h1 "Wood Lathes with Servo Motor" at bounding box center [650, 233] width 878 height 18
drag, startPoint x: 938, startPoint y: 352, endPoint x: 1122, endPoint y: 348, distance: 183.6
click at [1046, 242] on div "Wood Lathes with Servo Motor" at bounding box center [650, 233] width 878 height 18
paste div
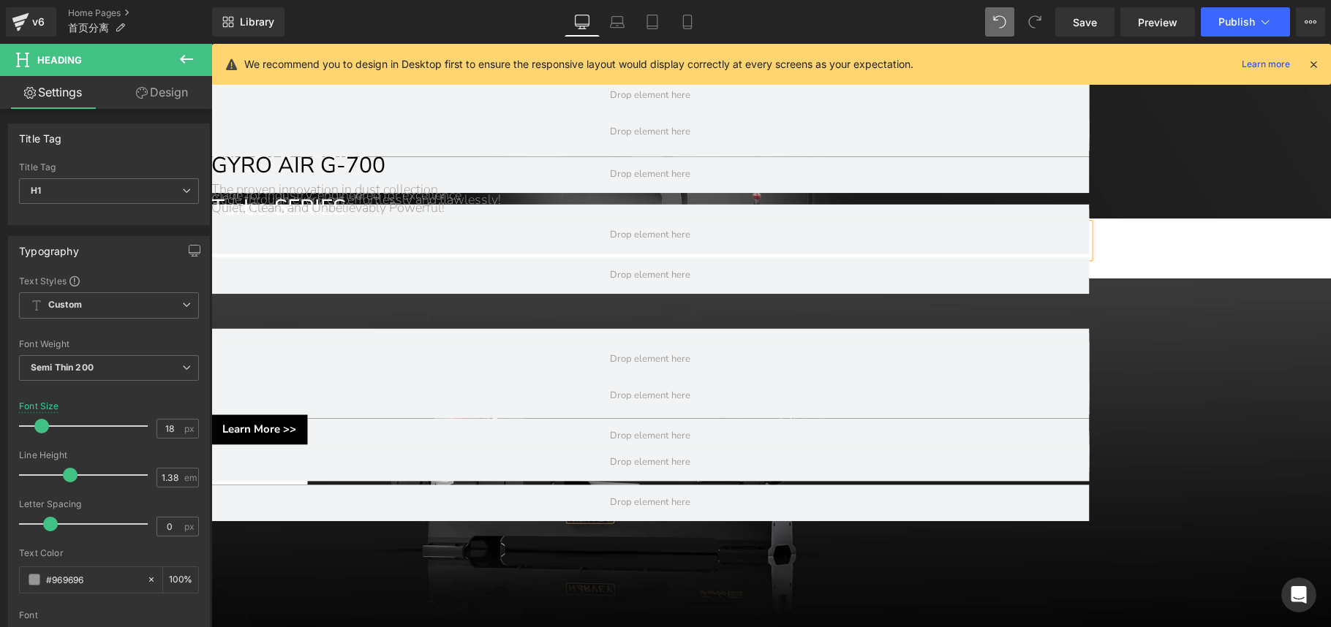
click at [1046, 258] on div at bounding box center [650, 250] width 878 height 16
click at [1046, 242] on h1 "A game-changer - the first lathe with Servo Power" at bounding box center [650, 233] width 878 height 18
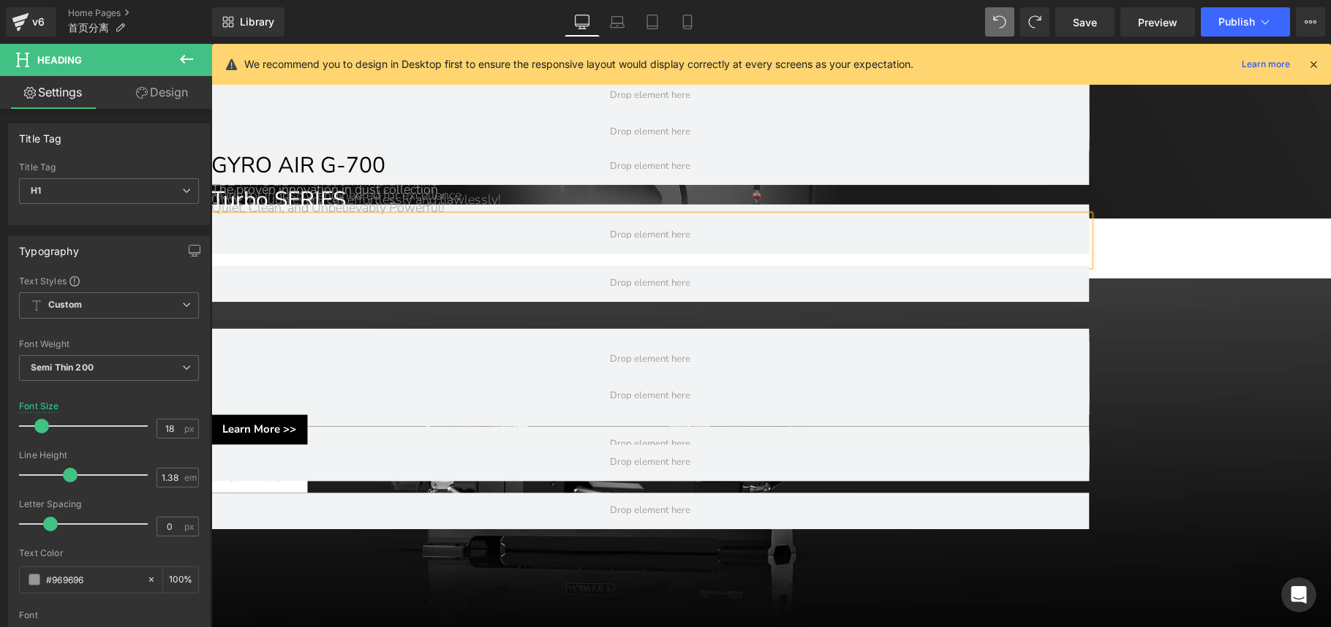
scroll to position [1270, 0]
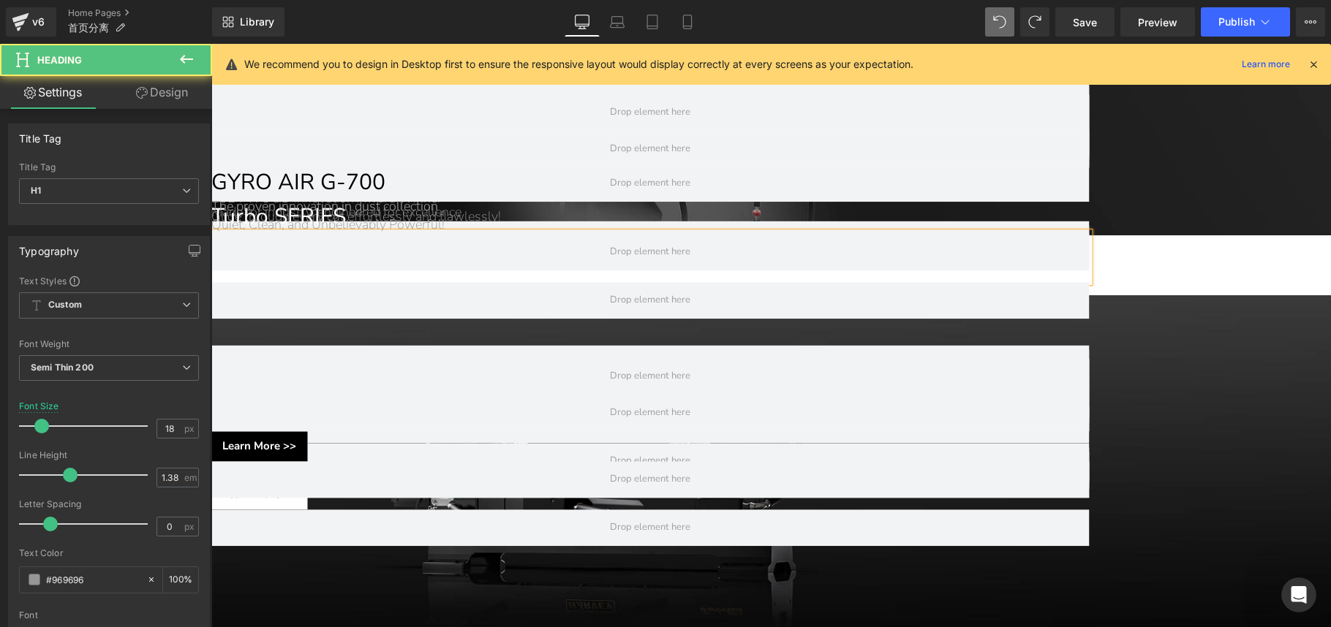
click at [998, 251] on h1 "A game-changer - the first lathe with Servo Power Turning your ideas into reali…" at bounding box center [650, 242] width 878 height 18
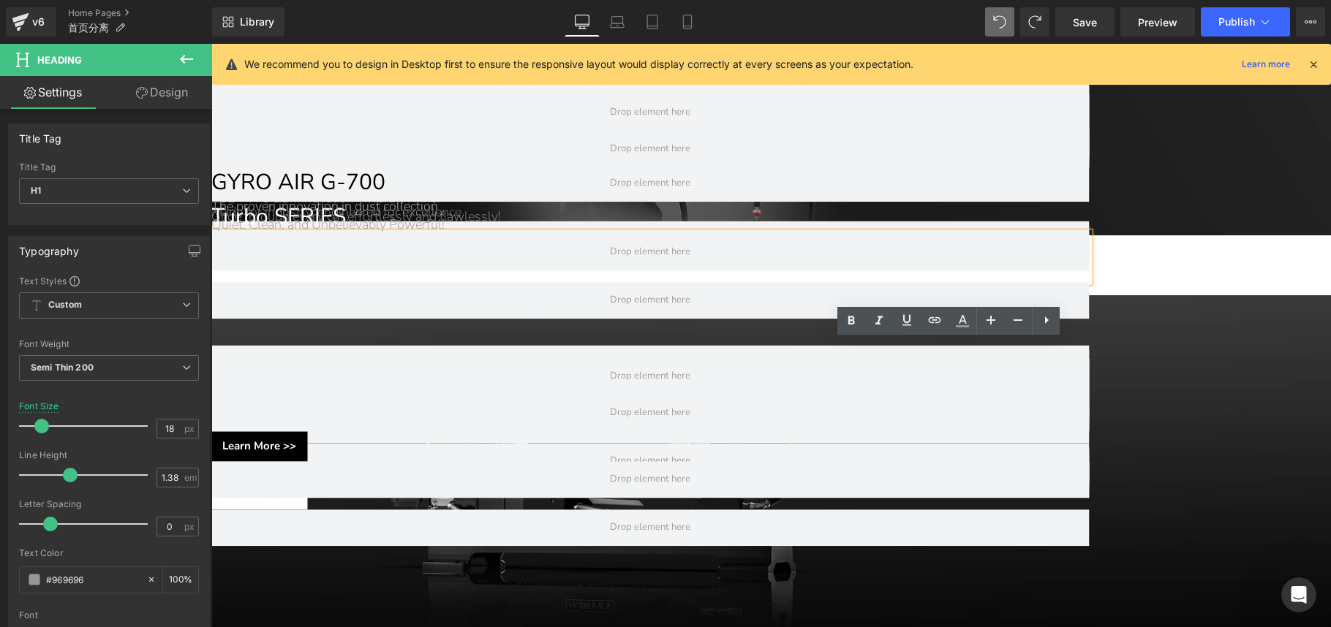
click at [1046, 251] on h1 "A game-changer - the first lathe with Servo Power Turning your ideas into reali…" at bounding box center [650, 242] width 878 height 18
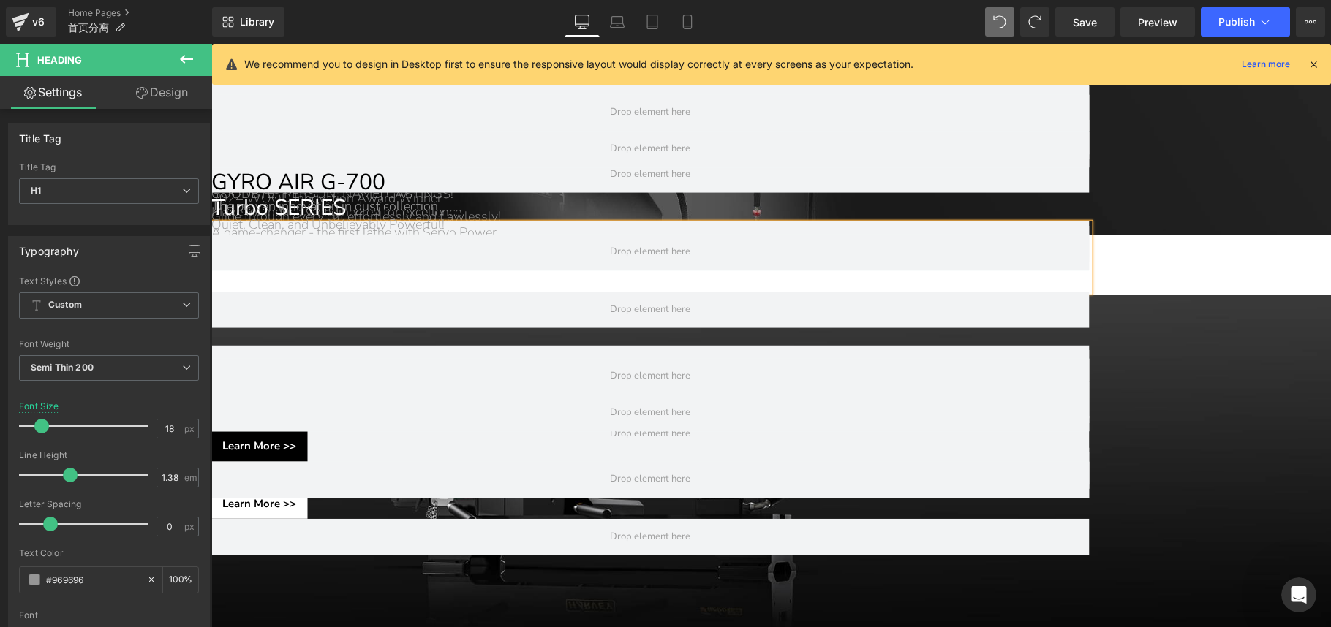
click at [984, 292] on div "A game-changer - the first lathe with Servo Power Turning your ideas into reali…" at bounding box center [650, 257] width 878 height 69
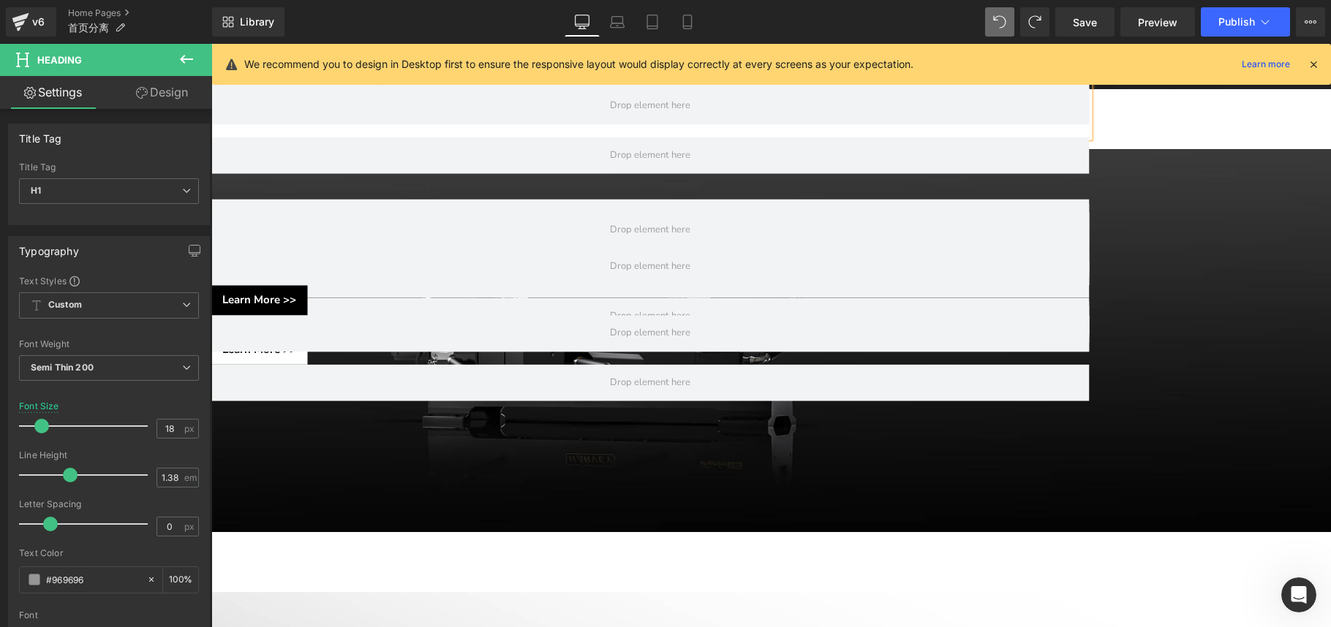
scroll to position [1425, 0]
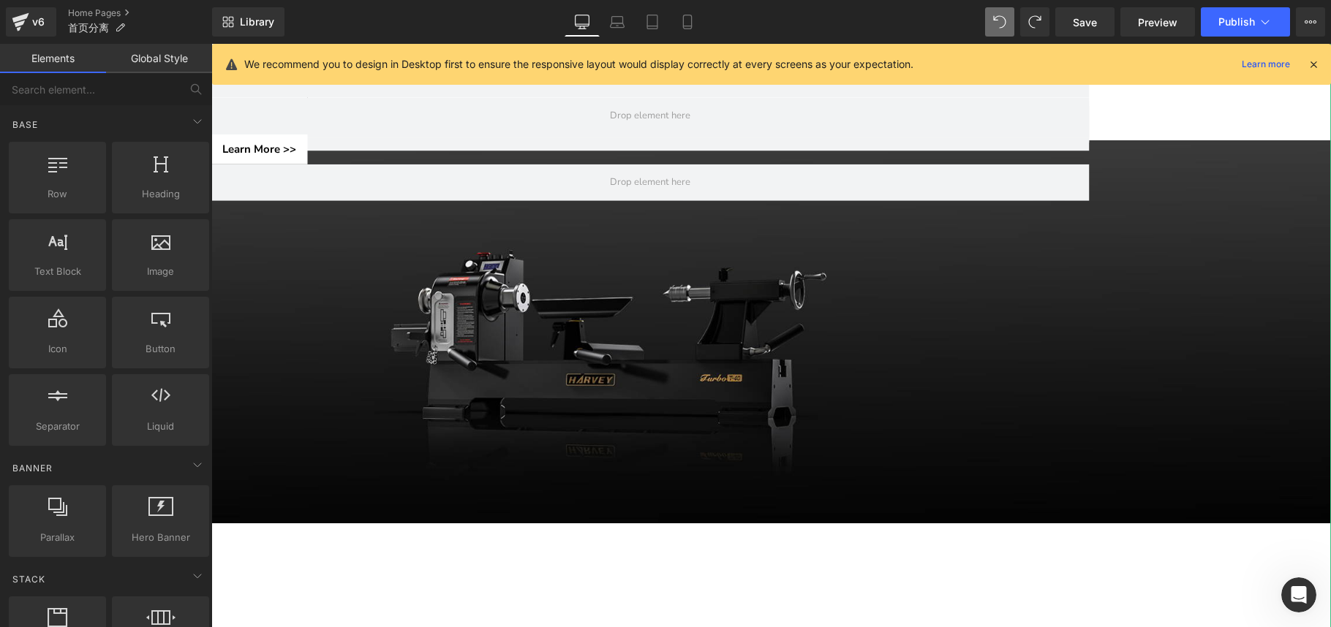
scroll to position [1232, 0]
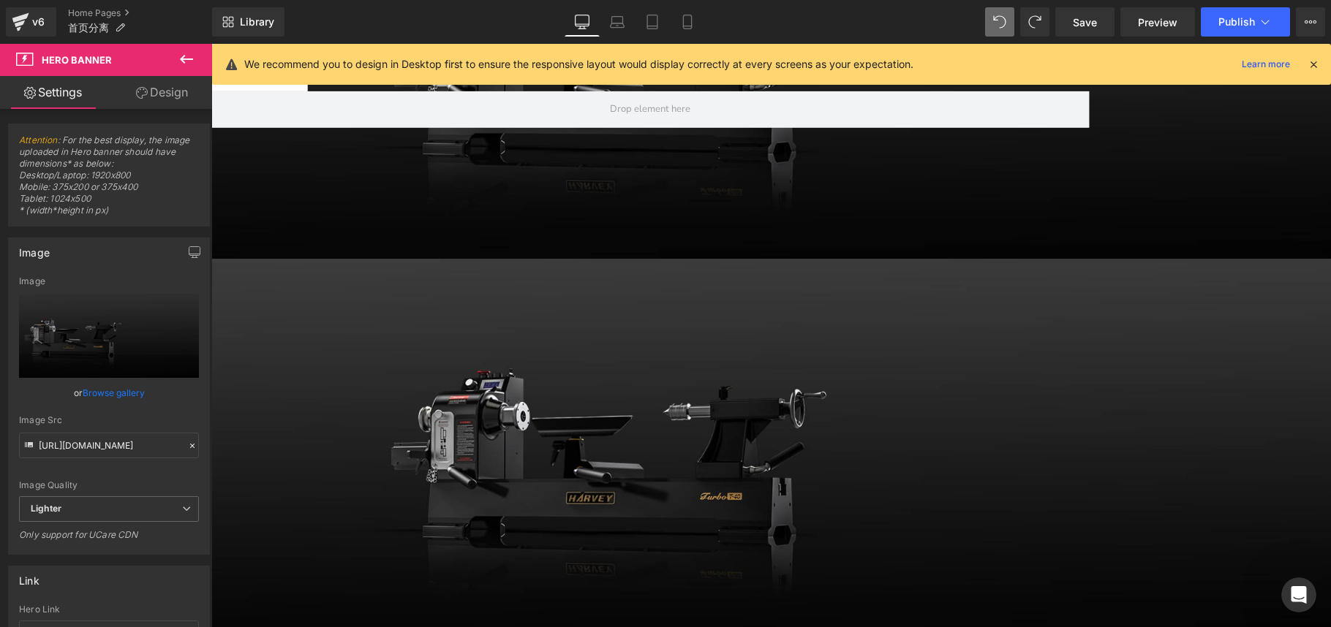
scroll to position [1689, 0]
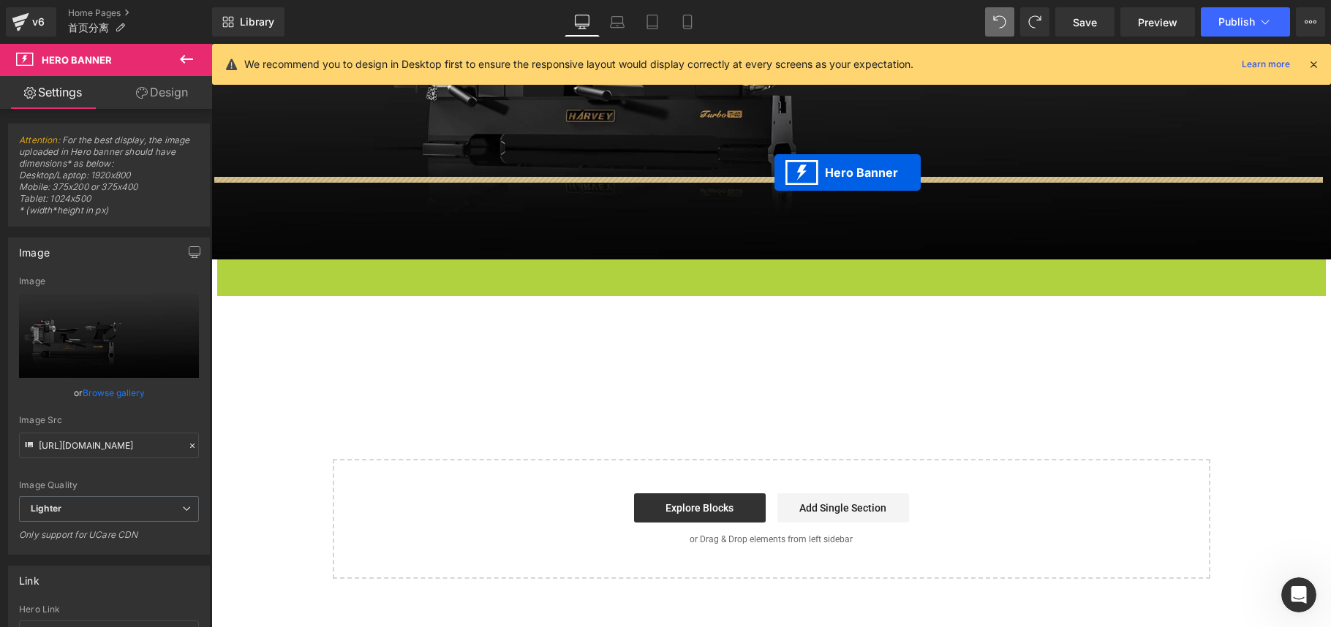
drag, startPoint x: 766, startPoint y: 137, endPoint x: 774, endPoint y: 172, distance: 35.3
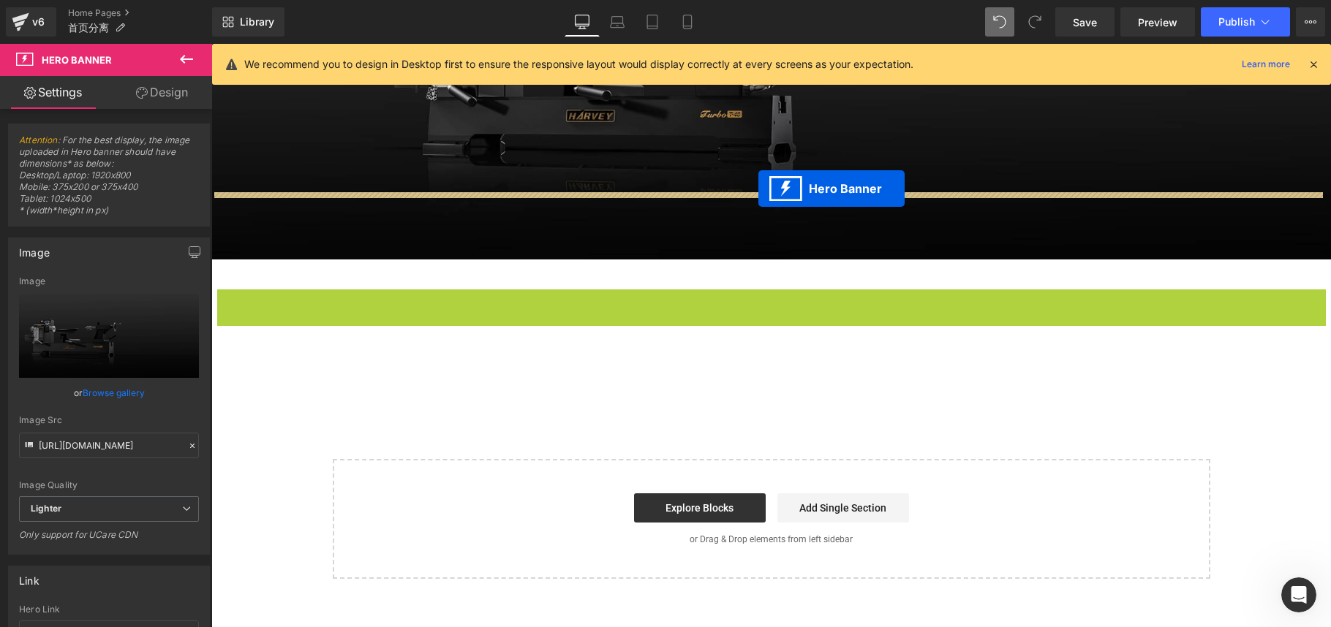
drag, startPoint x: 751, startPoint y: 148, endPoint x: 758, endPoint y: 189, distance: 41.6
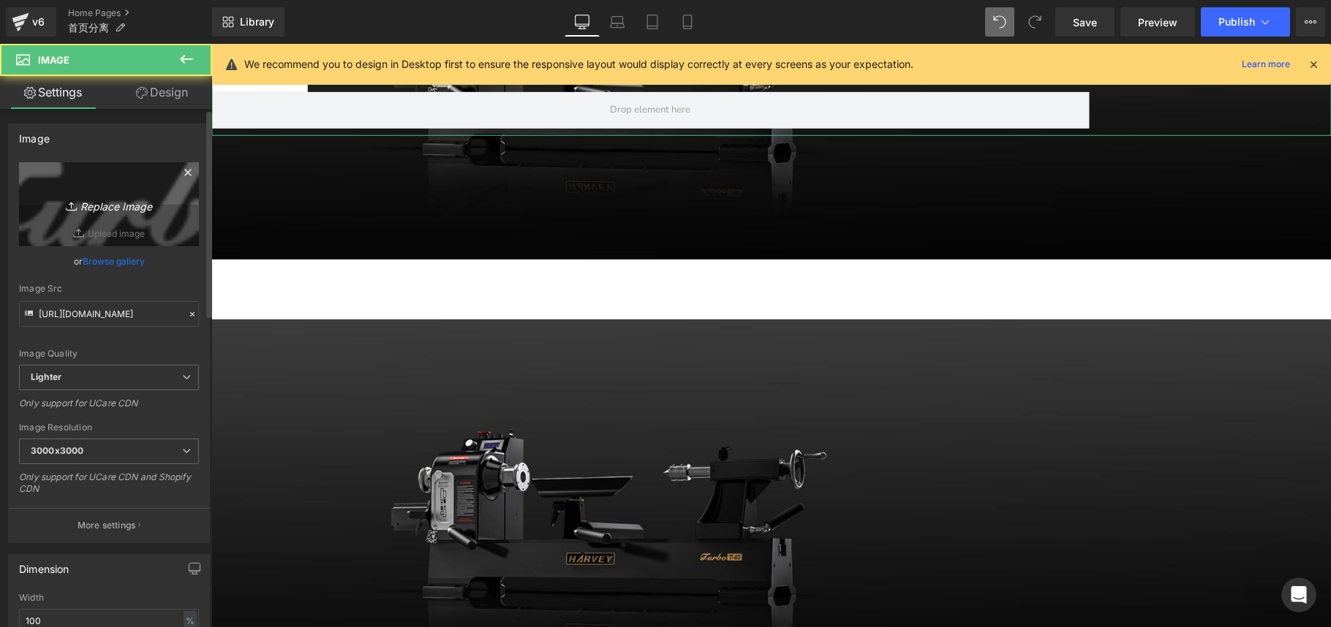
click at [124, 190] on link "Replace Image" at bounding box center [109, 204] width 180 height 84
type input "C:\fakepath\标贴-06.png"
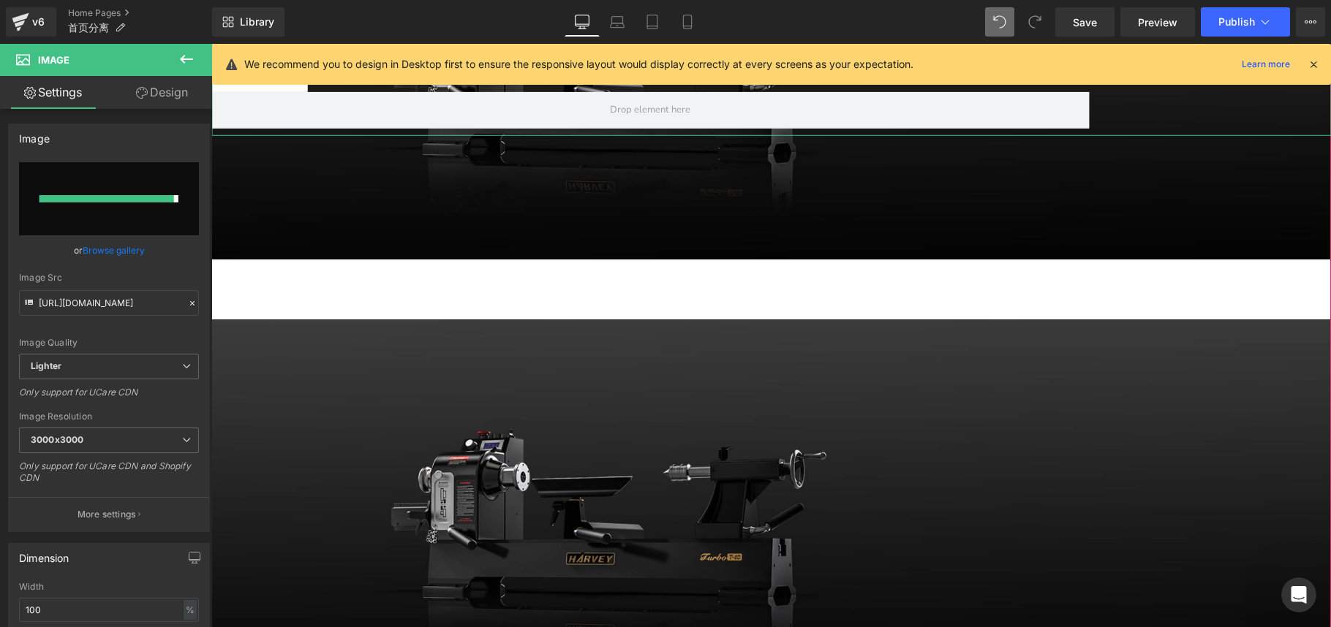
type input "[URL][DOMAIN_NAME]"
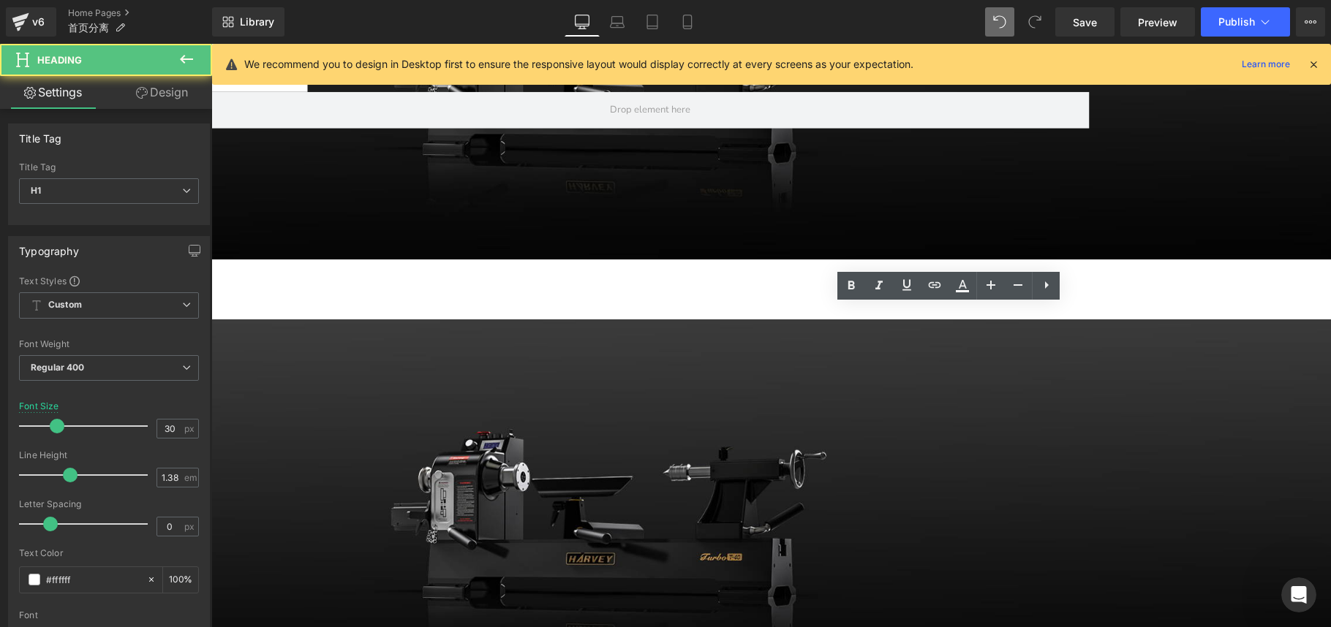
drag, startPoint x: 989, startPoint y: 317, endPoint x: 1115, endPoint y: 317, distance: 125.1
paste div
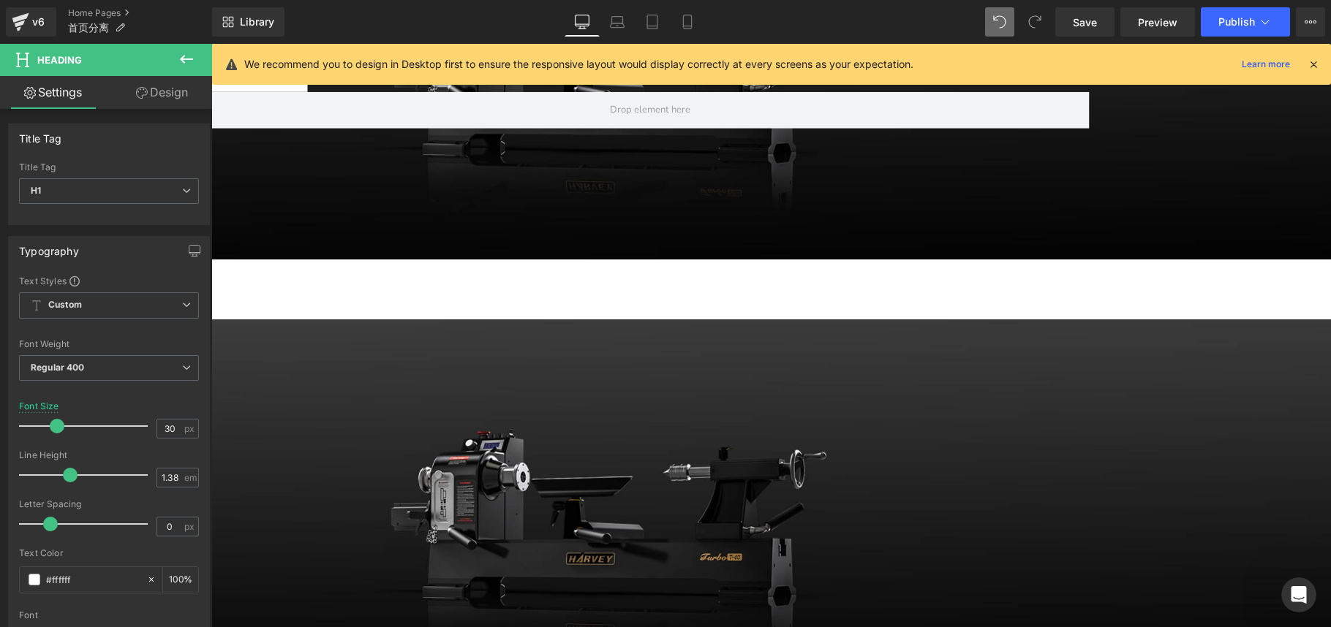
drag, startPoint x: 833, startPoint y: 346, endPoint x: 1120, endPoint y: 346, distance: 287.4
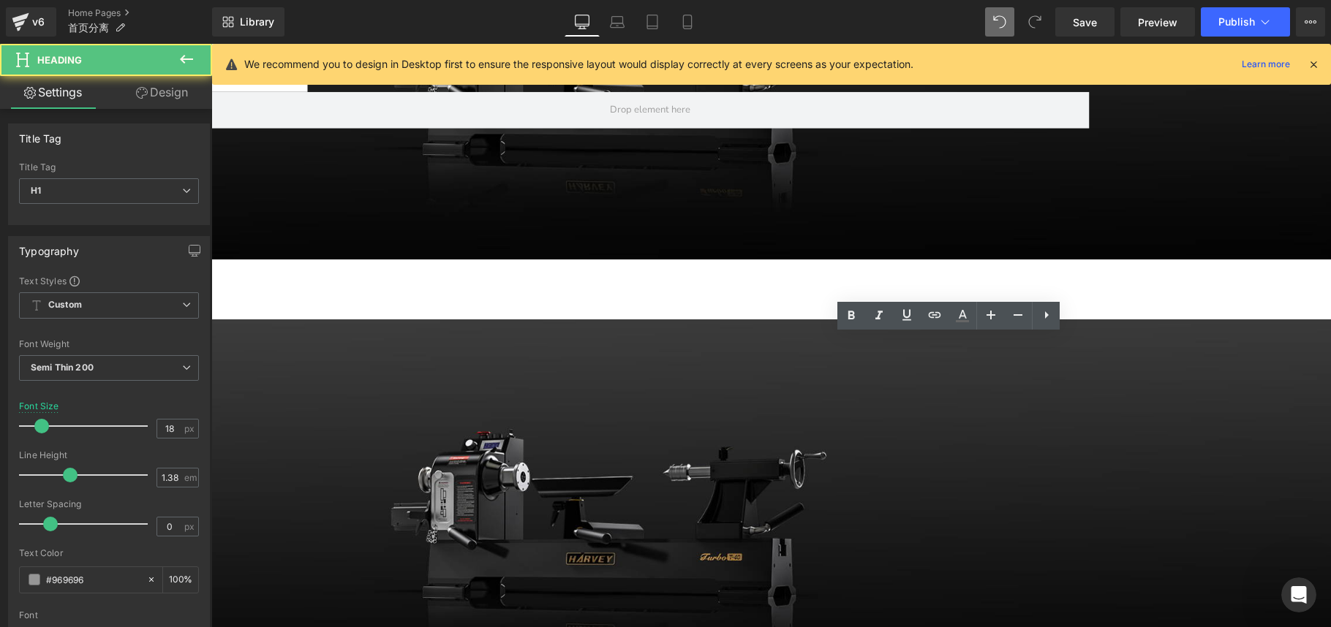
drag, startPoint x: 829, startPoint y: 346, endPoint x: 1119, endPoint y: 342, distance: 289.6
paste div
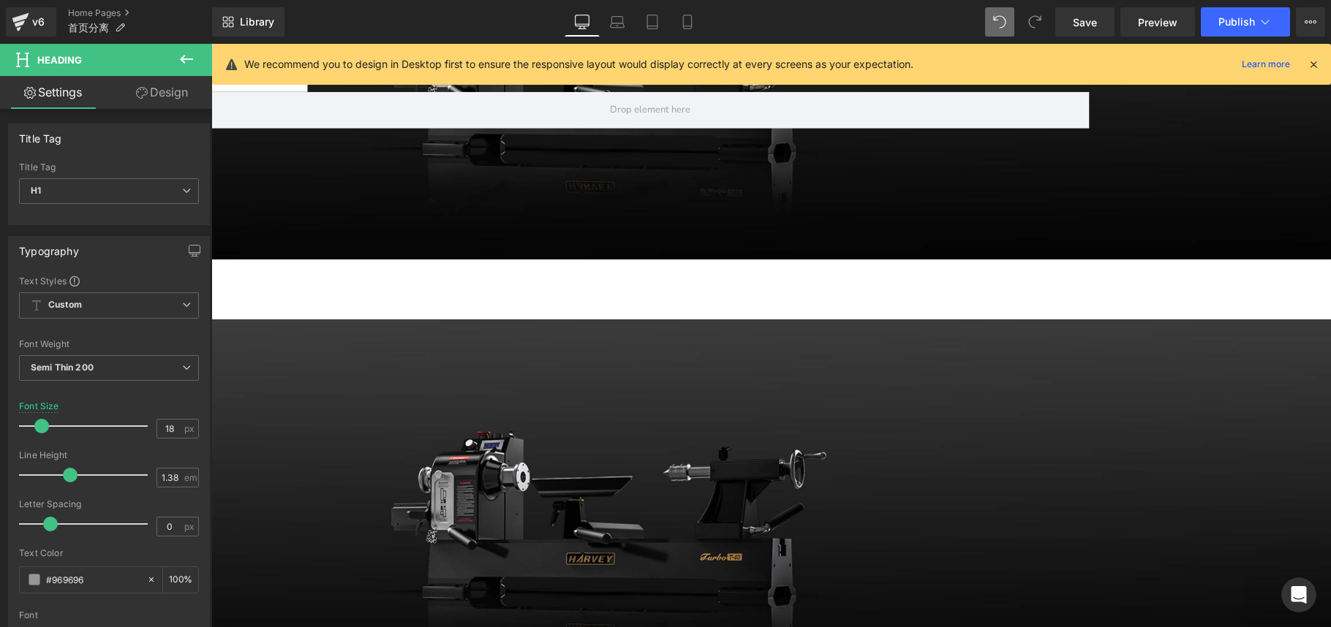
drag, startPoint x: 953, startPoint y: 362, endPoint x: 1126, endPoint y: 368, distance: 173.4
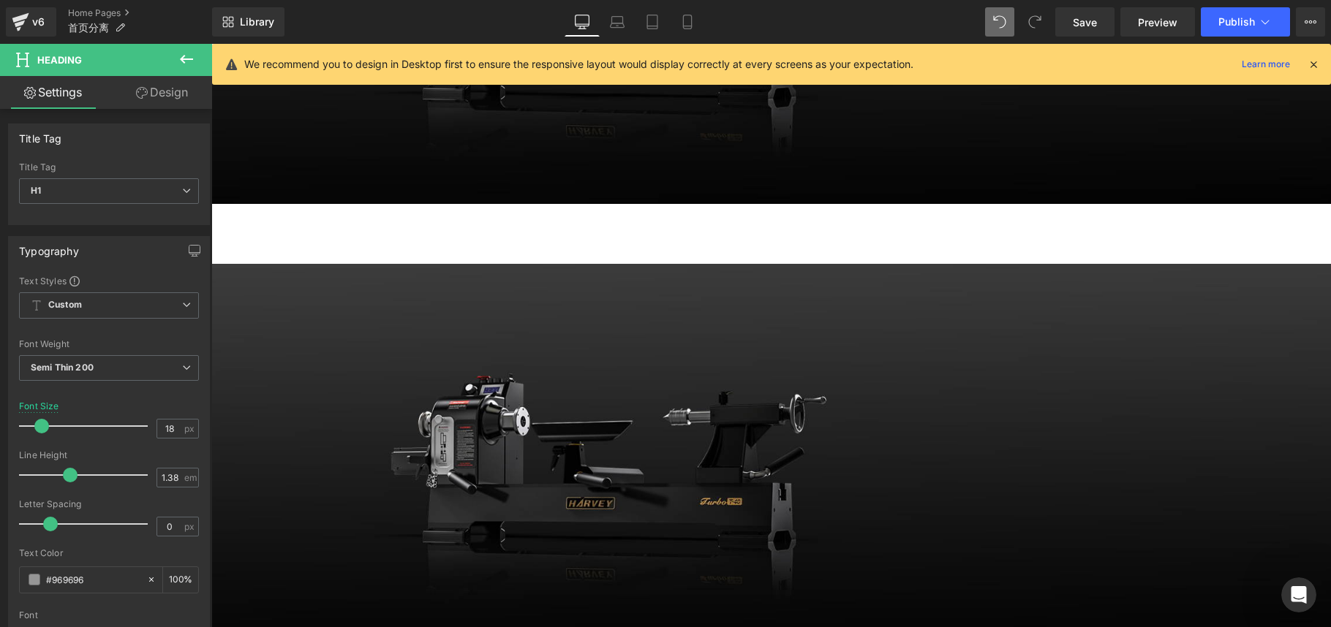
scroll to position [1704, 0]
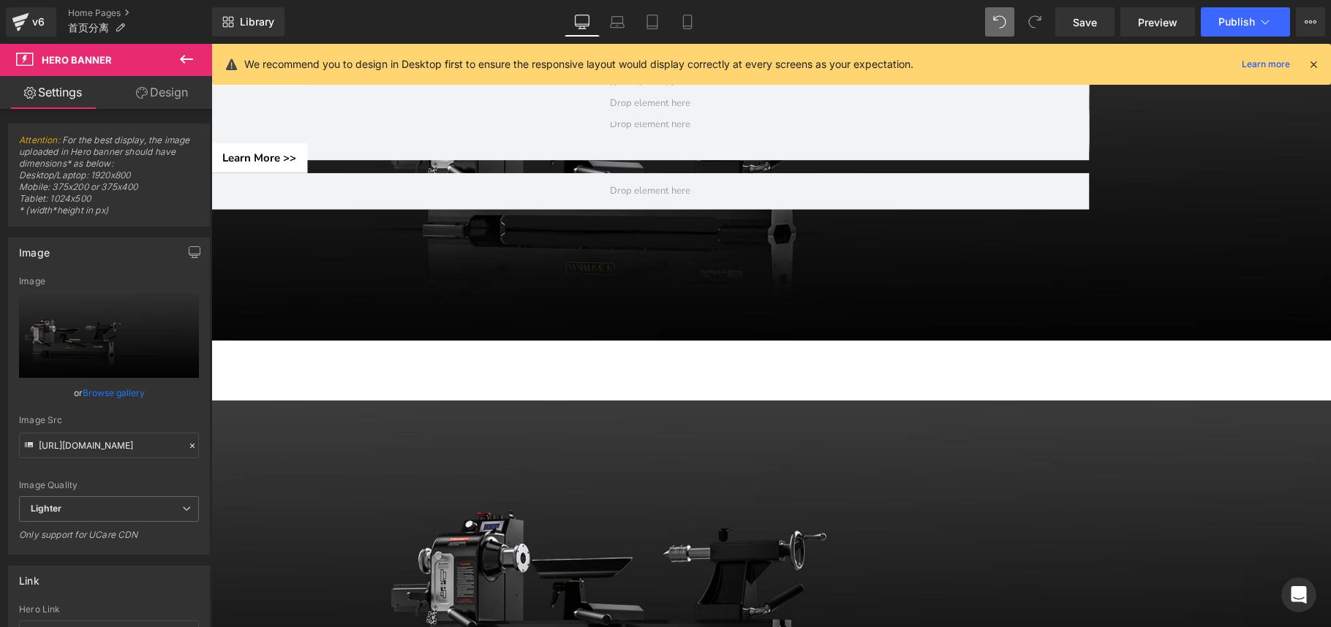
scroll to position [1673, 0]
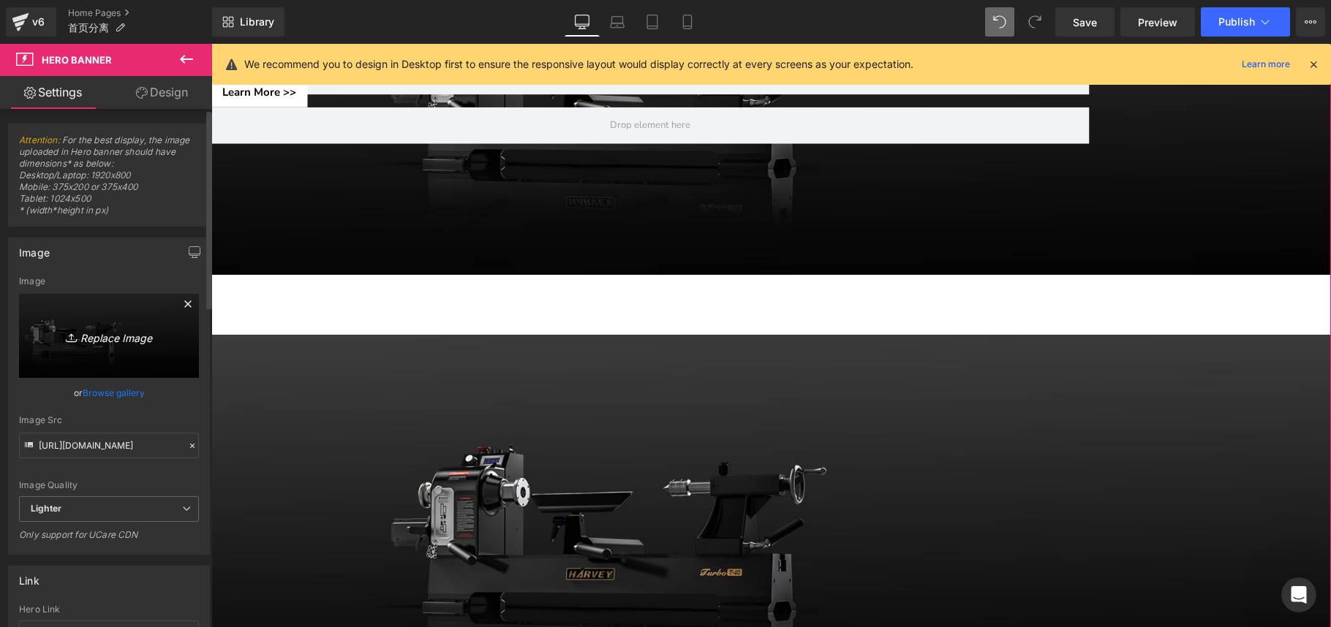
click at [108, 337] on icon "Replace Image" at bounding box center [108, 336] width 117 height 18
type input "C:\fakepath\ambassador.jpg"
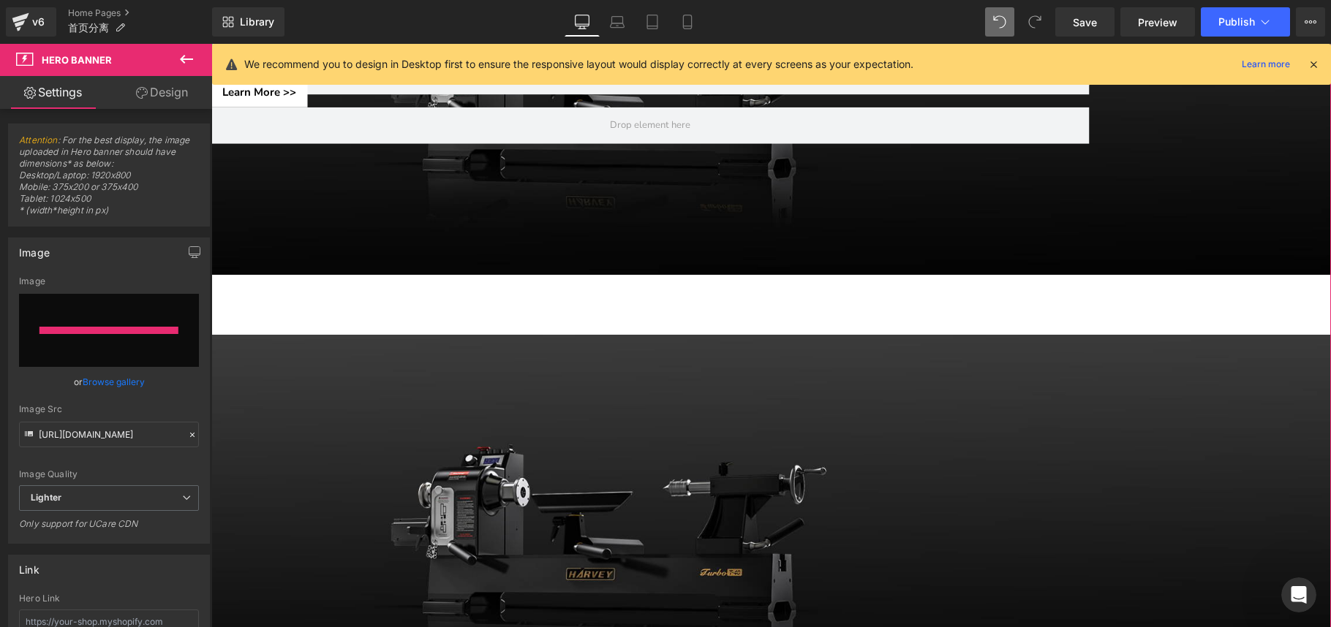
type input "[URL][DOMAIN_NAME]"
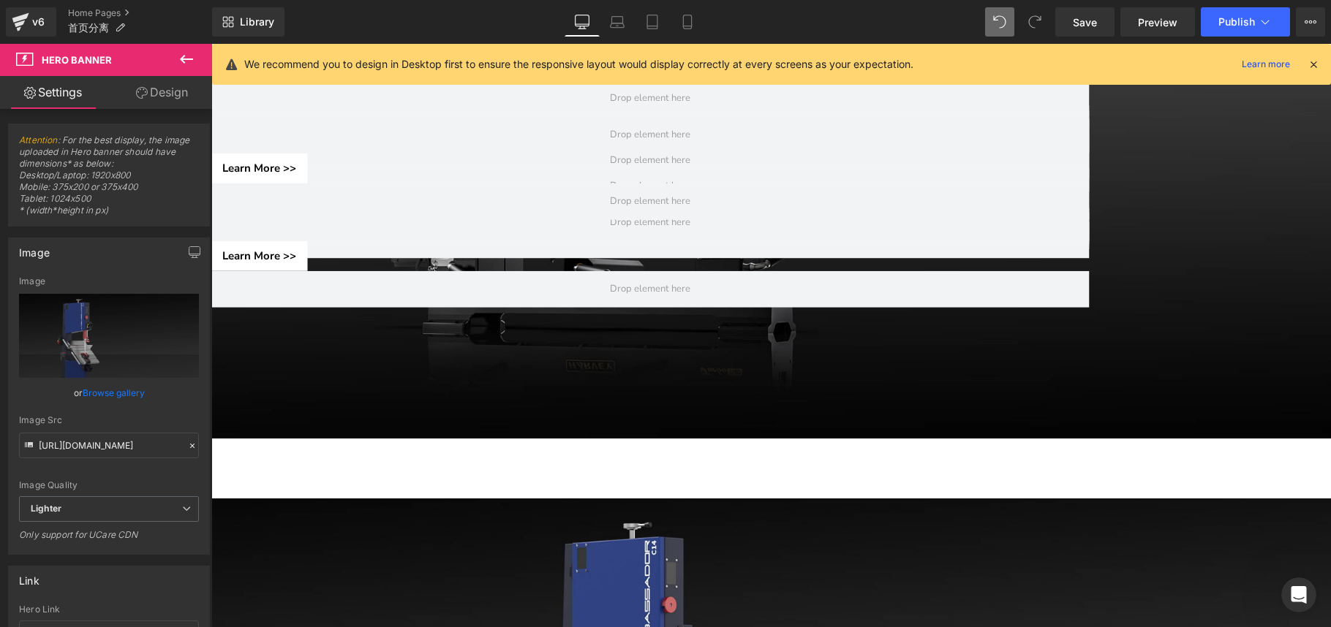
scroll to position [1698, 0]
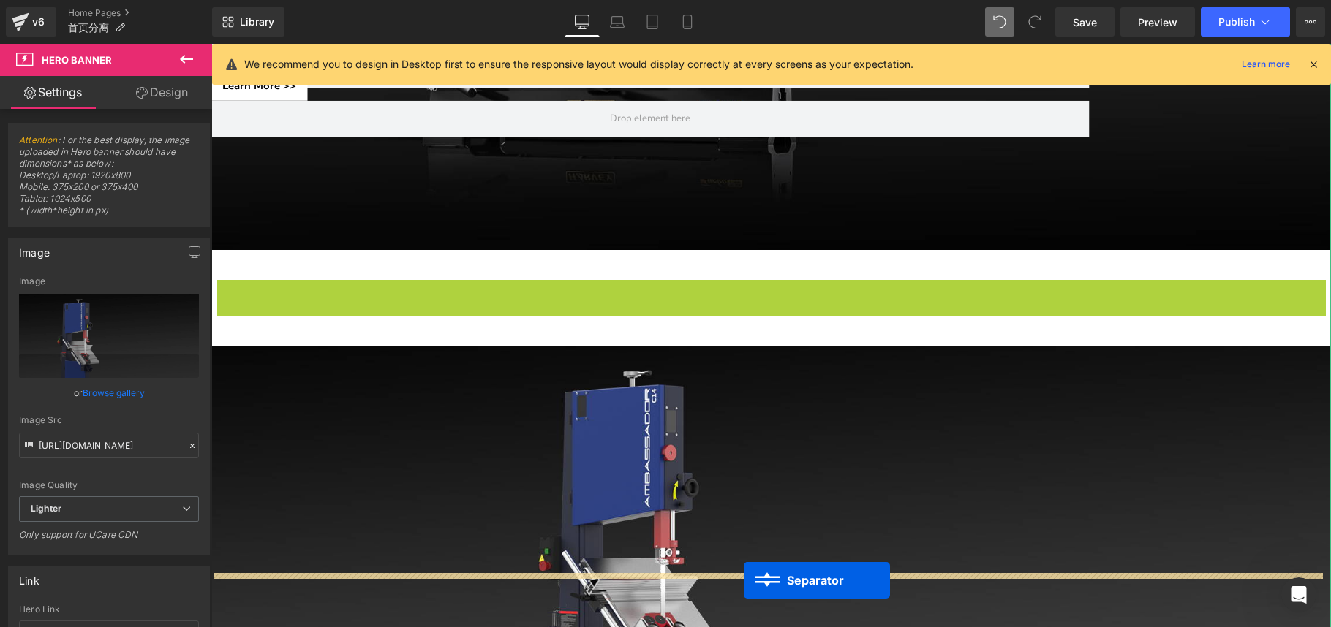
drag, startPoint x: 750, startPoint y: 140, endPoint x: 744, endPoint y: 581, distance: 441.0
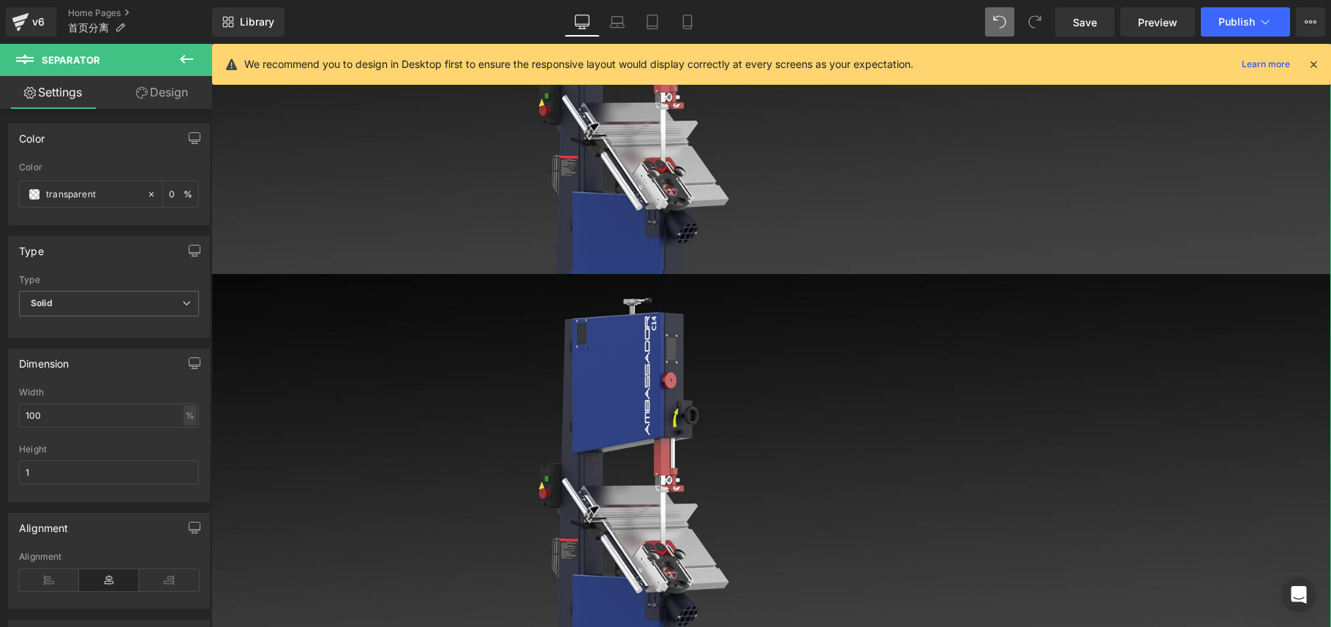
scroll to position [2037, 0]
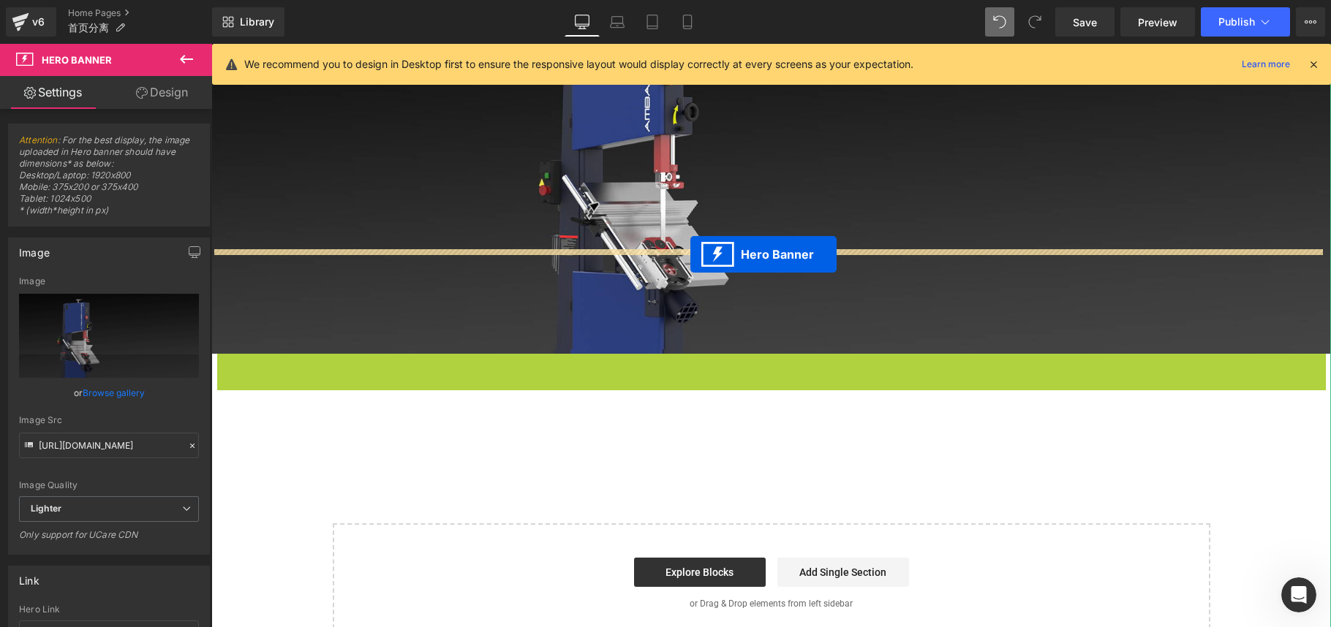
drag, startPoint x: 761, startPoint y: 192, endPoint x: 690, endPoint y: 254, distance: 94.3
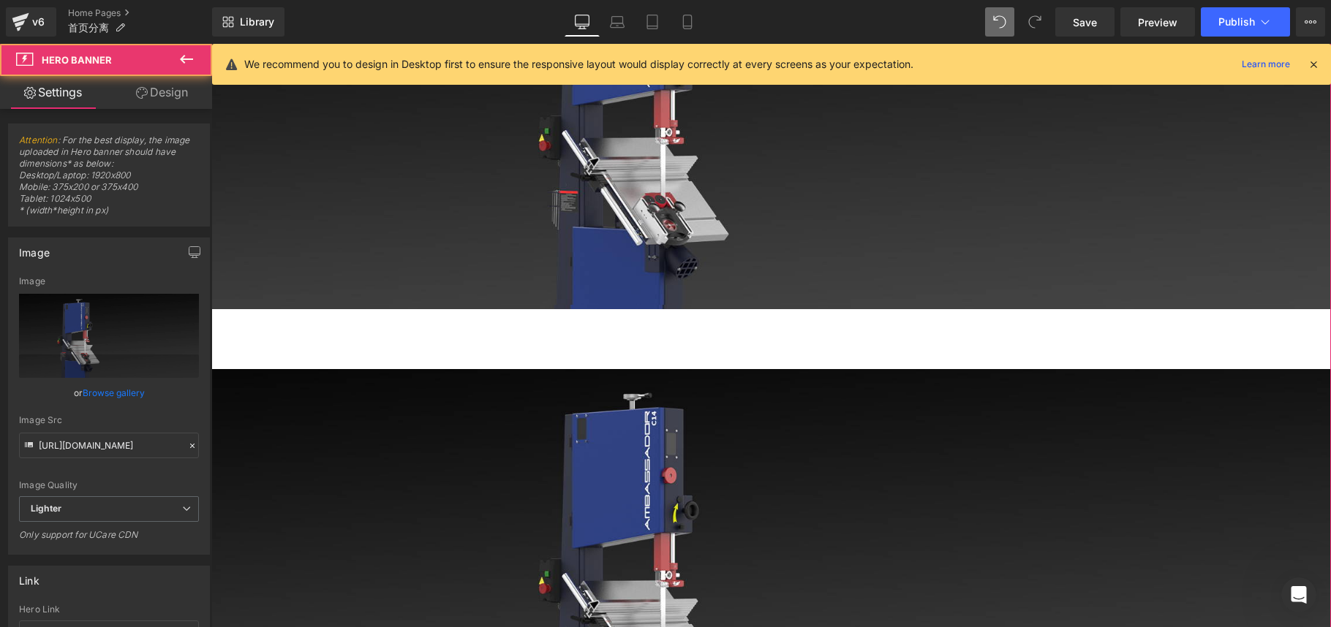
scroll to position [2124, 0]
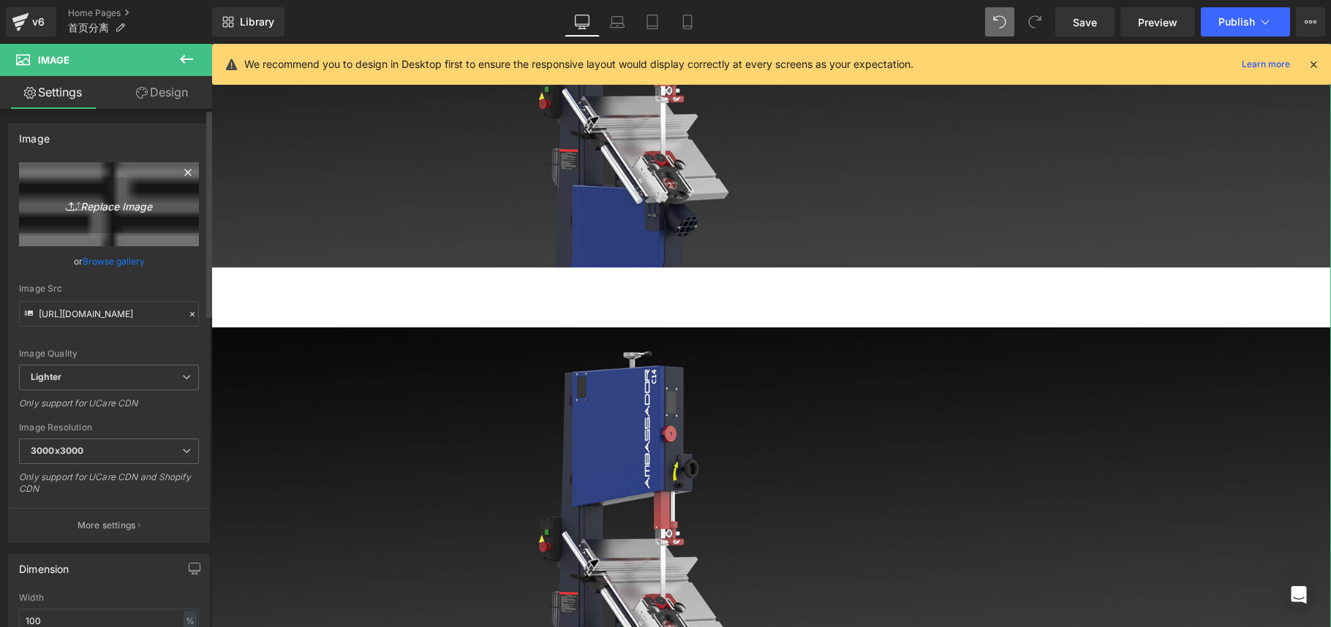
click at [88, 192] on link "Replace Image" at bounding box center [109, 204] width 180 height 84
type input "C:\fakepath\COMPASS.png"
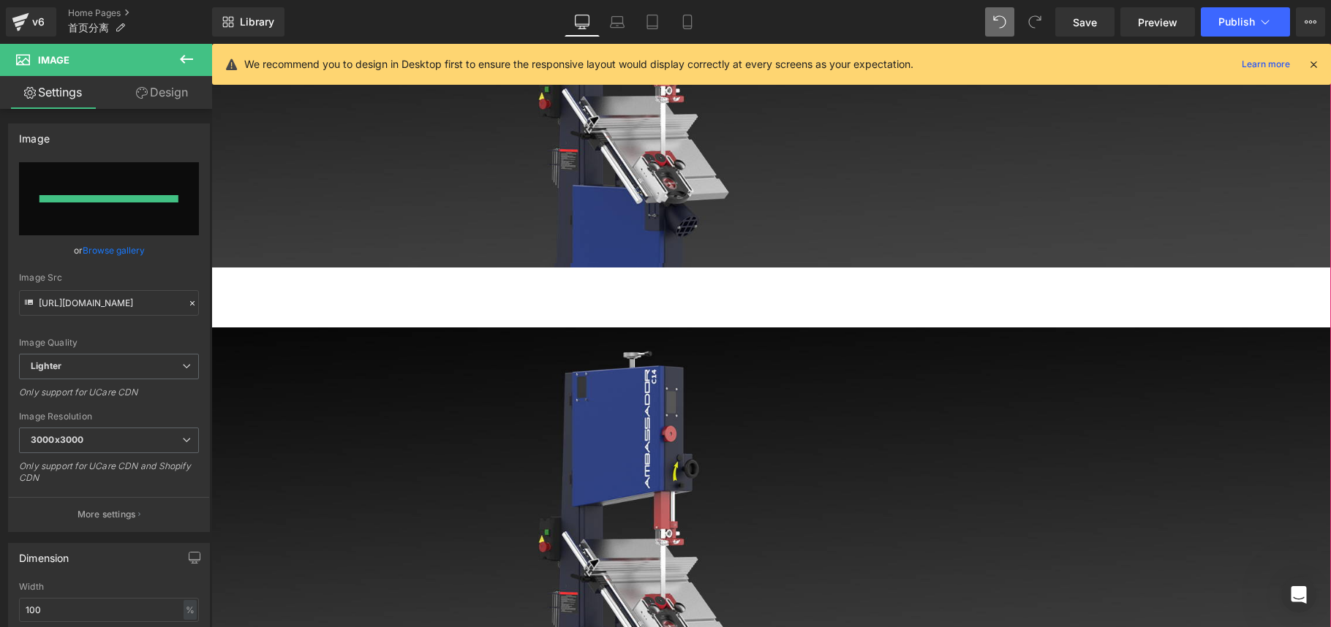
type input "[URL][DOMAIN_NAME]"
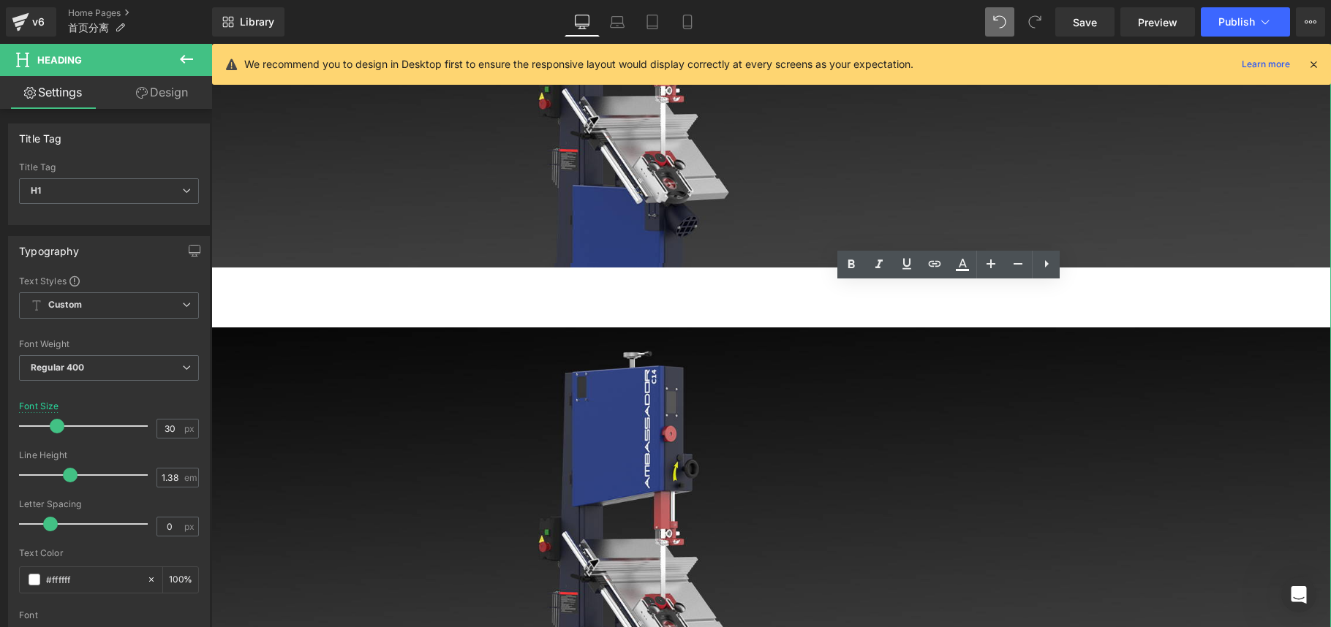
drag, startPoint x: 890, startPoint y: 299, endPoint x: 1117, endPoint y: 297, distance: 226.7
paste div
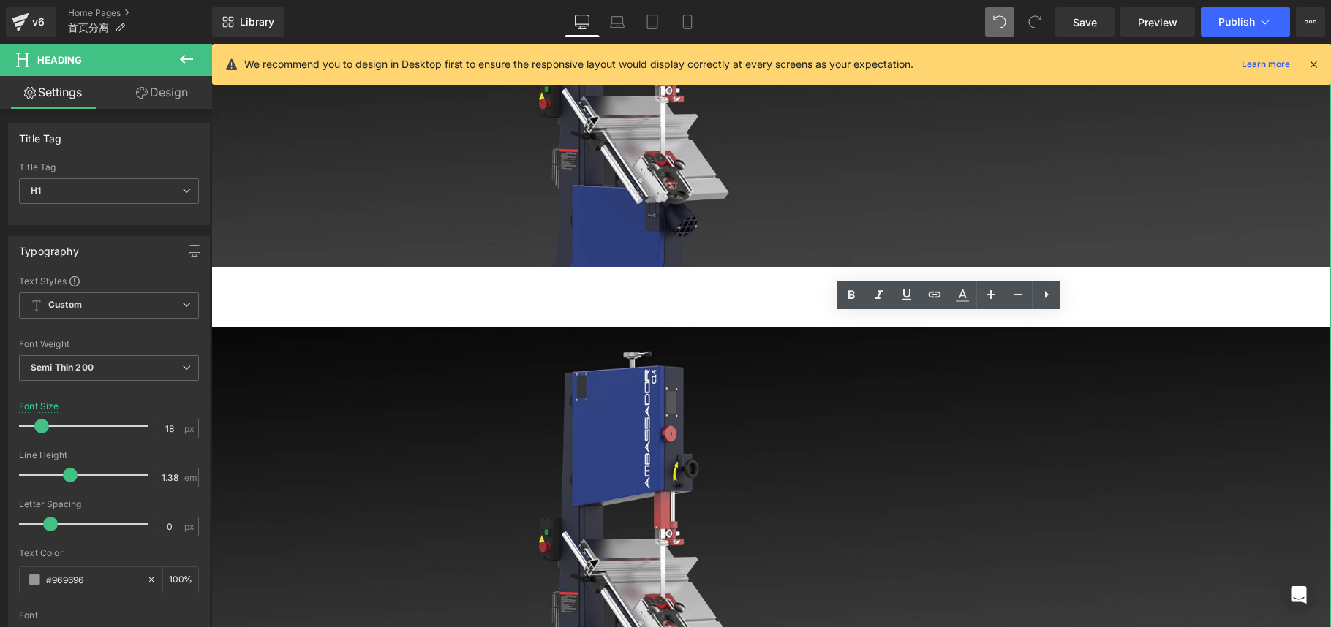
drag, startPoint x: 861, startPoint y: 325, endPoint x: 1120, endPoint y: 326, distance: 258.9
paste div
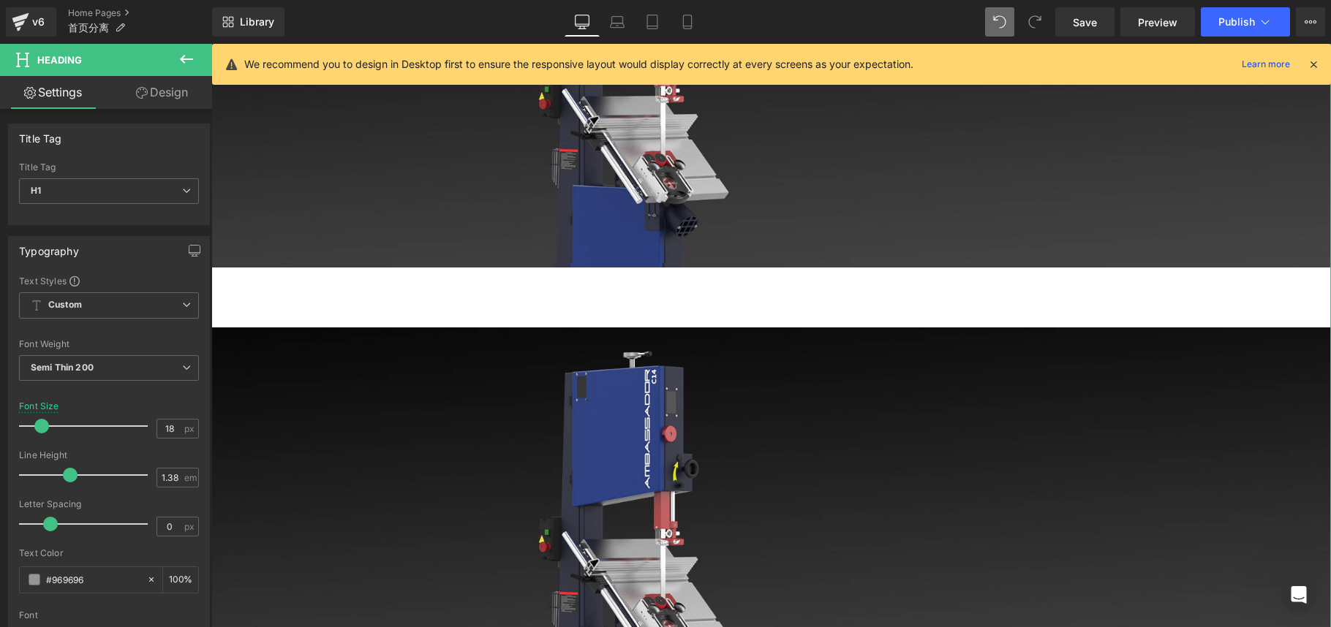
drag, startPoint x: 910, startPoint y: 344, endPoint x: 1120, endPoint y: 347, distance: 210.6
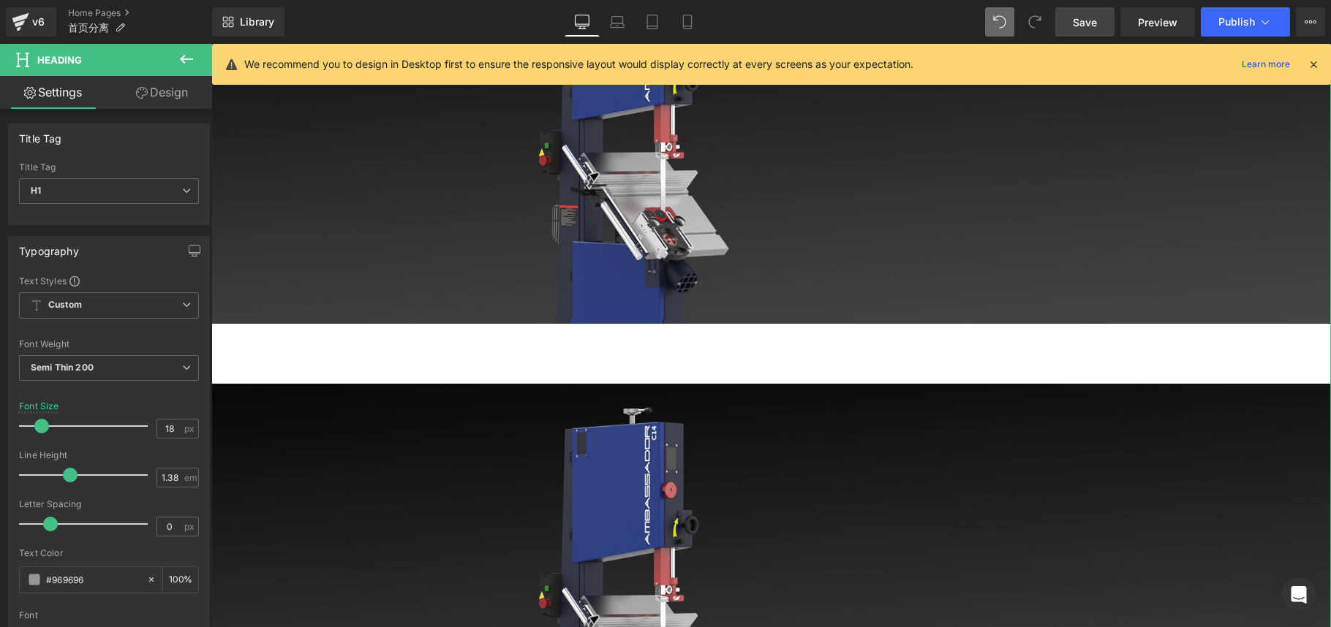
scroll to position [2013, 0]
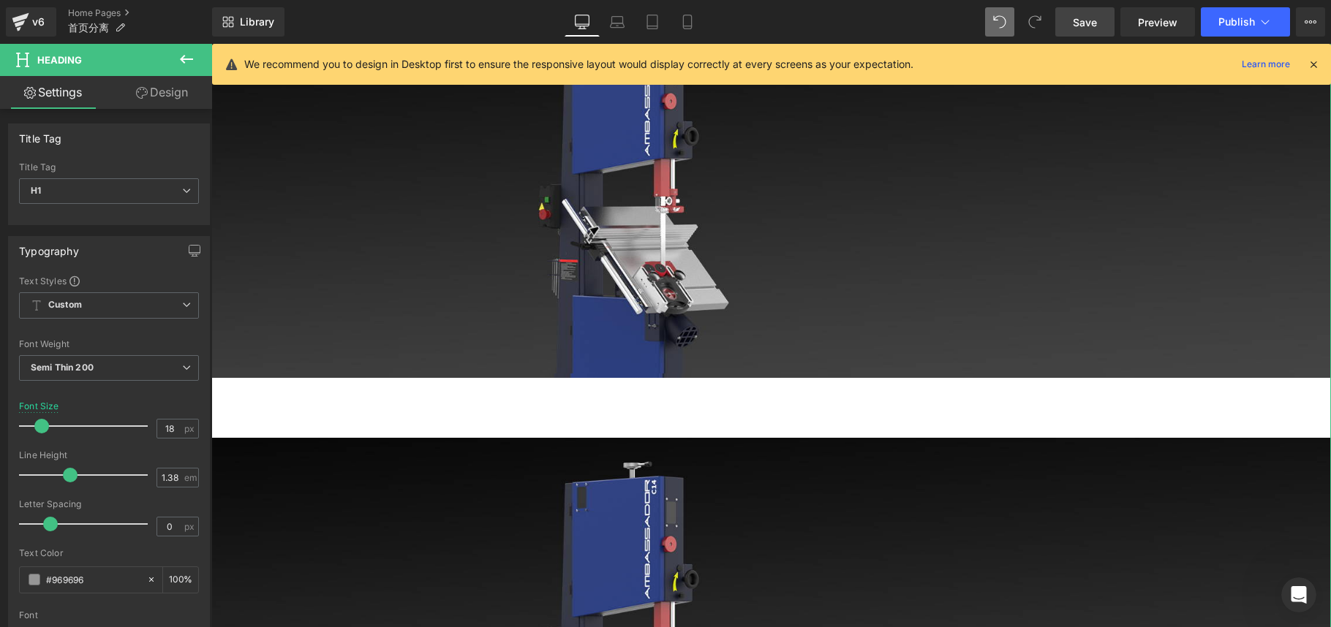
click at [1046, 27] on span "Save" at bounding box center [1085, 22] width 24 height 15
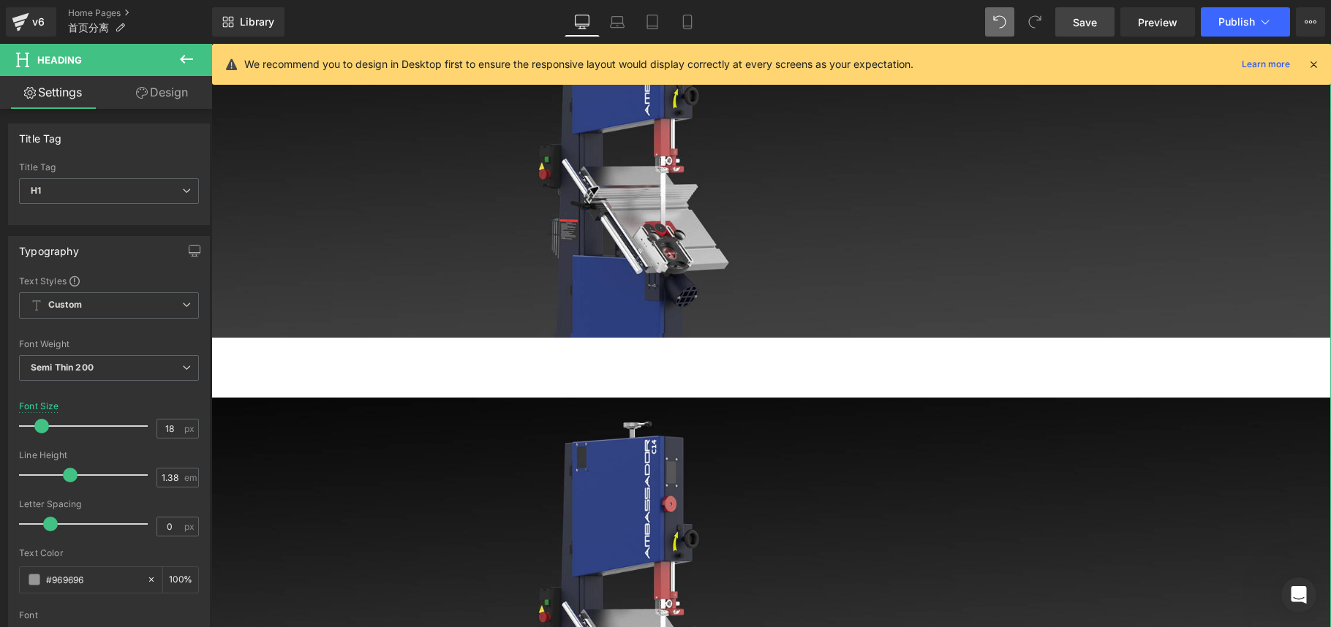
scroll to position [2116, 0]
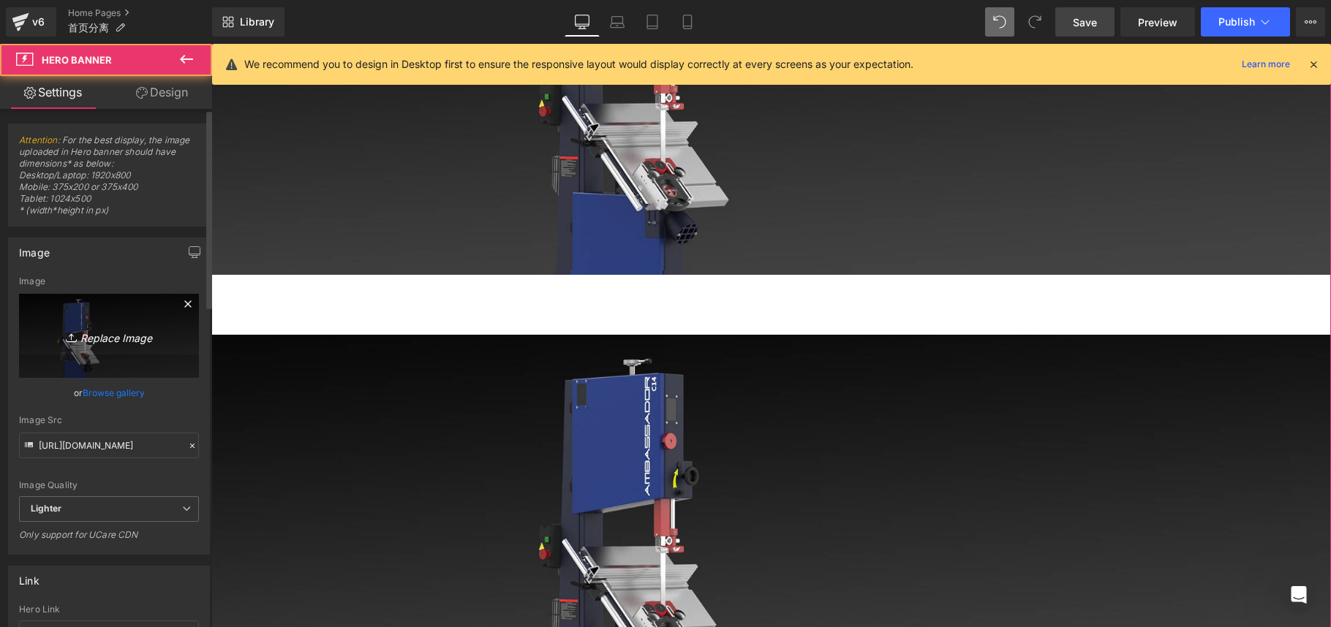
click at [93, 324] on link "Replace Image" at bounding box center [109, 336] width 180 height 84
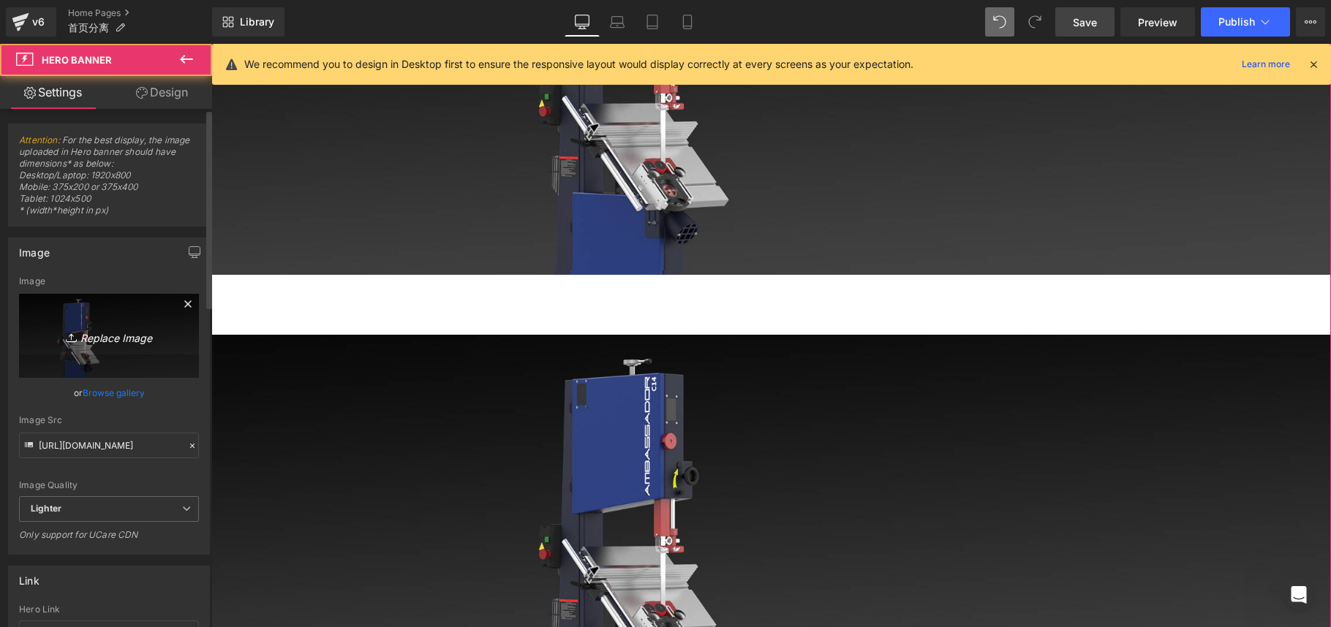
click at [143, 344] on icon "Replace Image" at bounding box center [108, 336] width 117 height 18
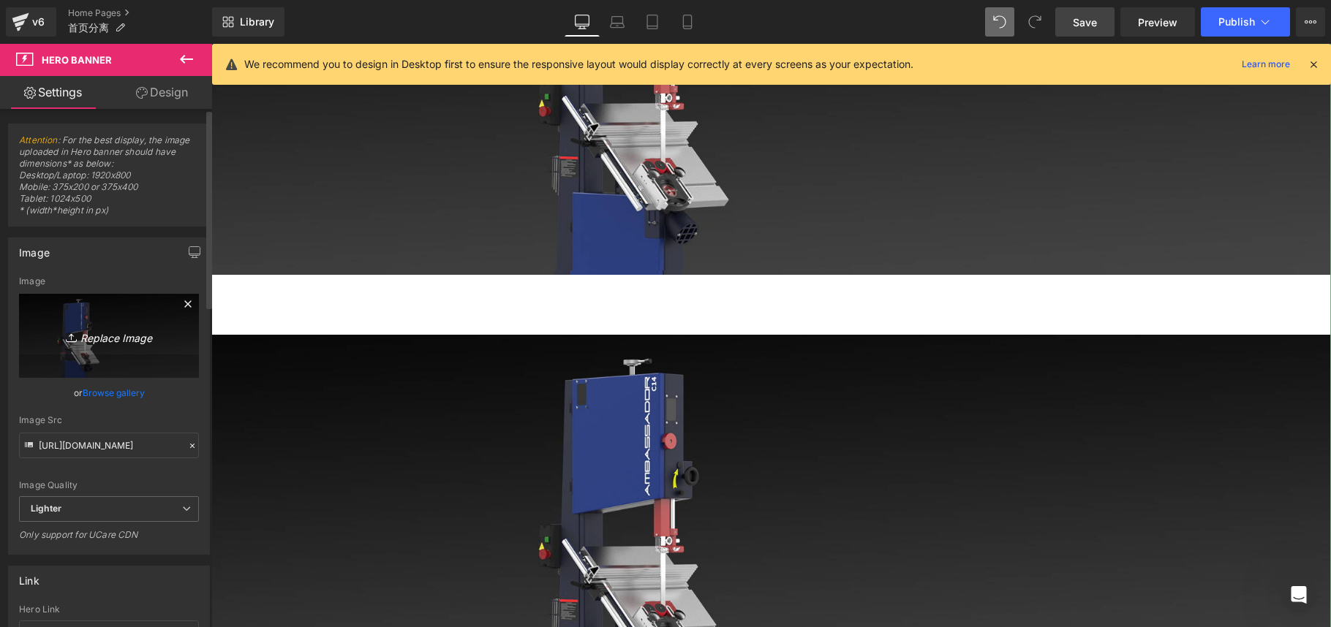
type input "C:\fakepath\co.jpg"
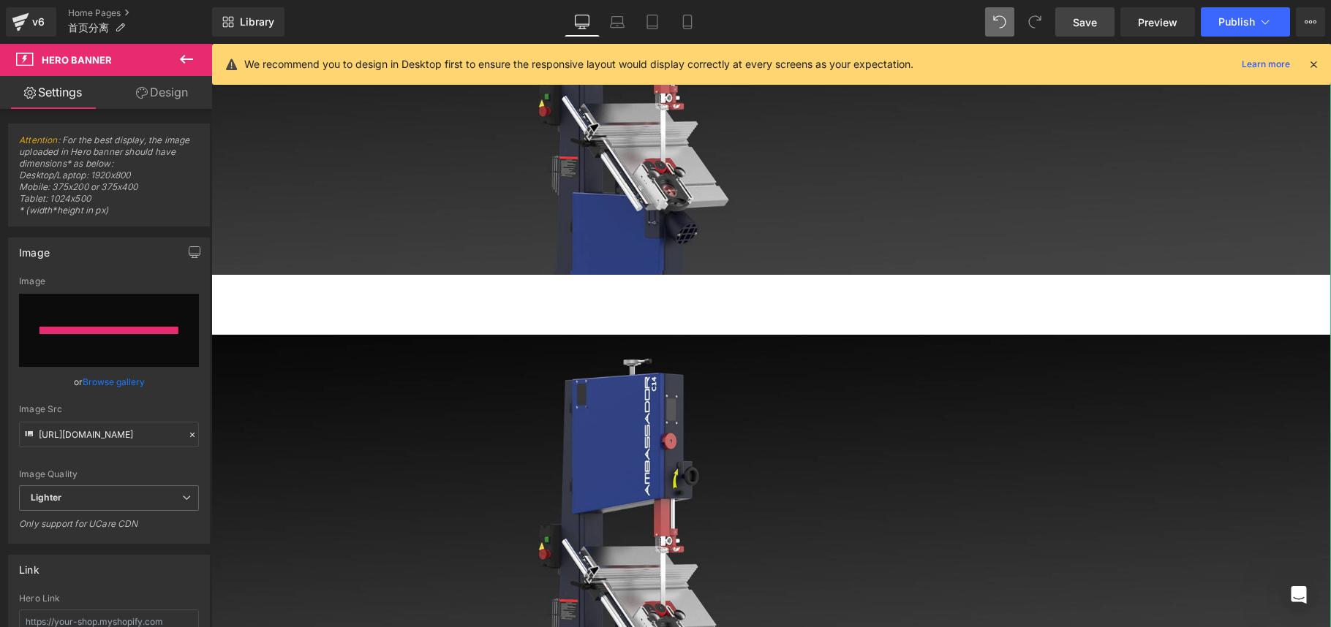
type input "[URL][DOMAIN_NAME]"
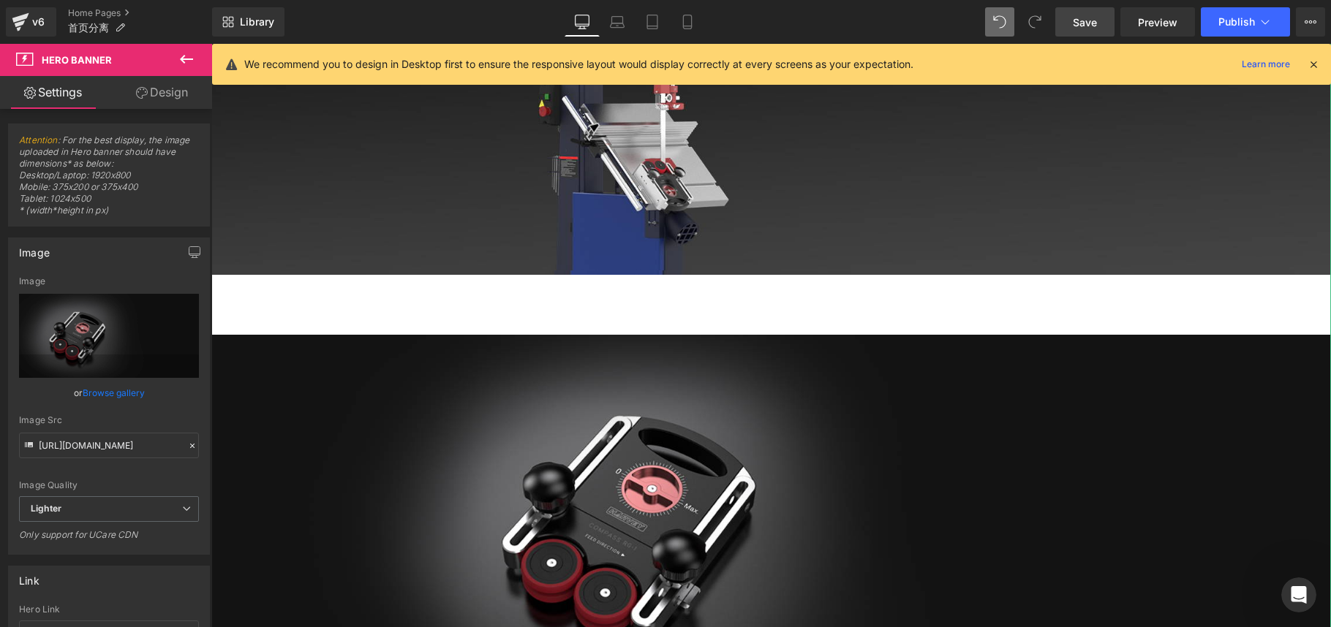
click at [1046, 23] on span "Save" at bounding box center [1085, 22] width 24 height 15
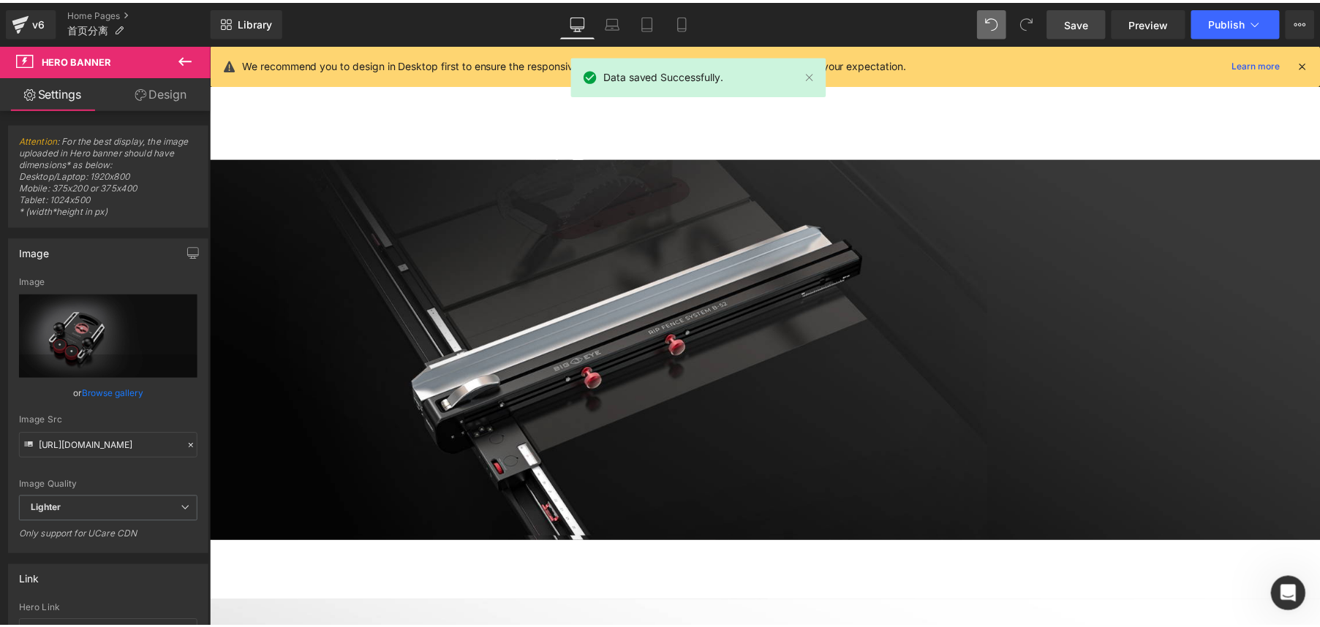
scroll to position [0, 0]
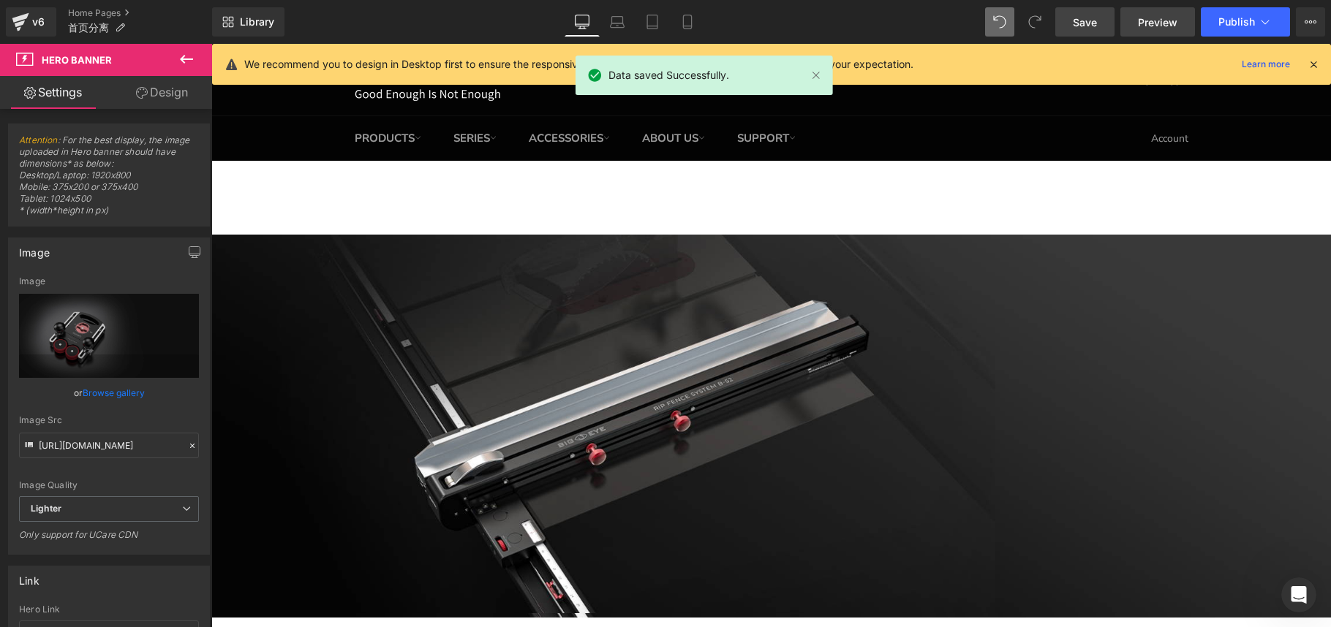
click at [1046, 20] on span "Preview" at bounding box center [1157, 22] width 39 height 15
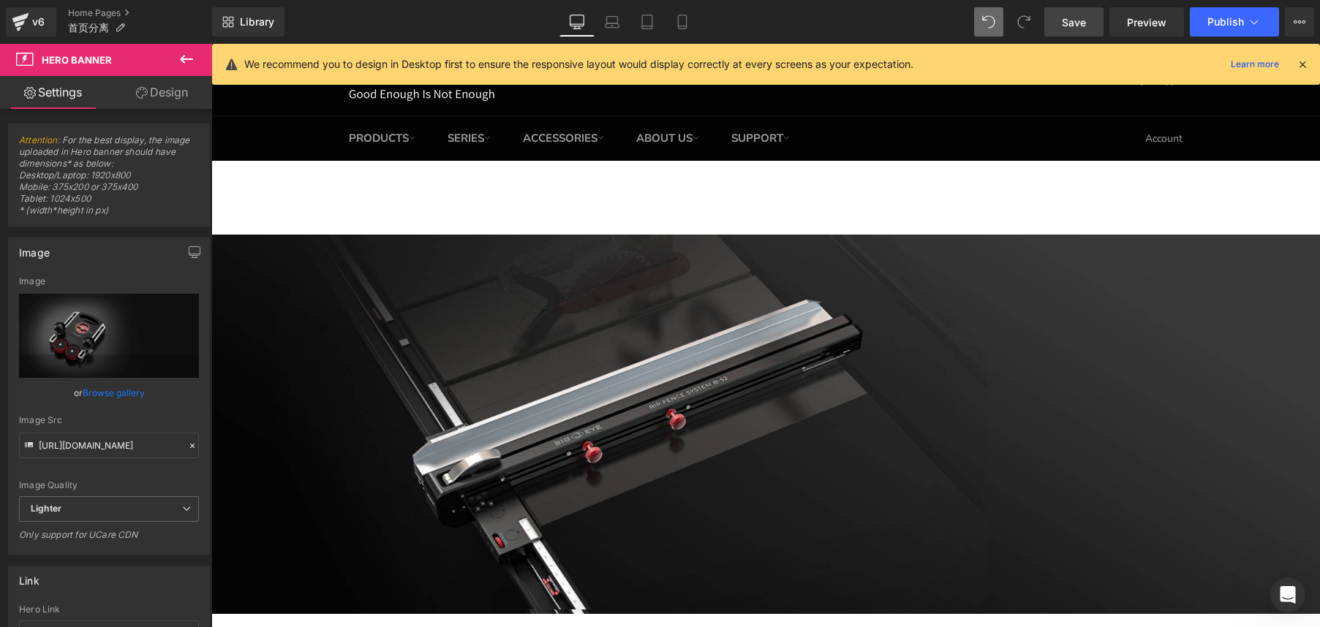
click at [1046, 20] on span "Save" at bounding box center [1074, 22] width 24 height 15
